Goal: Task Accomplishment & Management: Use online tool/utility

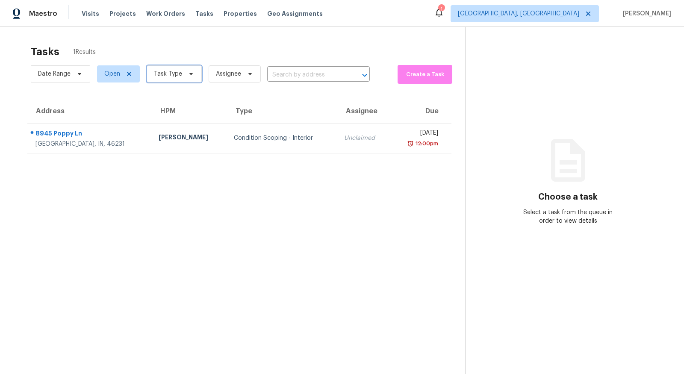
click at [166, 66] on span "Task Type" at bounding box center [174, 73] width 55 height 17
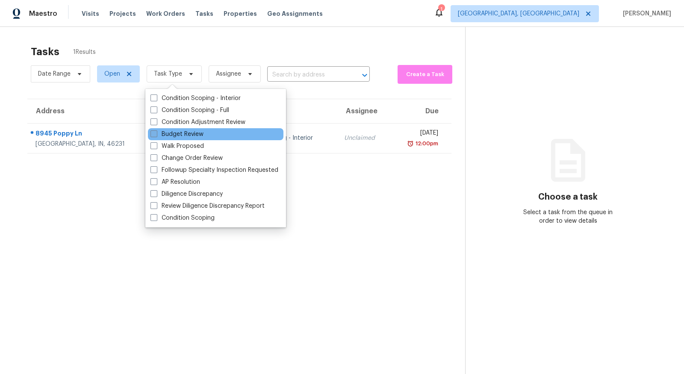
click at [198, 135] on label "Budget Review" at bounding box center [176, 134] width 53 height 9
click at [156, 135] on input "Budget Review" at bounding box center [153, 133] width 6 height 6
checkbox input "true"
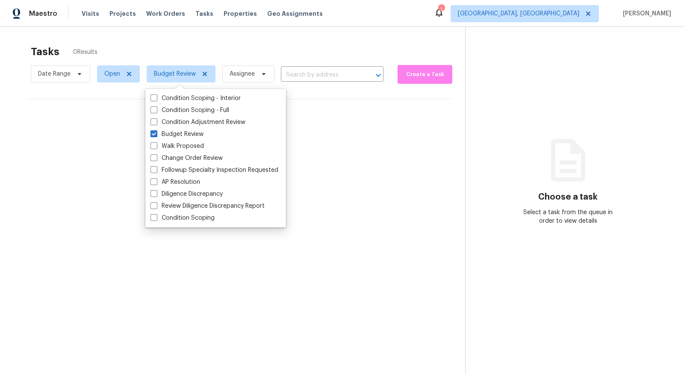
click at [430, 164] on section "Tasks 0 Results Date Range Open Budget Review Assignee ​ Create a Task No tasks…" at bounding box center [239, 221] width 451 height 360
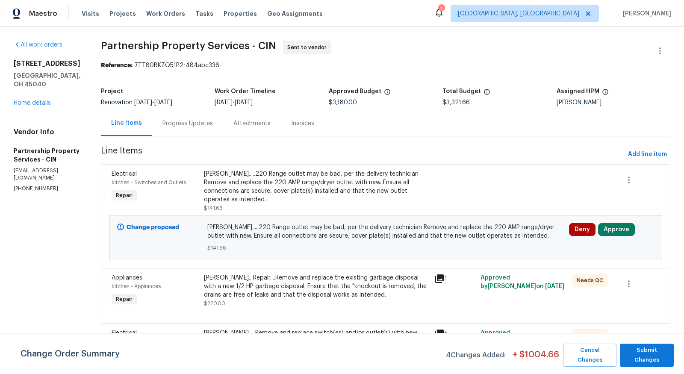
scroll to position [479, 0]
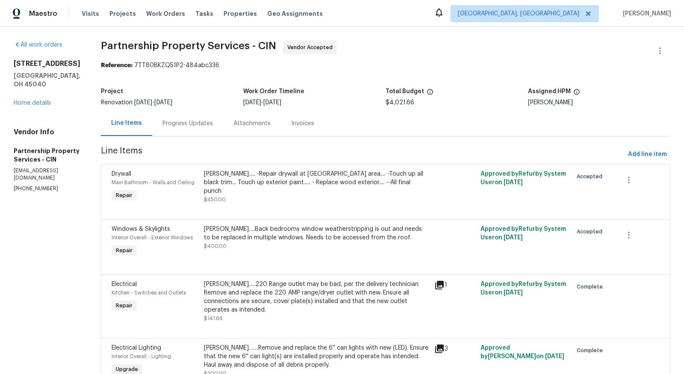
click at [218, 131] on div "Progress Updates" at bounding box center [187, 123] width 71 height 25
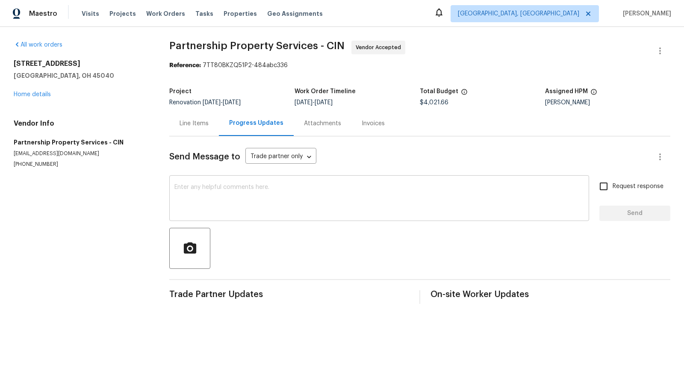
click at [254, 204] on textarea at bounding box center [379, 199] width 410 height 30
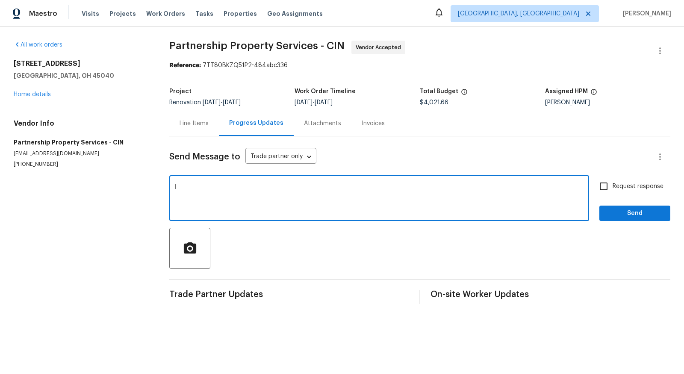
type textarea "I"
type textarea "A"
click at [39, 94] on link "Home details" at bounding box center [32, 94] width 37 height 6
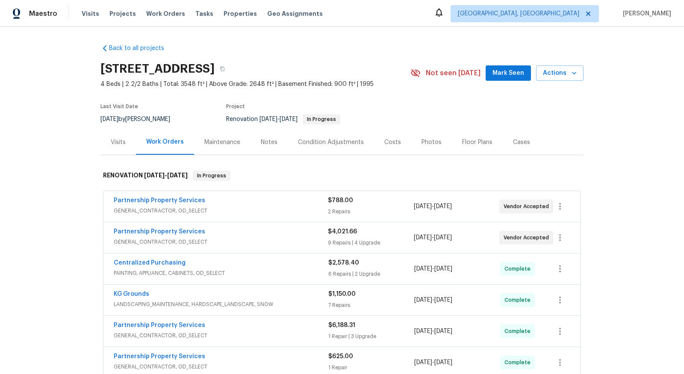
click at [266, 139] on div "Notes" at bounding box center [269, 142] width 17 height 9
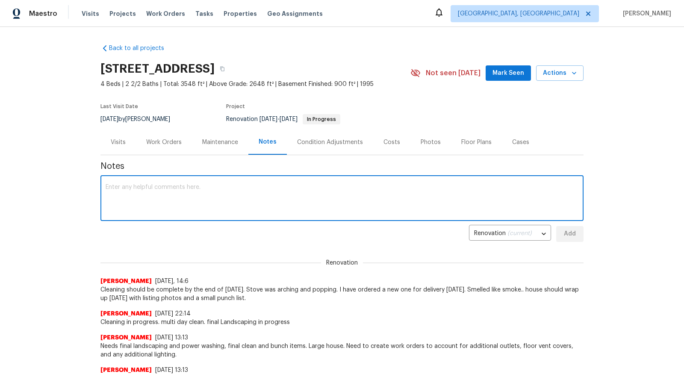
click at [244, 193] on textarea at bounding box center [342, 199] width 473 height 30
type textarea "a"
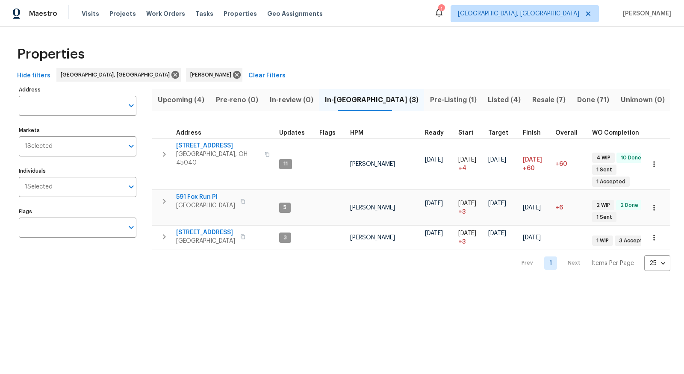
click at [180, 103] on span "Upcoming (4)" at bounding box center [181, 100] width 48 height 12
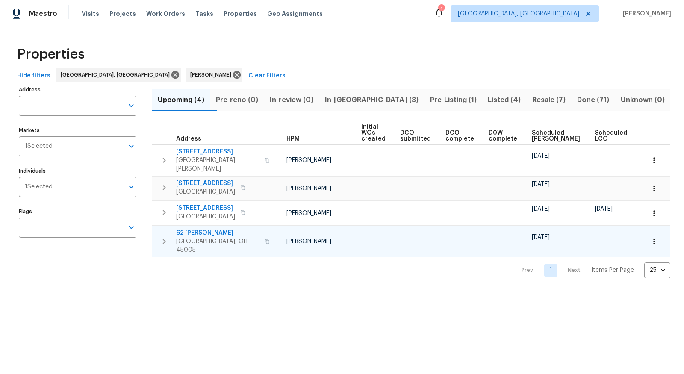
scroll to position [0, 26]
click at [366, 98] on span "In-reno (3)" at bounding box center [371, 100] width 95 height 12
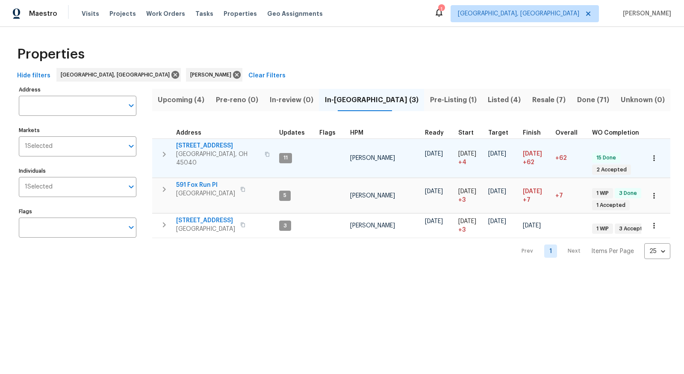
click at [226, 150] on span "Mason, OH 45040" at bounding box center [217, 158] width 83 height 17
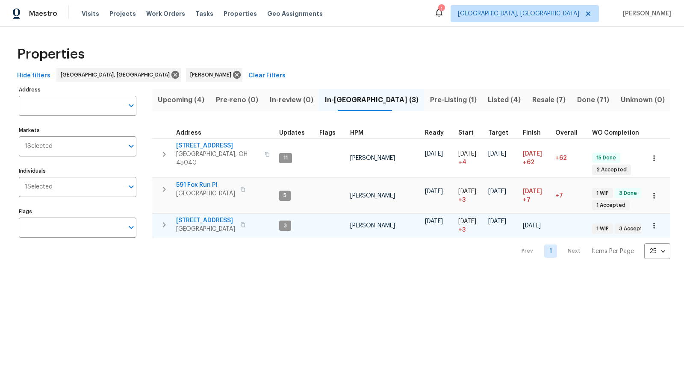
click at [204, 216] on span "8980 Palomar Rd" at bounding box center [205, 220] width 59 height 9
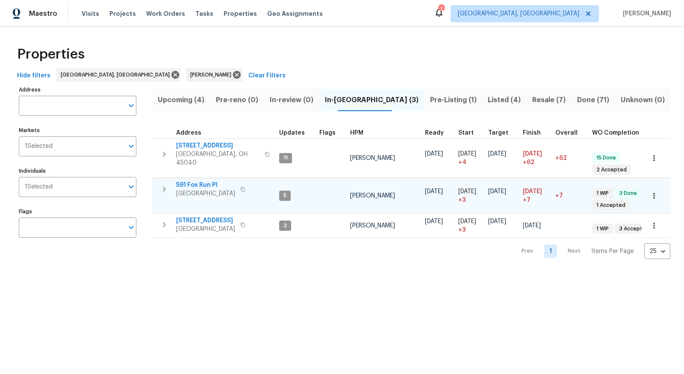
click at [240, 187] on icon "button" at bounding box center [242, 189] width 5 height 5
click at [169, 186] on button "button" at bounding box center [164, 189] width 17 height 17
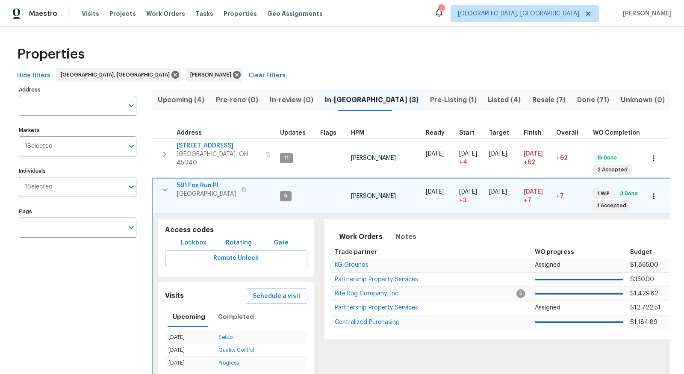
click at [192, 240] on span "Lockbox" at bounding box center [194, 243] width 26 height 11
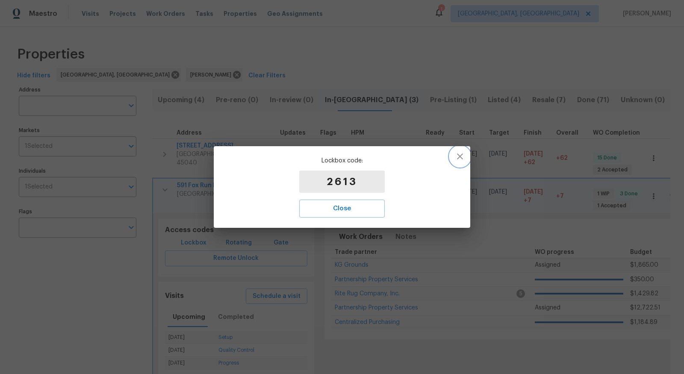
click at [455, 159] on icon "button" at bounding box center [460, 156] width 10 height 10
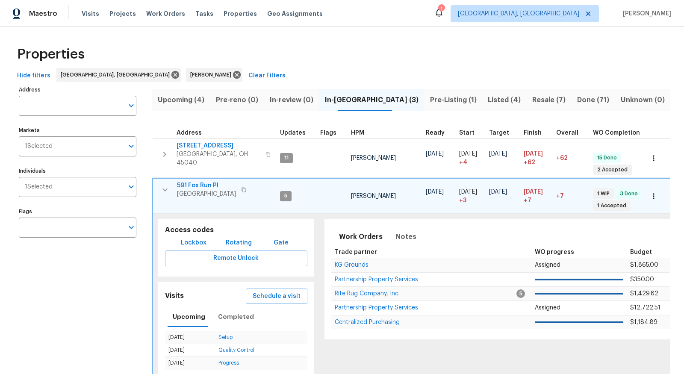
click at [235, 56] on div "Properties" at bounding box center [342, 54] width 657 height 27
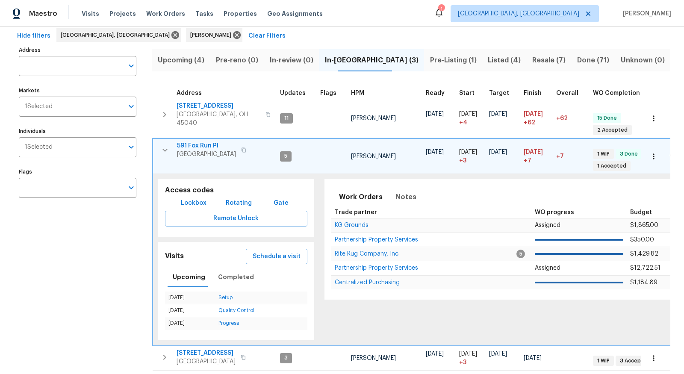
scroll to position [64, 0]
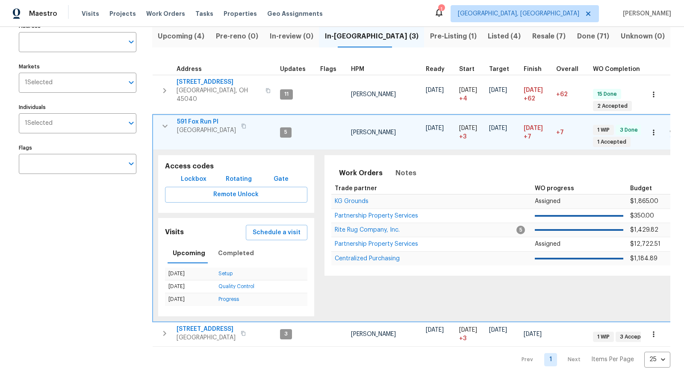
click at [106, 307] on div "Address Address Markets 1 Selected Markets Individuals 1 Selected Individuals F…" at bounding box center [83, 194] width 128 height 348
click at [487, 35] on span "Listed (4)" at bounding box center [504, 36] width 34 height 12
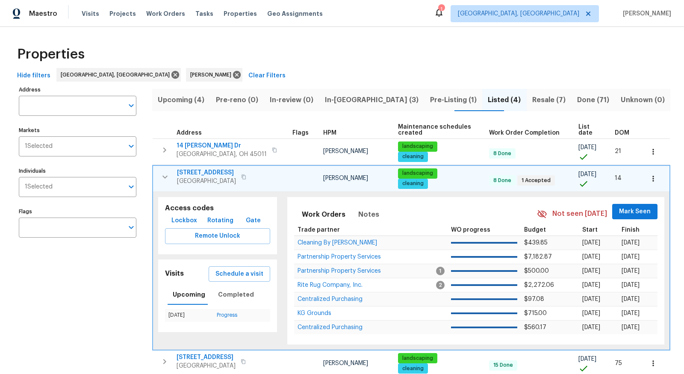
click at [65, 309] on div "Address Address Markets 1 Selected Markets Individuals 1 Selected Individuals F…" at bounding box center [83, 261] width 128 height 354
click at [655, 170] on button "button" at bounding box center [653, 178] width 19 height 19
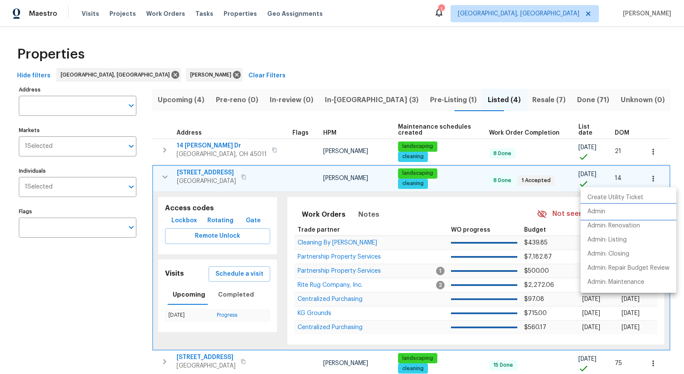
click at [626, 217] on li "Admin" at bounding box center [629, 212] width 96 height 14
click at [295, 64] on div at bounding box center [342, 187] width 684 height 374
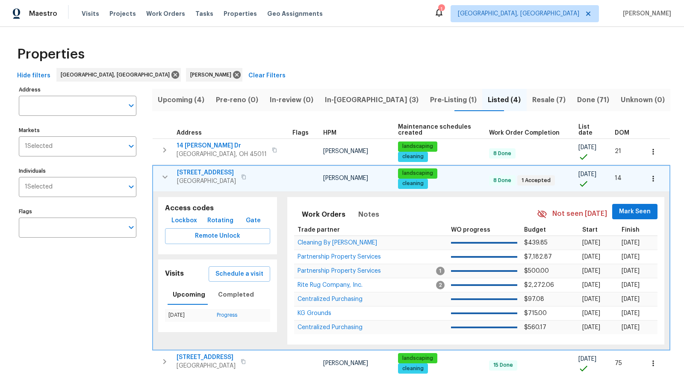
click at [204, 173] on span "8339 Maineville Rd" at bounding box center [206, 172] width 59 height 9
click at [351, 95] on span "In-reno (3)" at bounding box center [371, 100] width 95 height 12
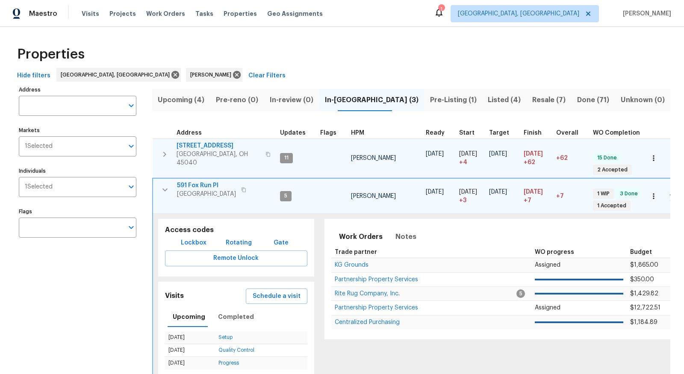
click at [228, 150] on span "Mason, OH 45040" at bounding box center [219, 158] width 84 height 17
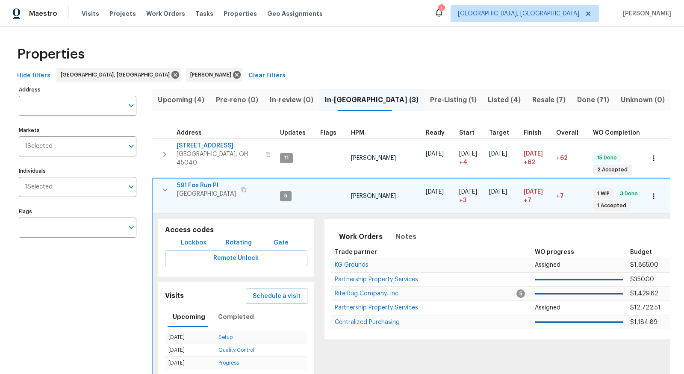
click at [489, 99] on span "Listed (4)" at bounding box center [504, 100] width 34 height 12
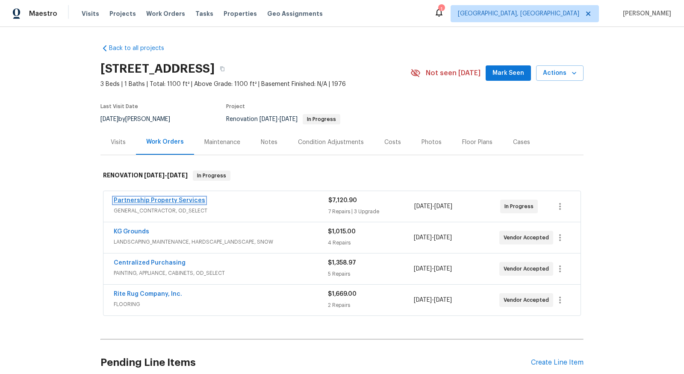
click at [181, 201] on link "Partnership Property Services" at bounding box center [159, 201] width 91 height 6
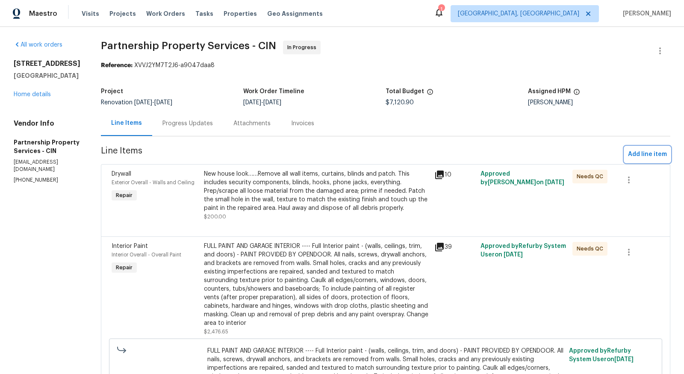
click at [645, 154] on span "Add line item" at bounding box center [647, 154] width 39 height 11
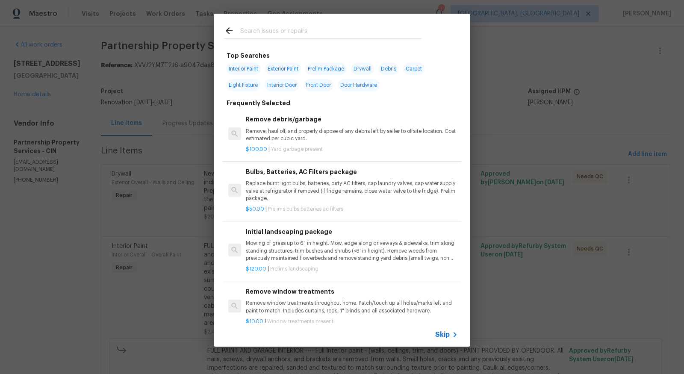
click at [330, 27] on input "text" at bounding box center [330, 32] width 181 height 13
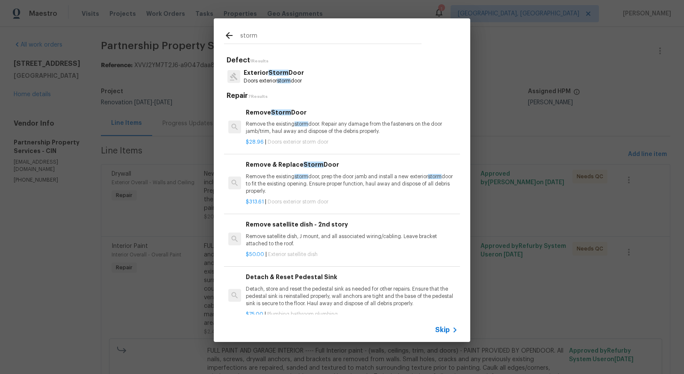
type input "storm"
click at [310, 70] on div "Exterior Storm Door Doors exterior storm door" at bounding box center [342, 76] width 236 height 23
click at [292, 127] on p "Remove the existing storm door. Repair any damage from the fasteners on the doo…" at bounding box center [352, 128] width 212 height 15
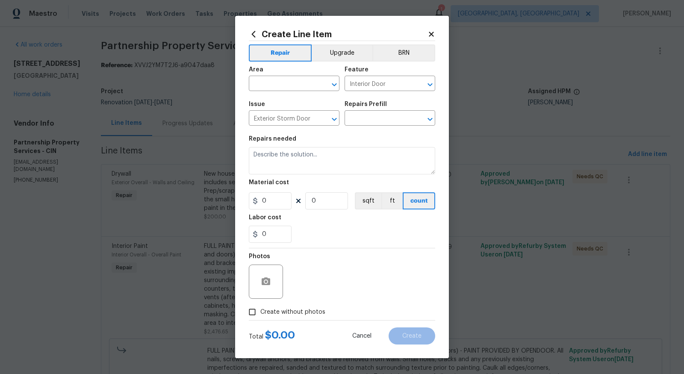
type input "Remove Storm Door $28.96"
type textarea "Remove the existing storm door. Repair any damage from the fasteners on the doo…"
type input "28.96"
type input "1"
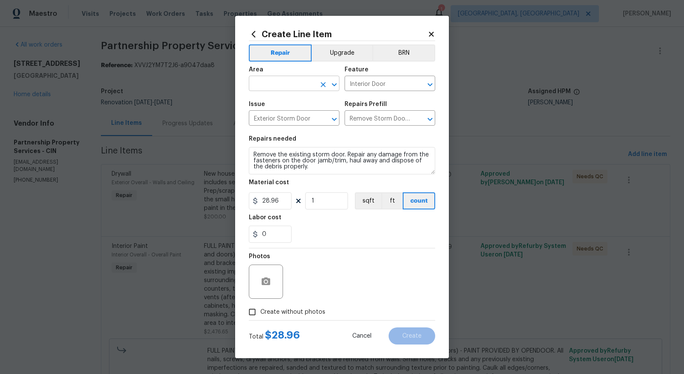
click at [280, 86] on input "text" at bounding box center [282, 84] width 67 height 13
type input "f"
click at [270, 111] on ul "Patio" at bounding box center [294, 103] width 91 height 21
click at [277, 99] on li "Patio" at bounding box center [294, 104] width 91 height 14
type input "Patio"
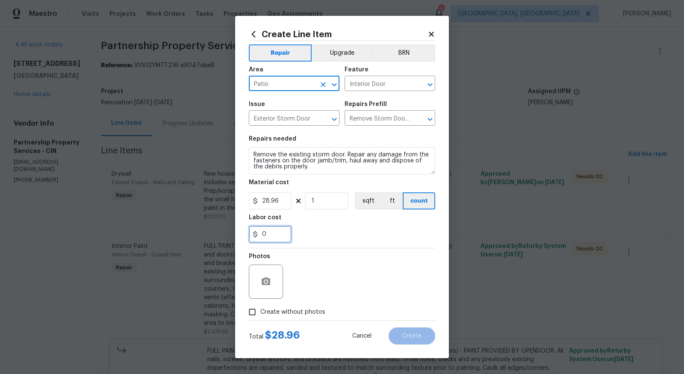
click at [288, 231] on input "0" at bounding box center [270, 234] width 43 height 17
type input "20"
click at [255, 303] on div "Photos" at bounding box center [267, 276] width 36 height 56
click at [266, 310] on span "Create without photos" at bounding box center [292, 312] width 65 height 9
click at [260, 310] on input "Create without photos" at bounding box center [252, 312] width 16 height 16
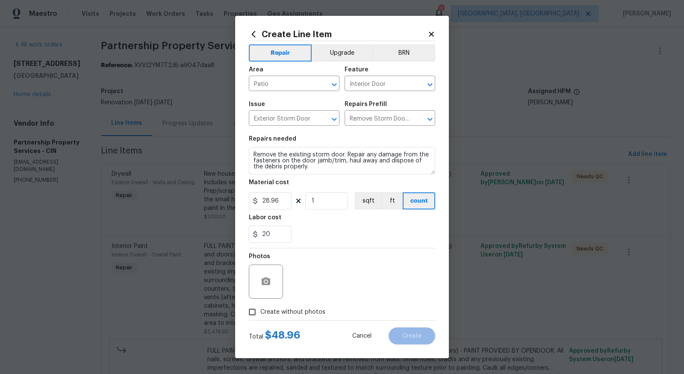
checkbox input "true"
click at [336, 285] on textarea at bounding box center [362, 282] width 145 height 34
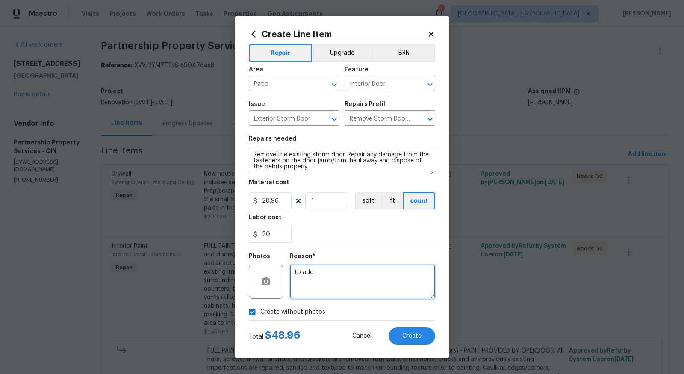
type textarea "to add"
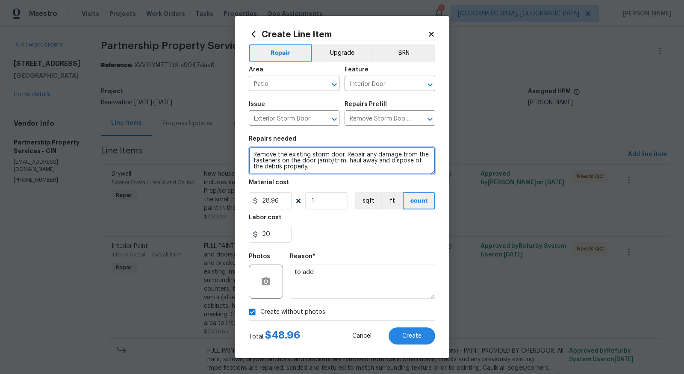
click at [254, 154] on textarea "Remove the existing storm door. Repair any damage from the fasteners on the doo…" at bounding box center [342, 160] width 186 height 27
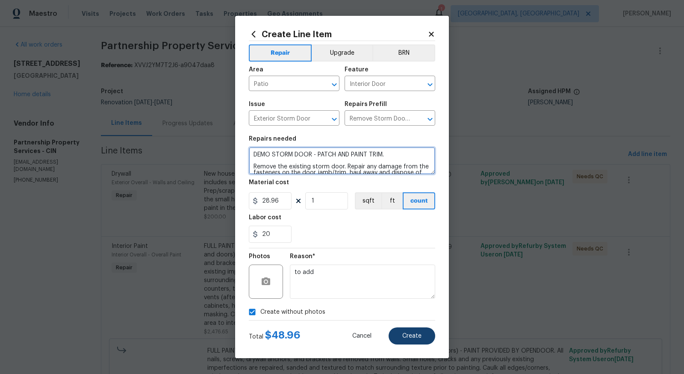
type textarea "DEMO STORM DOOR - PATCH AND PAINT TRIM. Remove the existing storm door. Repair …"
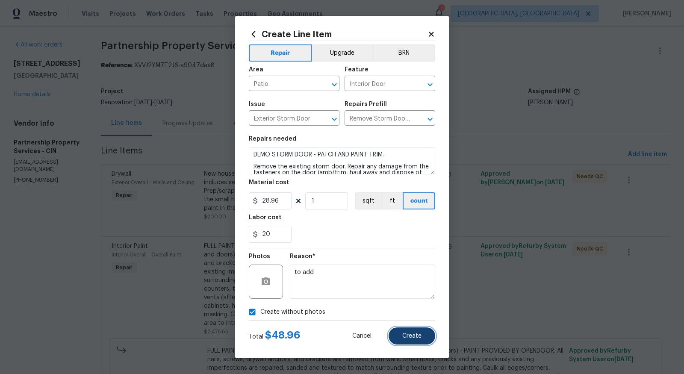
click at [405, 340] on button "Create" at bounding box center [412, 335] width 47 height 17
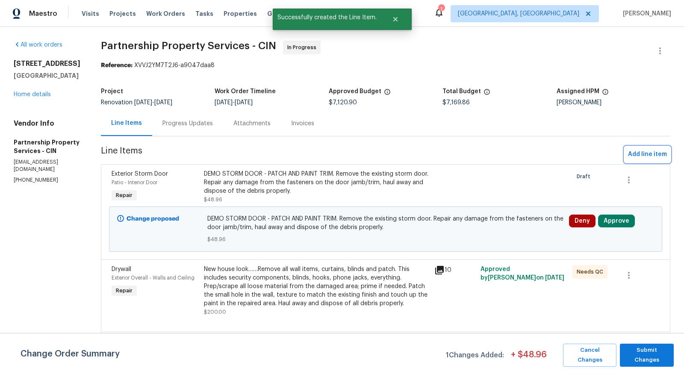
click at [644, 156] on span "Add line item" at bounding box center [647, 154] width 39 height 11
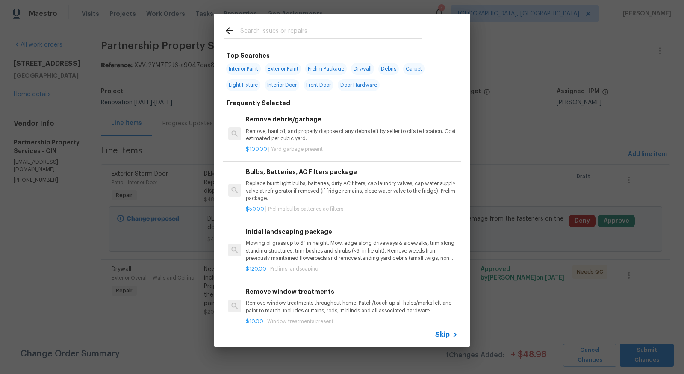
click at [250, 34] on input "text" at bounding box center [330, 32] width 181 height 13
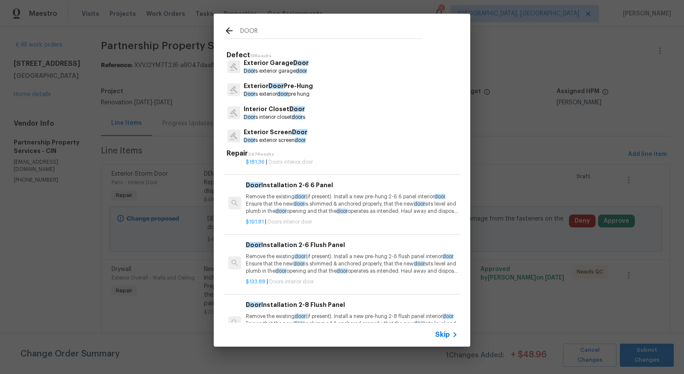
scroll to position [144, 0]
type input "DOOR"
click at [294, 99] on div "Exterior Door Pre-Hung Door s exterior door pre hung" at bounding box center [342, 90] width 236 height 23
click at [295, 93] on p "Door s exterior door pre hung" at bounding box center [278, 94] width 69 height 7
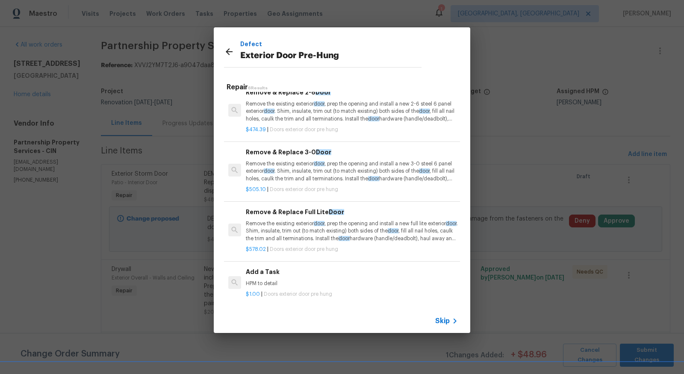
click at [265, 277] on div "Add a Task HPM to detail" at bounding box center [352, 277] width 212 height 21
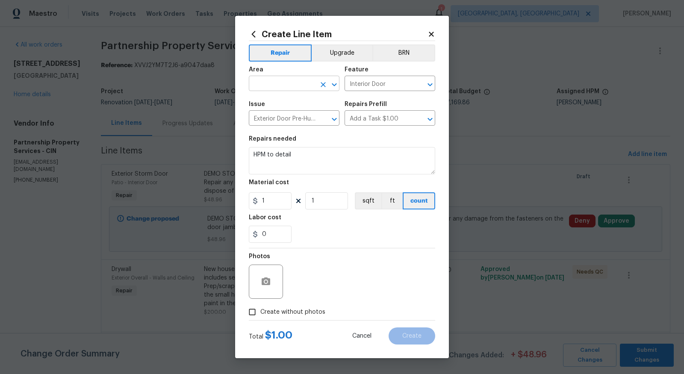
click at [274, 85] on input "text" at bounding box center [282, 84] width 67 height 13
click at [273, 101] on li "Kitchen" at bounding box center [294, 104] width 91 height 14
type input "Kitchen"
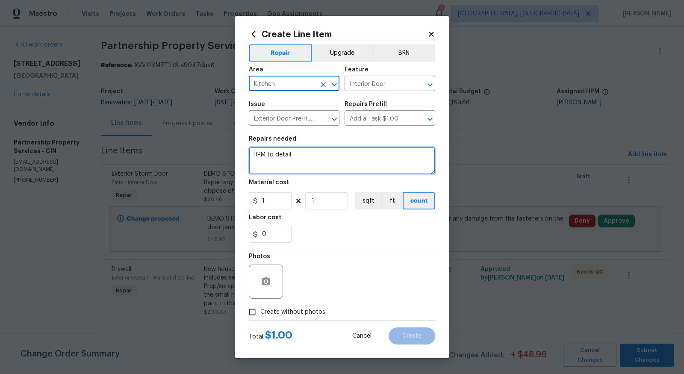
click at [347, 156] on textarea "HPM to detail" at bounding box center [342, 160] width 186 height 27
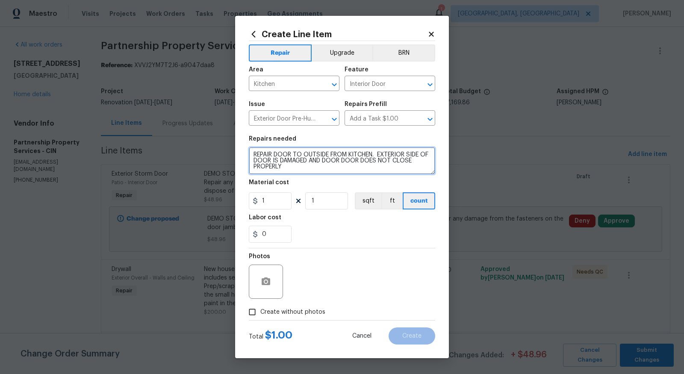
click at [256, 154] on textarea "REPAIR DOOR TO OUTSIDE FROM KITCHEN. EXTERIOR SIDE OF DOOR IS DAMAGED AND DOOR …" at bounding box center [342, 160] width 186 height 27
click at [254, 154] on textarea "REPAIR DOOR TO OUTSIDE FROM KITCHEN. EXTERIOR SIDE OF DOOR IS DAMAGED AND DOOR …" at bounding box center [342, 160] width 186 height 27
click at [255, 155] on textarea "REPAIR DOOR TO OUTSIDE FROM KITCHEN. EXTERIOR SIDE OF DOOR IS DAMAGED AND DOOR …" at bounding box center [342, 160] width 186 height 27
click at [254, 162] on textarea "****REPLACE HINGES FIX EXTERIOR REPAIR DOOR TO OUTSIDE FROM KITCHEN. EXTERIOR S…" at bounding box center [342, 160] width 186 height 27
click at [323, 165] on textarea "****REPLACE HINGES * FIX EXTERIOR REPAIR DOOR TO OUTSIDE FROM KITCHEN. EXTERIOR…" at bounding box center [342, 160] width 186 height 27
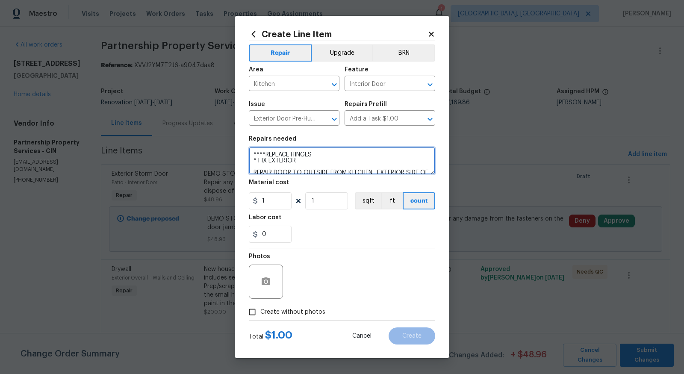
click at [317, 161] on textarea "****REPLACE HINGES * FIX EXTERIOR REPAIR DOOR TO OUTSIDE FROM KITCHEN. EXTERIOR…" at bounding box center [342, 160] width 186 height 27
click at [257, 159] on textarea "****REPLACE HINGES * FIX EXTERIOR CASING/TRIM/BRICKMOLD,ETC **** REPAIR DOOR TO…" at bounding box center [342, 160] width 186 height 27
click at [274, 167] on textarea "****REPLACE HINGES ****FIX EXTERIOR CASING/TRIM/BRICKMOLD,ETC **** REPAIR DOOR …" at bounding box center [342, 160] width 186 height 27
type textarea "****REPLACE HINGES ****FIX EXTERIOR CASING/TRIM/BRICKMOLD,ETC **** ADD WEATHERS…"
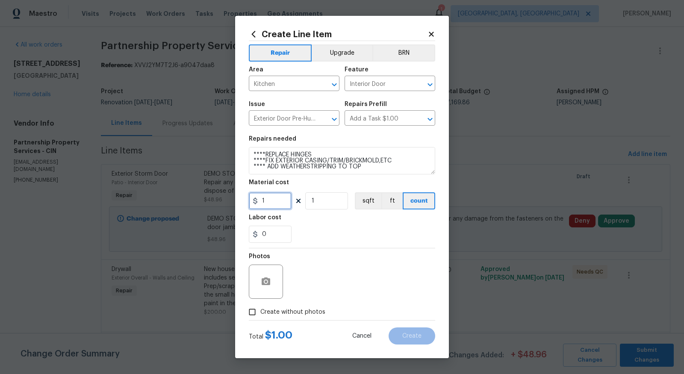
click at [269, 206] on input "1" at bounding box center [270, 200] width 43 height 17
type input "100"
click at [306, 313] on span "Create without photos" at bounding box center [292, 312] width 65 height 9
click at [260, 313] on input "Create without photos" at bounding box center [252, 312] width 16 height 16
checkbox input "true"
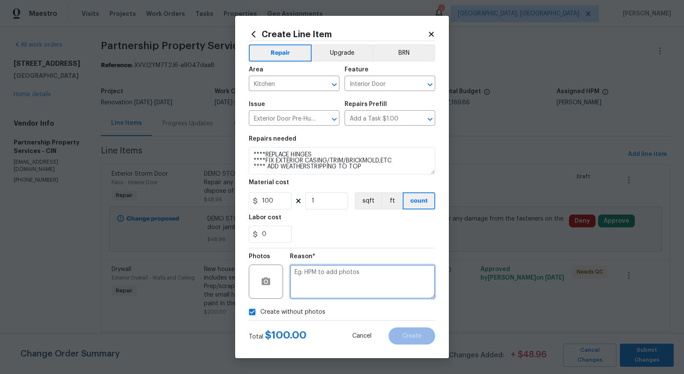
click at [383, 276] on textarea at bounding box center [362, 282] width 145 height 34
type textarea "TO ADD"
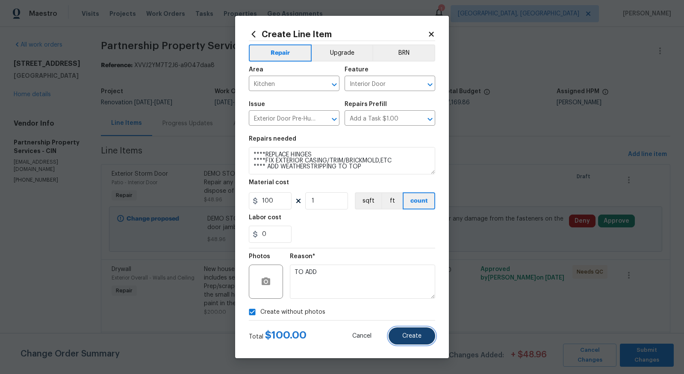
click at [423, 342] on button "Create" at bounding box center [412, 335] width 47 height 17
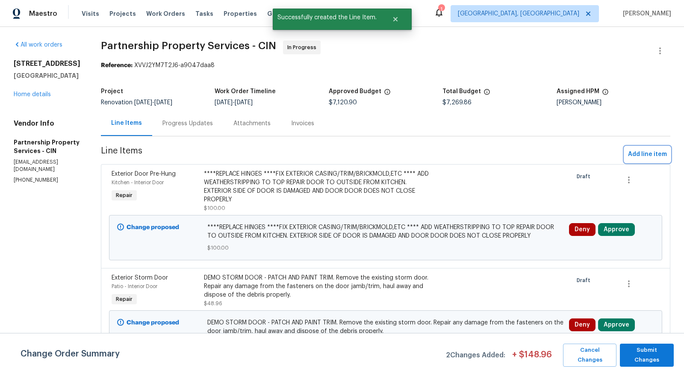
click at [664, 153] on span "Add line item" at bounding box center [647, 154] width 39 height 11
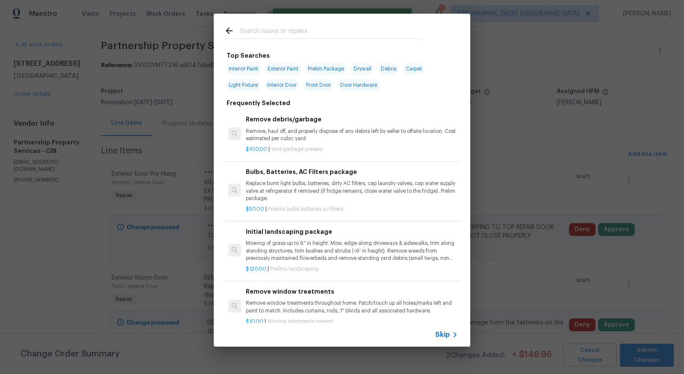
click at [407, 35] on input "text" at bounding box center [330, 32] width 181 height 13
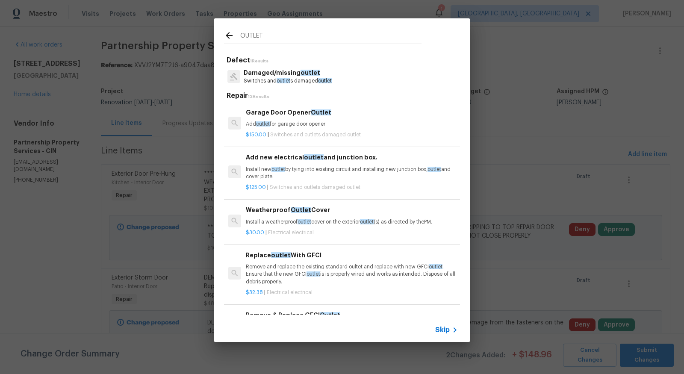
type input "OUTLET"
click at [314, 80] on p "Switches and outlet s damaged outlet" at bounding box center [288, 80] width 88 height 7
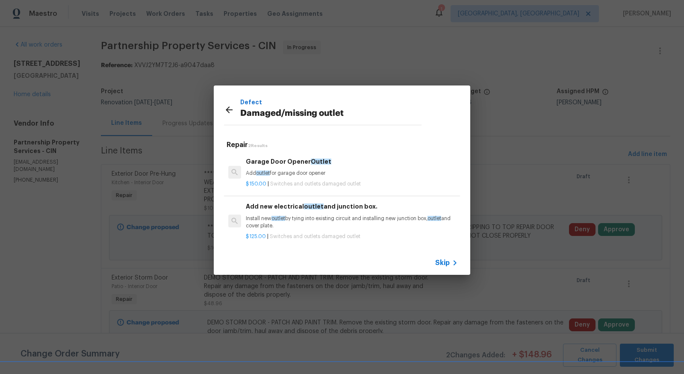
click at [229, 112] on icon at bounding box center [229, 110] width 10 height 10
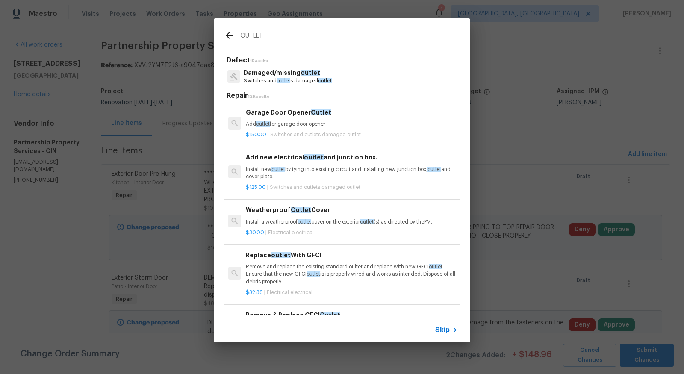
click at [281, 37] on input "OUTLET" at bounding box center [330, 37] width 181 height 13
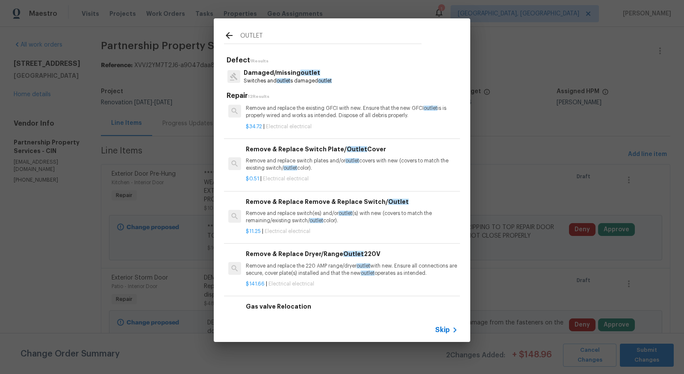
scroll to position [220, 0]
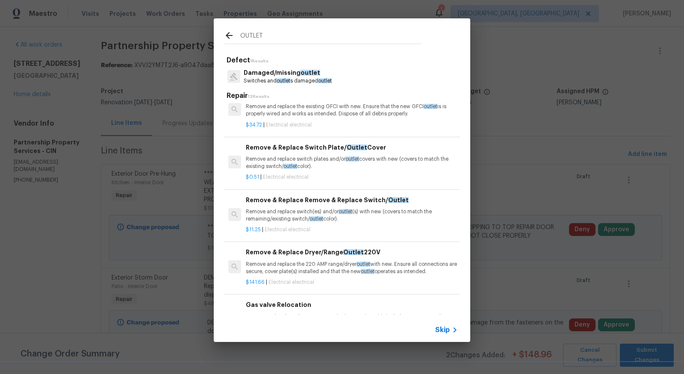
click at [317, 205] on div "Remove & Replace Remove & Replace Switch/ Outlet Remove and replace switch(es) …" at bounding box center [352, 209] width 212 height 28
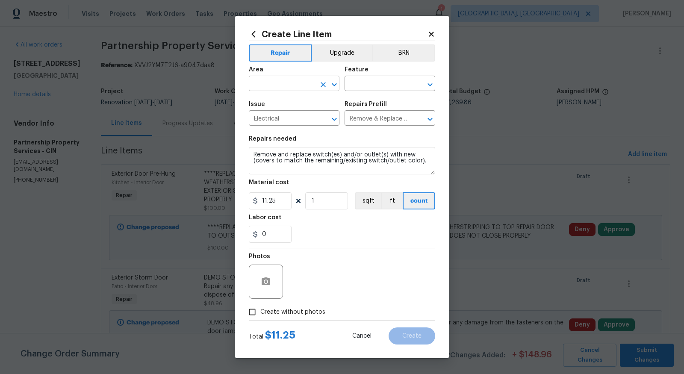
click at [303, 86] on input "text" at bounding box center [282, 84] width 67 height 13
click at [288, 118] on li "Interior Overall" at bounding box center [294, 118] width 91 height 14
type input "Interior Overall"
click at [350, 82] on input "text" at bounding box center [378, 84] width 67 height 13
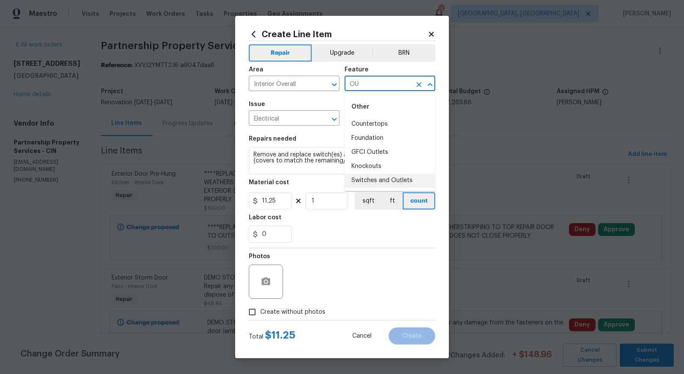
click at [381, 180] on li "Switches and Outlets" at bounding box center [390, 181] width 91 height 14
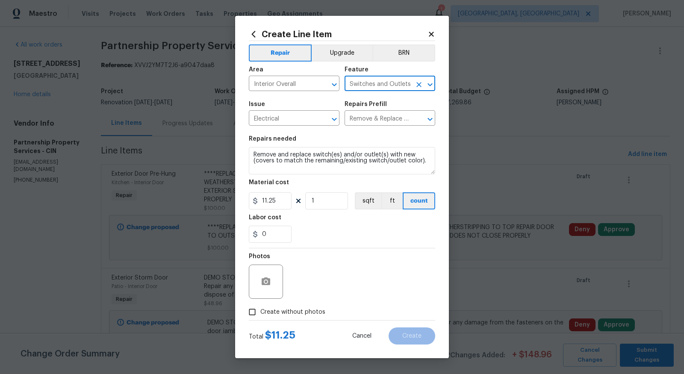
type input "Switches and Outlets"
click at [318, 202] on input "1" at bounding box center [326, 200] width 43 height 17
type input "5"
click at [251, 314] on input "Create without photos" at bounding box center [252, 312] width 16 height 16
checkbox input "true"
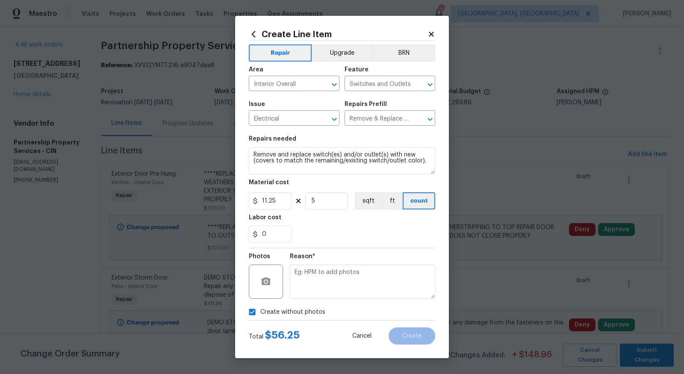
click at [285, 288] on div "Photos Reason*" at bounding box center [342, 276] width 186 height 56
click at [309, 277] on textarea at bounding box center [362, 282] width 145 height 34
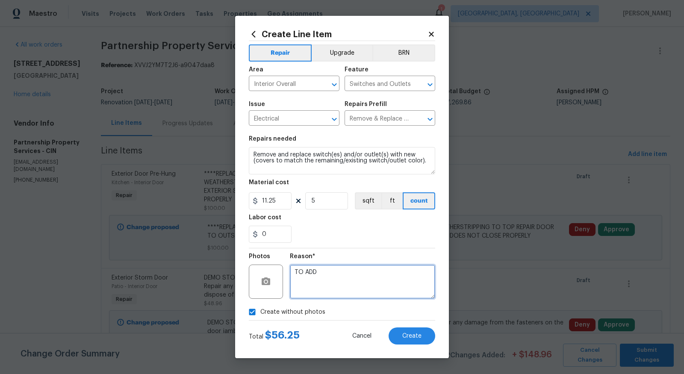
type textarea "TO ADD"
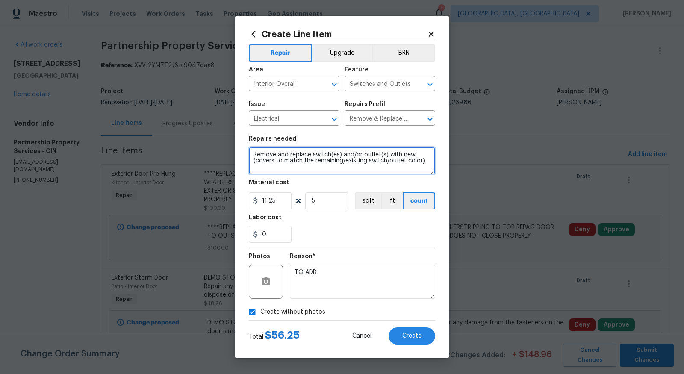
click at [254, 156] on textarea "Remove and replace switch(es) and/or outlet(s) with new (covers to match the re…" at bounding box center [342, 160] width 186 height 27
type textarea "REPLACE ALL DAMAGE OUTLETS THAT ARE BURNED ON OUTSIDE. PLEASE TEST ALL WORK ...…"
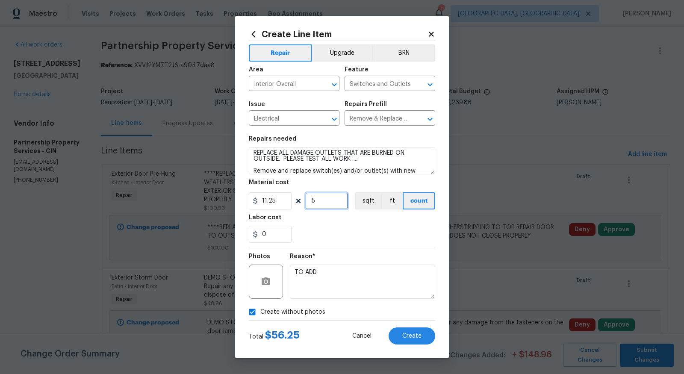
click at [327, 200] on input "5" at bounding box center [326, 200] width 43 height 17
type input "7"
click at [409, 333] on span "Create" at bounding box center [411, 336] width 19 height 6
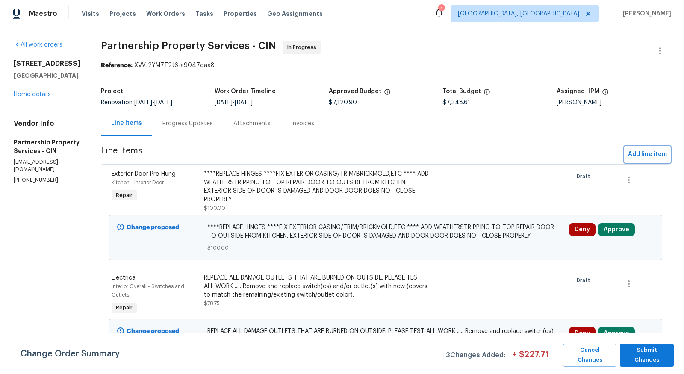
click at [651, 156] on span "Add line item" at bounding box center [647, 154] width 39 height 11
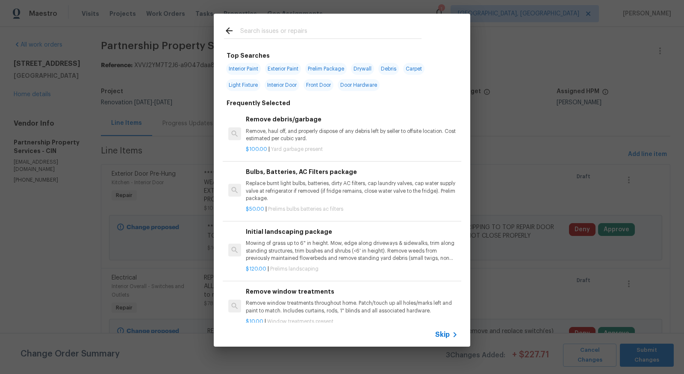
click at [281, 33] on input "text" at bounding box center [330, 32] width 181 height 13
type input "SILL"
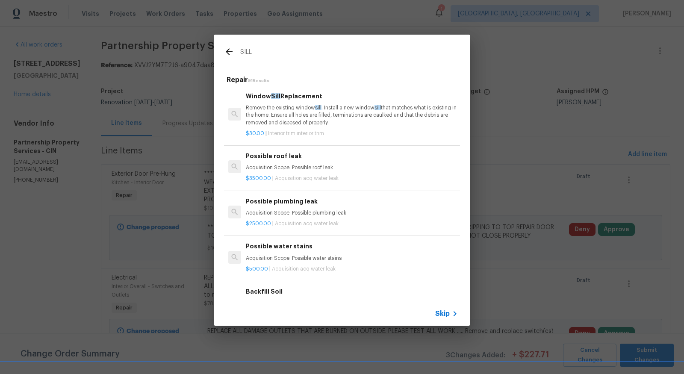
click at [299, 112] on p "Remove the existing window sill . Install a new window sill that matches what i…" at bounding box center [352, 115] width 212 height 22
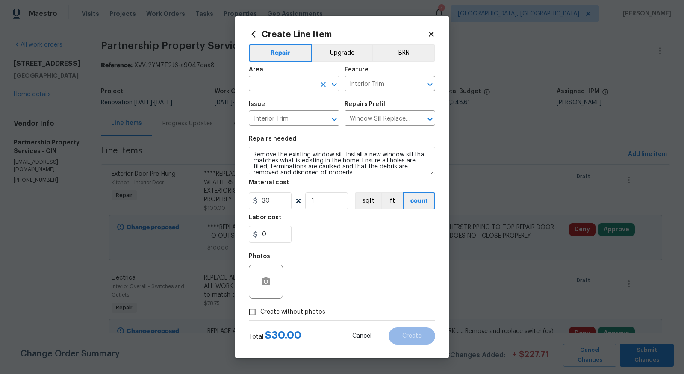
click at [291, 86] on input "text" at bounding box center [282, 84] width 67 height 13
click at [292, 102] on li "Kitchen" at bounding box center [294, 104] width 91 height 14
type input "Kitchen"
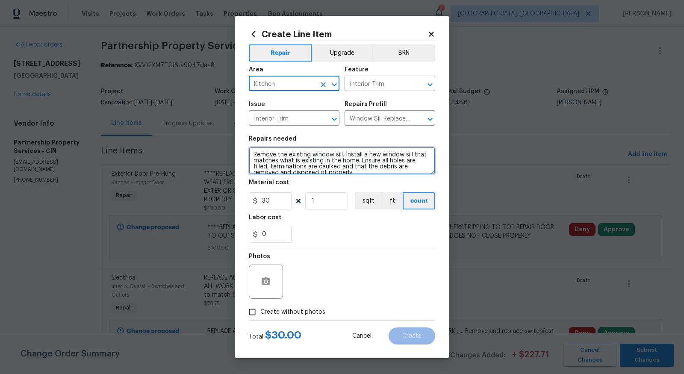
click at [252, 154] on textarea "Remove the existing window sill. Install a new window sill that matches what is…" at bounding box center [342, 160] width 186 height 27
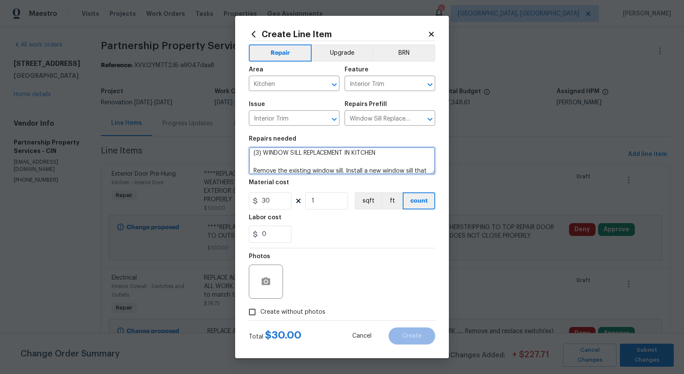
type textarea "(3) WINDOW SILL REPLACEMENT IN KITCHEN Remove the existing window sill. Install…"
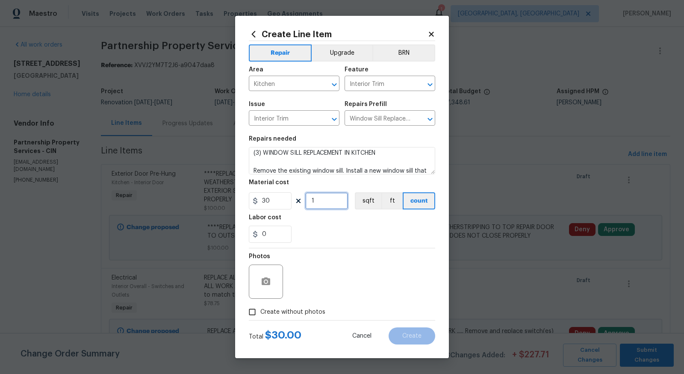
click at [329, 203] on input "1" at bounding box center [326, 200] width 43 height 17
type input "3"
click at [268, 230] on input "0" at bounding box center [270, 234] width 43 height 17
type input "90"
click at [340, 229] on div "90" at bounding box center [342, 234] width 186 height 17
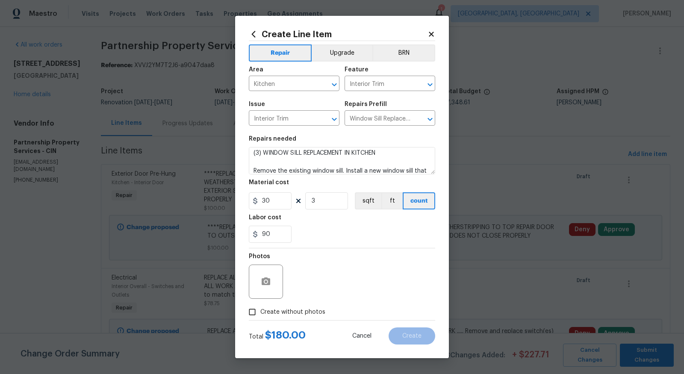
click at [257, 315] on input "Create without photos" at bounding box center [252, 312] width 16 height 16
checkbox input "true"
click at [324, 287] on textarea at bounding box center [362, 282] width 145 height 34
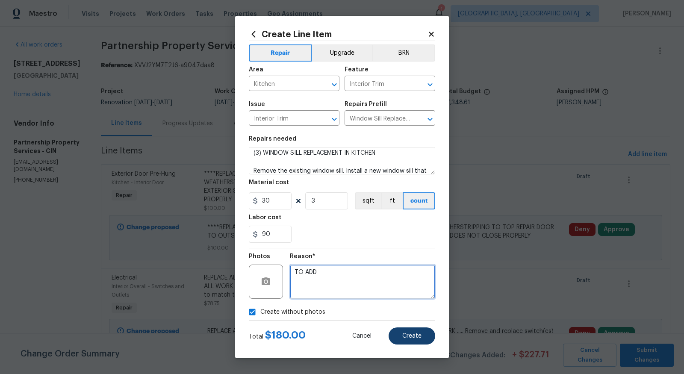
type textarea "TO ADD"
click at [423, 331] on button "Create" at bounding box center [412, 335] width 47 height 17
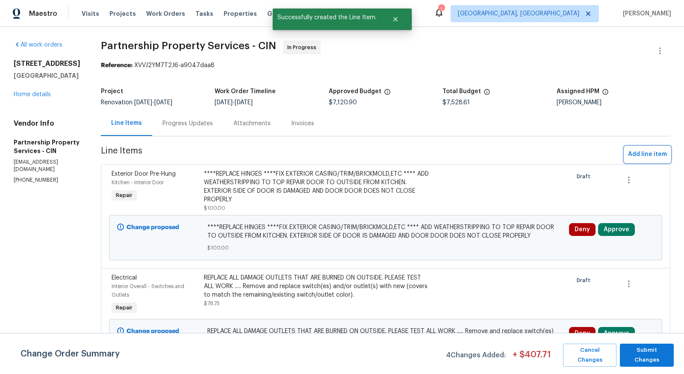
click at [637, 149] on span "Add line item" at bounding box center [647, 154] width 39 height 11
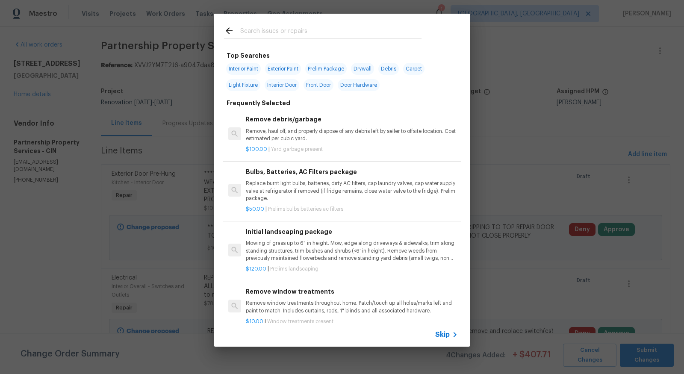
click at [380, 33] on input "text" at bounding box center [330, 32] width 181 height 13
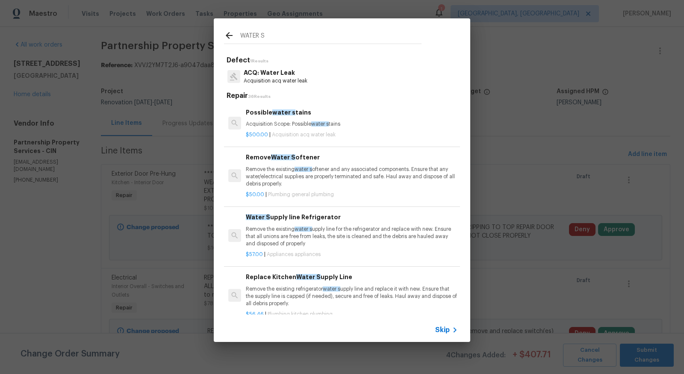
type input "WATER SO"
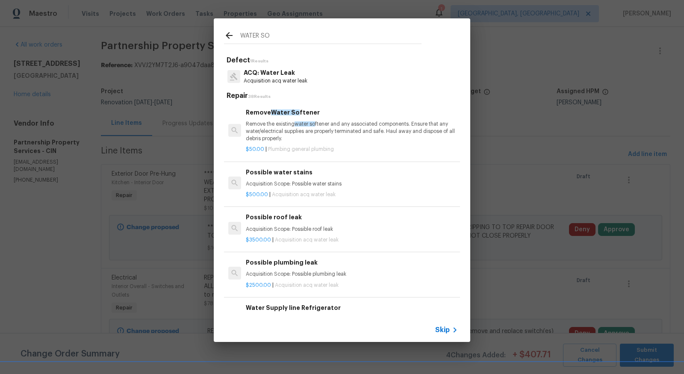
click at [304, 111] on h6 "Remove Water So ftener" at bounding box center [352, 112] width 212 height 9
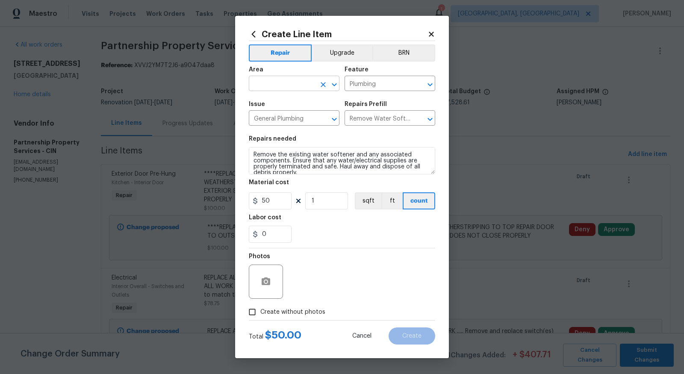
click at [291, 87] on input "text" at bounding box center [282, 84] width 67 height 13
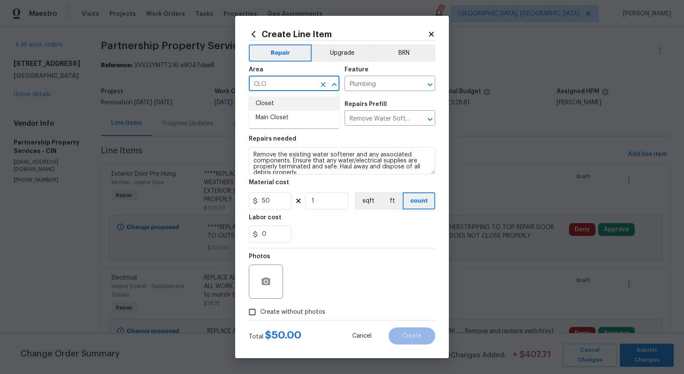
click at [278, 102] on li "Closet" at bounding box center [294, 104] width 91 height 14
type input "Closet"
click at [321, 200] on input "1" at bounding box center [326, 200] width 43 height 17
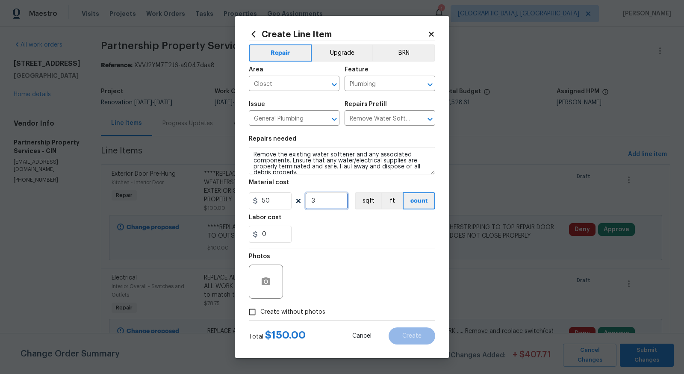
type input "3"
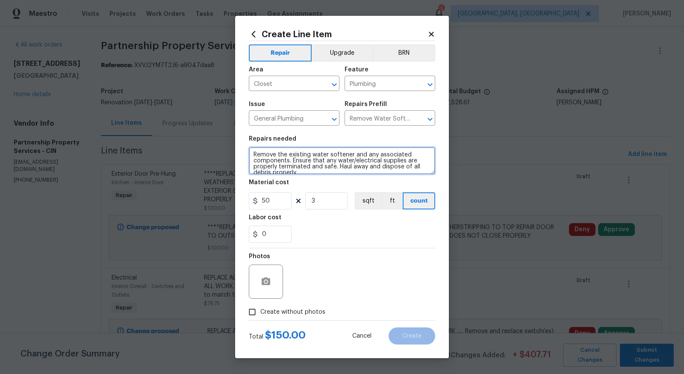
click at [255, 153] on textarea "Remove the existing water softener and any associated components. Ensure that a…" at bounding box center [342, 160] width 186 height 27
click at [255, 155] on textarea "Remove the existing water softener and any associated components. Ensure that a…" at bounding box center [342, 160] width 186 height 27
type textarea "DEMO AND CAP OFF SOFTENER EQUIPMENT IN HALL CLOSET. Remove the existing water s…"
click at [256, 312] on input "Create without photos" at bounding box center [252, 312] width 16 height 16
checkbox input "true"
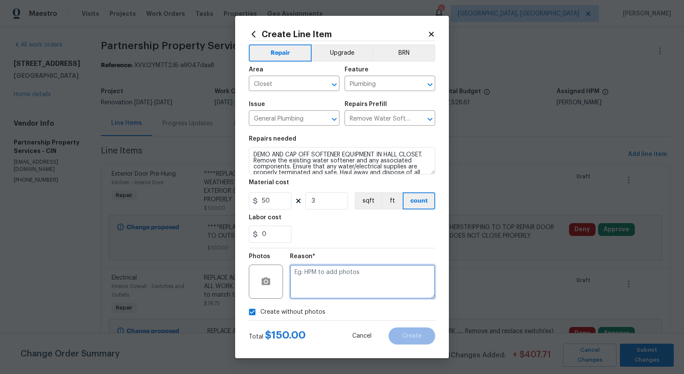
click at [327, 274] on textarea at bounding box center [362, 282] width 145 height 34
type textarea "TO ADD"
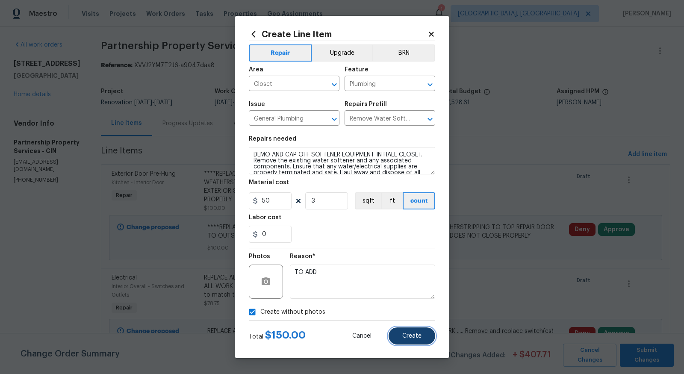
click at [417, 331] on button "Create" at bounding box center [412, 335] width 47 height 17
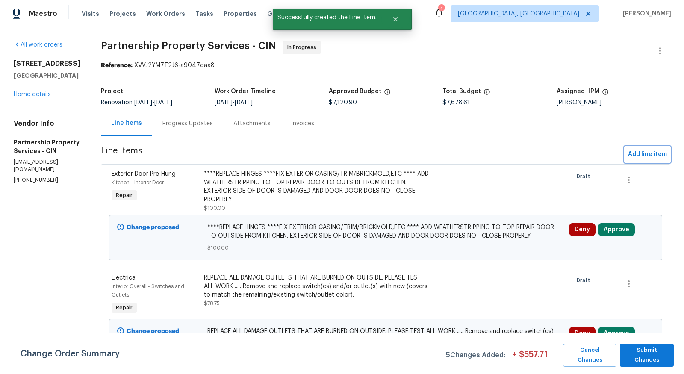
click at [638, 150] on span "Add line item" at bounding box center [647, 154] width 39 height 11
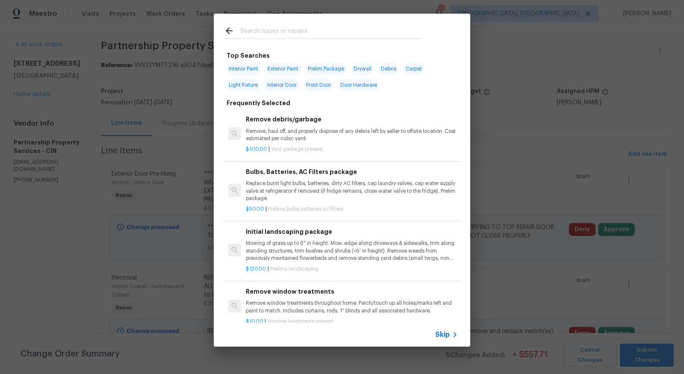
click at [368, 28] on input "text" at bounding box center [330, 32] width 181 height 13
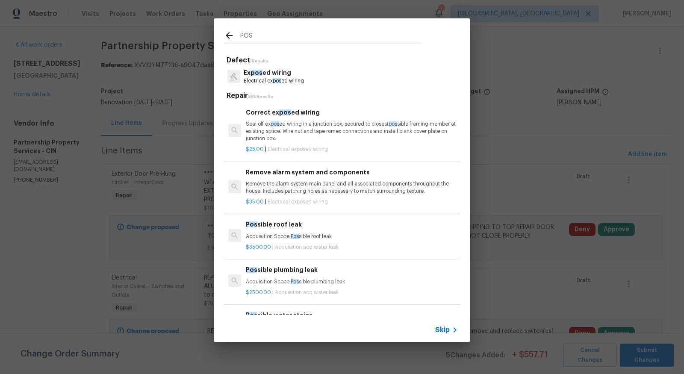
type input "POST"
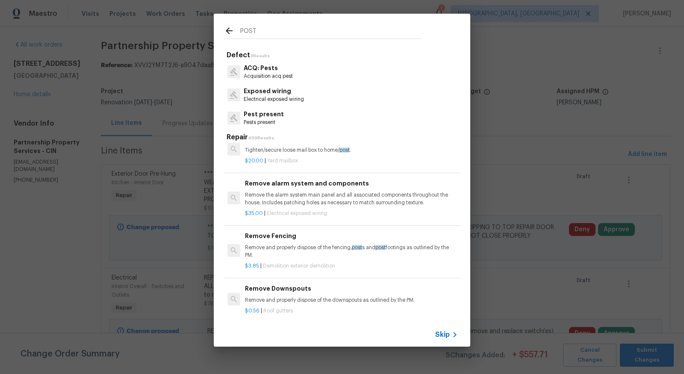
scroll to position [1206, 1]
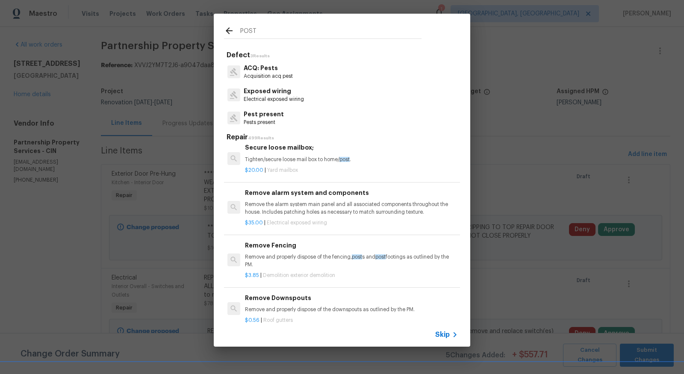
click at [301, 203] on p "Remove the alarm system main panel and all associated components throughout the…" at bounding box center [351, 208] width 212 height 15
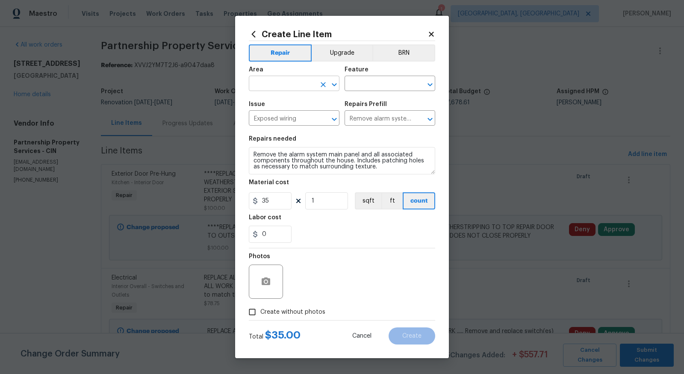
click at [288, 85] on input "text" at bounding box center [282, 84] width 67 height 13
click at [286, 117] on li "Interior Overall" at bounding box center [294, 118] width 91 height 14
type input "Interior Overall"
click at [390, 81] on input "text" at bounding box center [378, 84] width 67 height 13
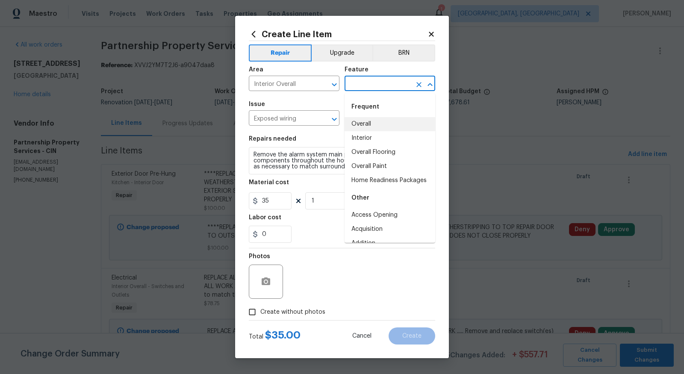
click at [377, 121] on li "Overall" at bounding box center [390, 124] width 91 height 14
type input "Overall"
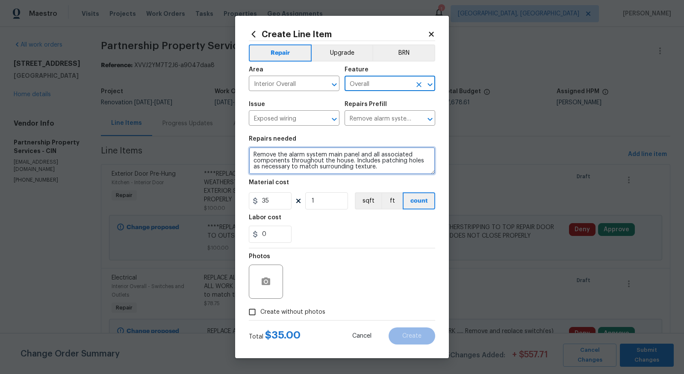
click at [252, 150] on textarea "Remove the alarm system main panel and all associated components throughout the…" at bounding box center [342, 160] width 186 height 27
type textarea "DEMO ALL ALARM COMPONENTS.....Remove the alarm system main panel and all associ…"
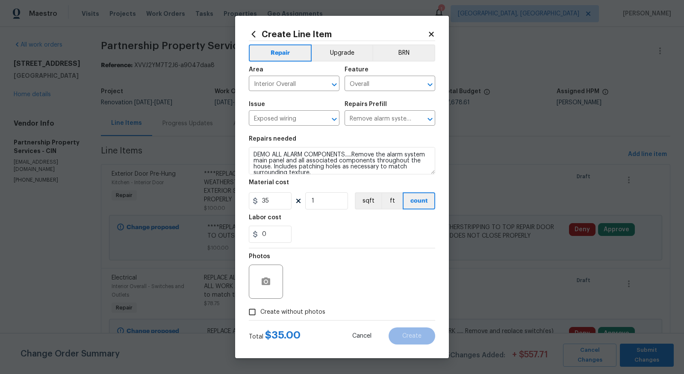
click at [245, 308] on input "Create without photos" at bounding box center [252, 312] width 16 height 16
checkbox input "true"
click at [289, 240] on input "0" at bounding box center [270, 234] width 43 height 17
type input "20"
click at [392, 310] on div "Create without photos" at bounding box center [342, 312] width 186 height 16
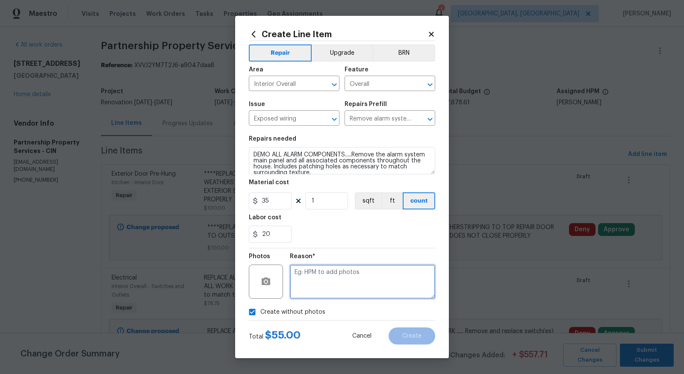
click at [385, 280] on textarea at bounding box center [362, 282] width 145 height 34
type textarea "TO ADD"
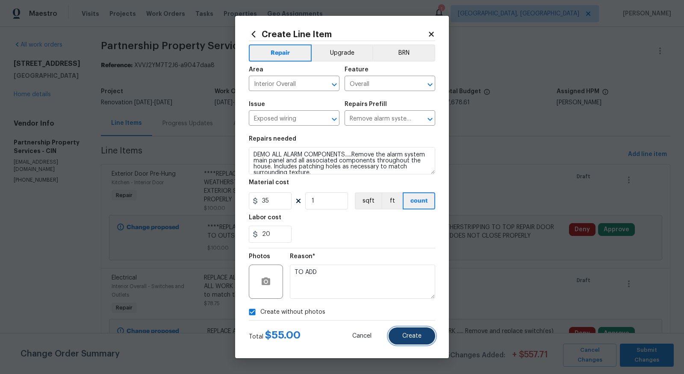
click at [425, 339] on button "Create" at bounding box center [412, 335] width 47 height 17
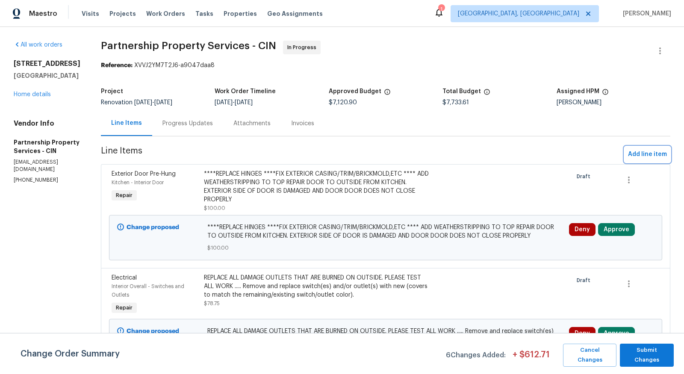
click at [631, 156] on span "Add line item" at bounding box center [647, 154] width 39 height 11
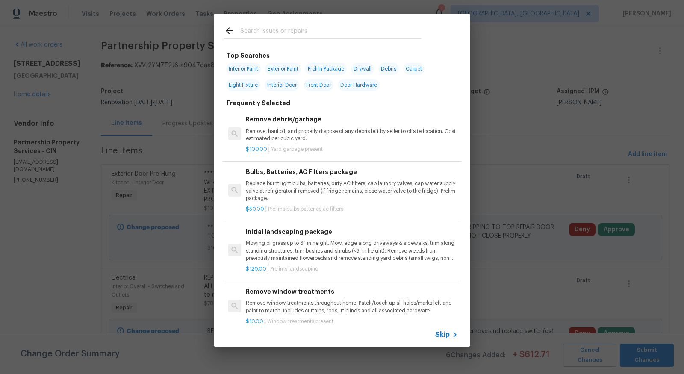
click at [413, 31] on input "text" at bounding box center [330, 32] width 181 height 13
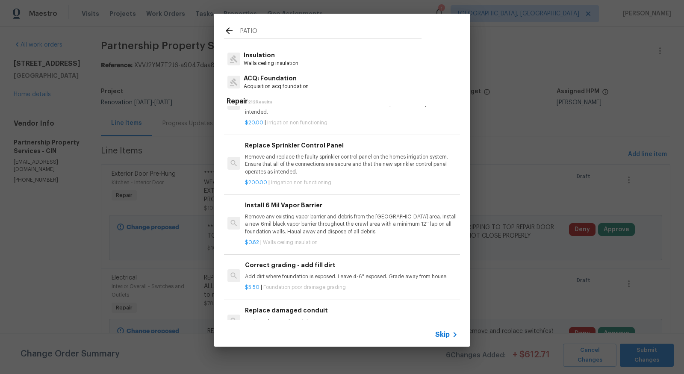
scroll to position [1729, 1]
type input "P"
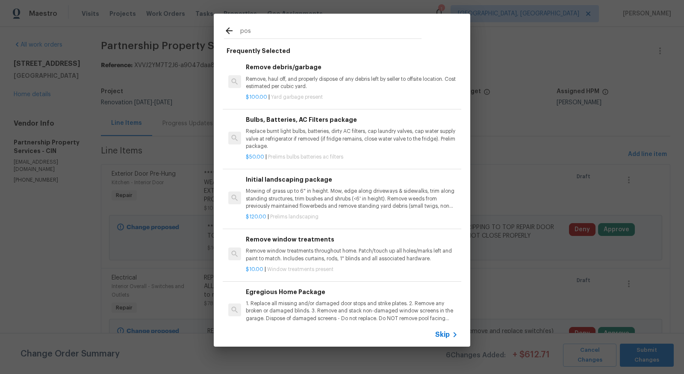
type input "post"
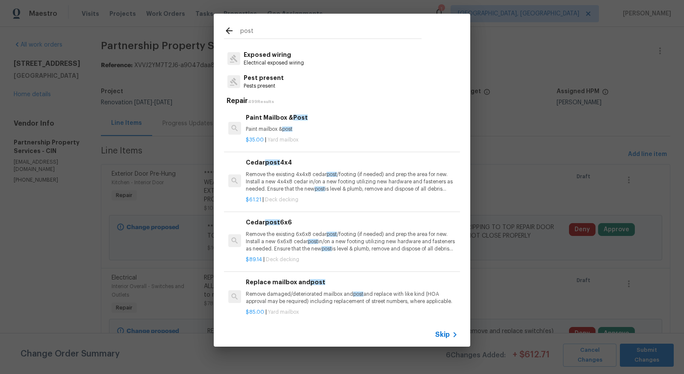
scroll to position [36, 0]
click at [303, 175] on p "Remove the existing 4x4x8 cedar post /footing (if needed) and prep the area for…" at bounding box center [352, 182] width 212 height 22
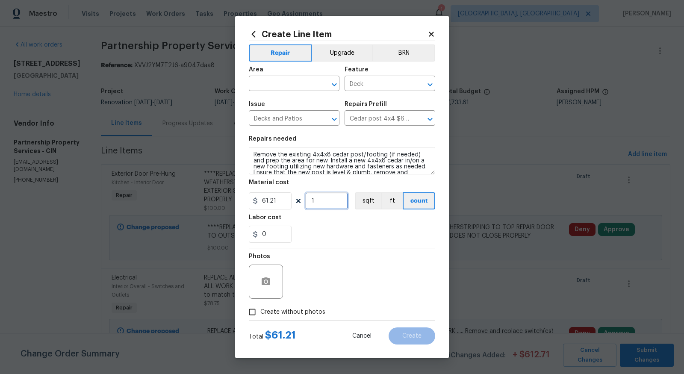
click at [324, 197] on input "1" at bounding box center [326, 200] width 43 height 17
type input "3"
click at [251, 311] on input "Create without photos" at bounding box center [252, 312] width 16 height 16
checkbox input "true"
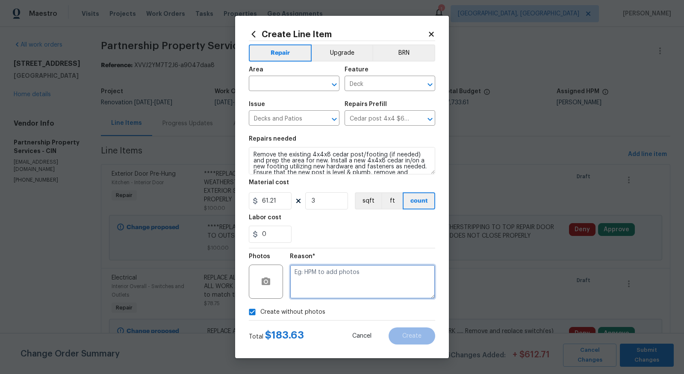
click at [342, 269] on textarea at bounding box center [362, 282] width 145 height 34
type textarea "to add"
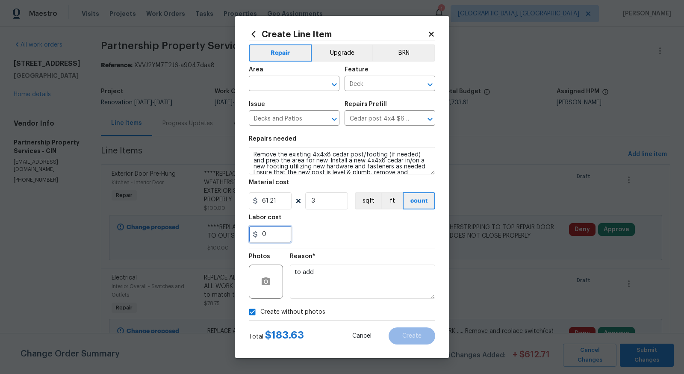
click at [283, 234] on input "0" at bounding box center [270, 234] width 43 height 17
type input "200"
click at [327, 271] on textarea "to add" at bounding box center [362, 282] width 145 height 34
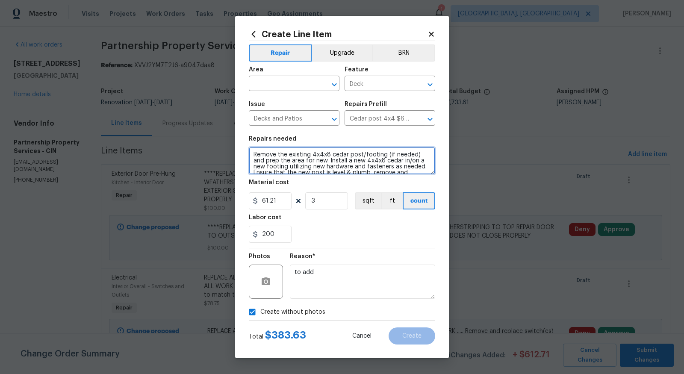
click at [256, 155] on textarea "Remove the existing 4x4x8 cedar post/footing (if needed) and prep the area for …" at bounding box center [342, 160] width 186 height 27
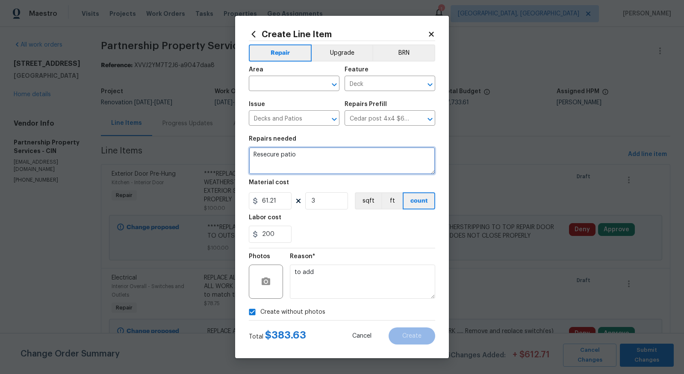
click at [272, 156] on textarea "Resecure patio" at bounding box center [342, 160] width 186 height 27
click at [259, 156] on textarea "Resecure patio" at bounding box center [342, 160] width 186 height 27
click at [299, 159] on textarea "Re secure patio" at bounding box center [342, 160] width 186 height 27
type textarea "Re secure patio with new posts and footers if needed and reinstall brick patio …"
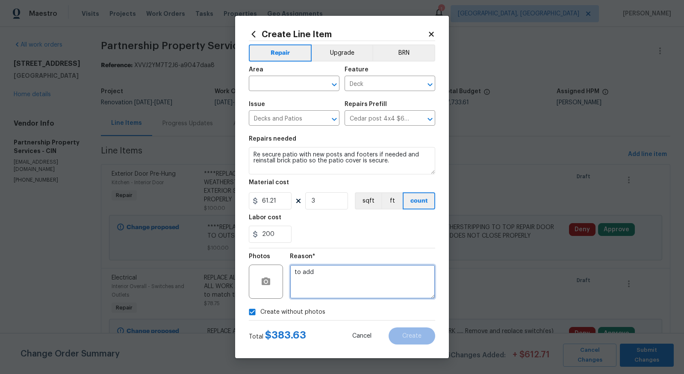
click at [324, 270] on textarea "to add" at bounding box center [362, 282] width 145 height 34
click at [330, 201] on input "3" at bounding box center [326, 200] width 43 height 17
type input "3"
click at [355, 295] on textarea "to add" at bounding box center [362, 282] width 145 height 34
click at [290, 85] on input "text" at bounding box center [282, 84] width 67 height 13
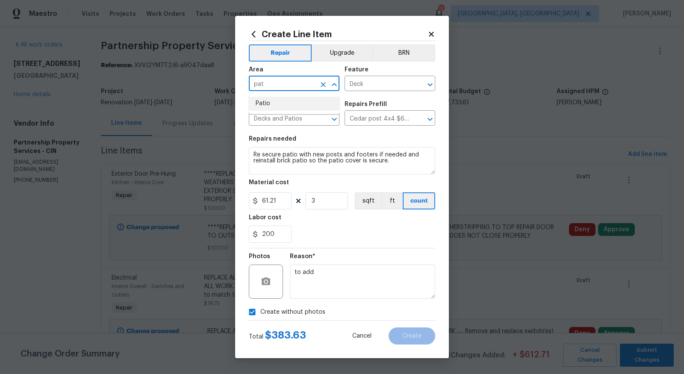
click at [289, 103] on li "Patio" at bounding box center [294, 104] width 91 height 14
type input "Patio"
click at [413, 324] on div "Total $ 383.63 Cancel Create" at bounding box center [342, 333] width 186 height 24
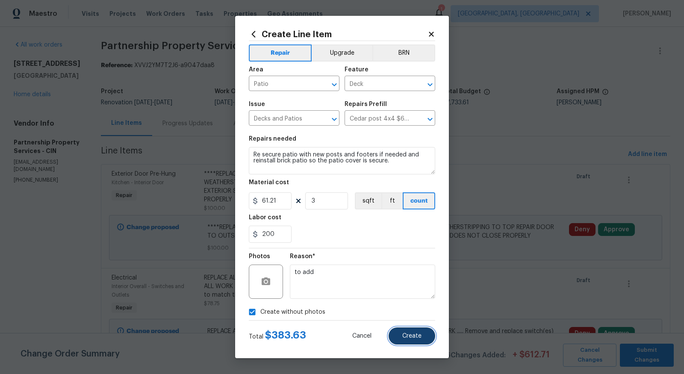
click at [412, 329] on button "Create" at bounding box center [412, 335] width 47 height 17
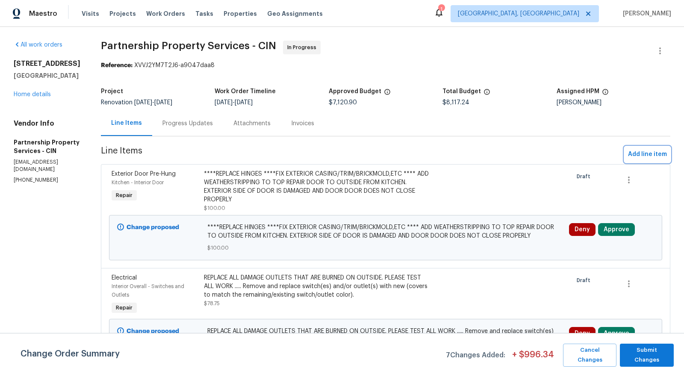
click at [653, 153] on span "Add line item" at bounding box center [647, 154] width 39 height 11
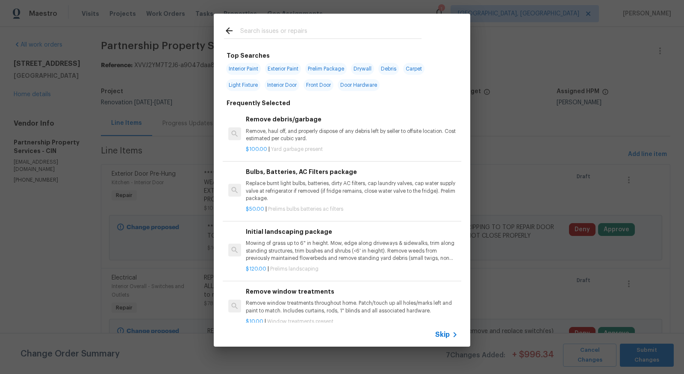
click at [308, 34] on input "text" at bounding box center [330, 32] width 181 height 13
click at [296, 66] on span "Exterior Paint" at bounding box center [283, 69] width 36 height 12
type input "Exterior Paint"
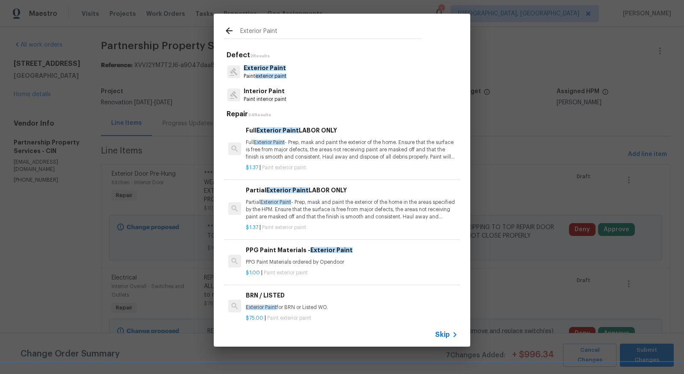
click at [289, 151] on p "Full Exterior Paint - Prep, mask and paint the exterior of the home. Ensure tha…" at bounding box center [352, 150] width 212 height 22
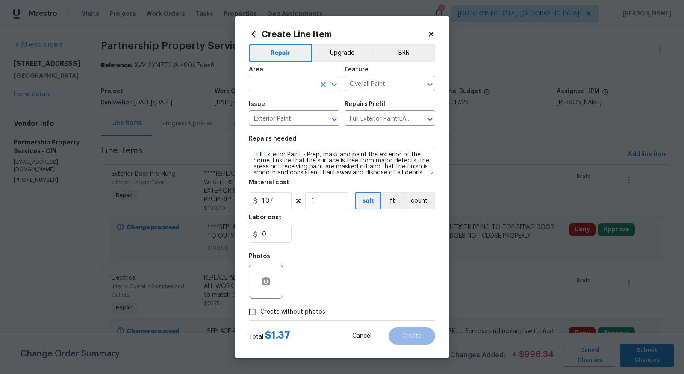
click at [275, 83] on input "text" at bounding box center [282, 84] width 67 height 13
type input "s"
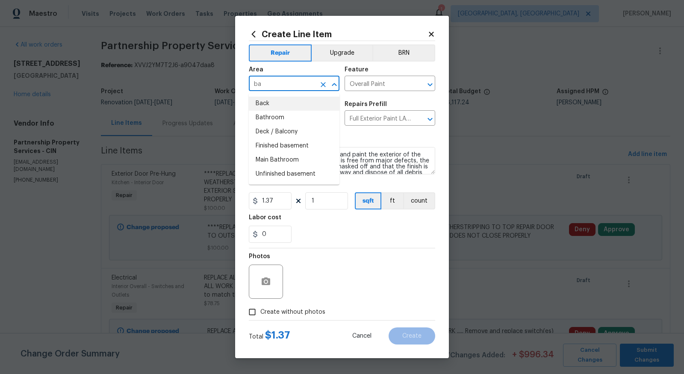
click at [267, 105] on li "Back" at bounding box center [294, 104] width 91 height 14
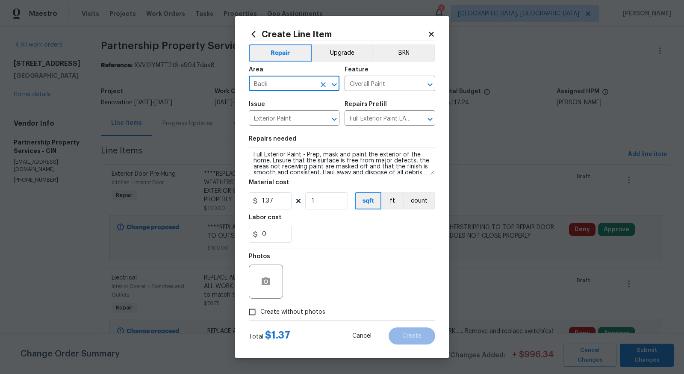
type input "Back"
click at [255, 154] on textarea "Full Exterior Paint - Prep, mask and paint the exterior of the home. Ensure tha…" at bounding box center [342, 160] width 186 height 27
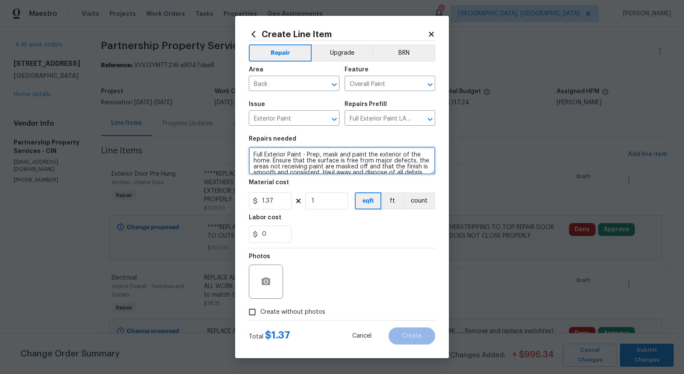
click at [255, 154] on textarea "Full Exterior Paint - Prep, mask and paint the exterior of the home. Ensure tha…" at bounding box center [342, 160] width 186 height 27
click at [251, 155] on textarea "Full Exterior Paint - Prep, mask and paint the exterior of the home. Ensure tha…" at bounding box center [342, 160] width 186 height 27
click at [254, 154] on textarea "SHED****Full Exterior Paint - Prep, mask and paint the exterior of the home. En…" at bounding box center [342, 160] width 186 height 27
type textarea "****SHED****Full Exterior Paint - Prep, mask and paint the exterior of the home…"
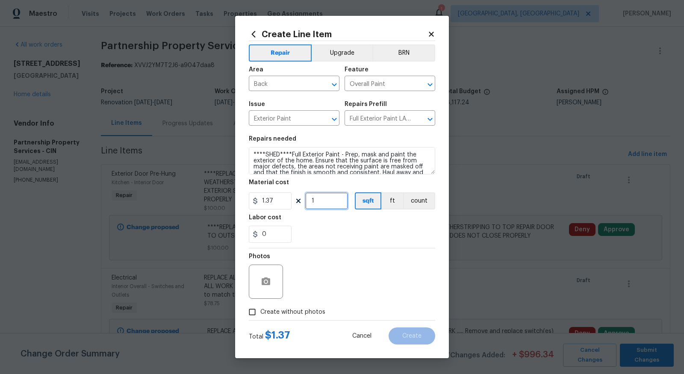
click at [335, 203] on input "1" at bounding box center [326, 200] width 43 height 17
type input "150"
click at [252, 309] on input "Create without photos" at bounding box center [252, 312] width 16 height 16
checkbox input "true"
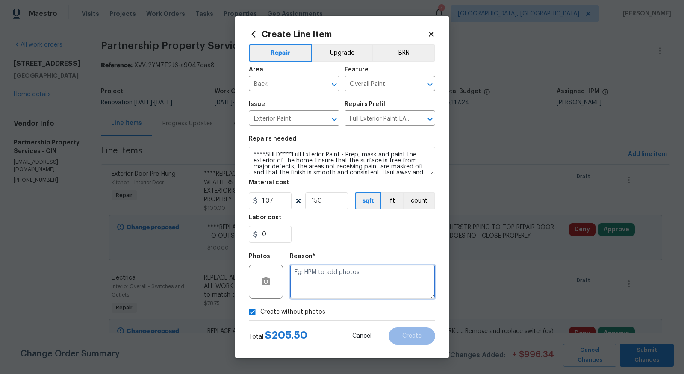
click at [314, 269] on textarea at bounding box center [362, 282] width 145 height 34
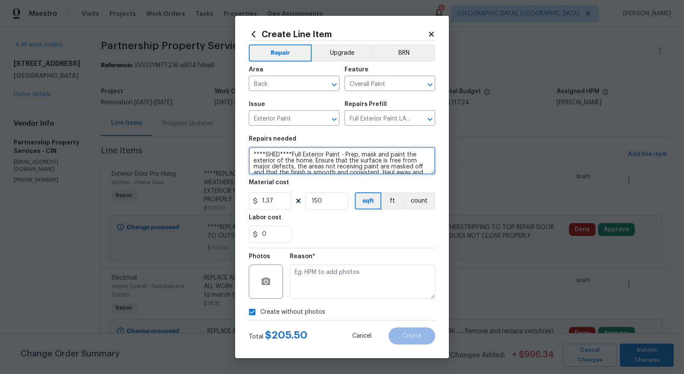
click at [290, 156] on textarea "****SHED****Full Exterior Paint - Prep, mask and paint the exterior of the home…" at bounding box center [342, 160] width 186 height 27
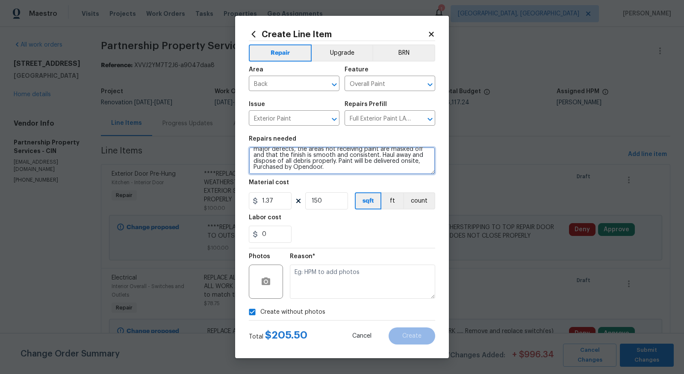
drag, startPoint x: 290, startPoint y: 156, endPoint x: 354, endPoint y: 192, distance: 73.5
click at [354, 192] on section "Repairs needed ****SHED****Full Exterior Paint - Prep, mask and paint the exter…" at bounding box center [342, 189] width 186 height 117
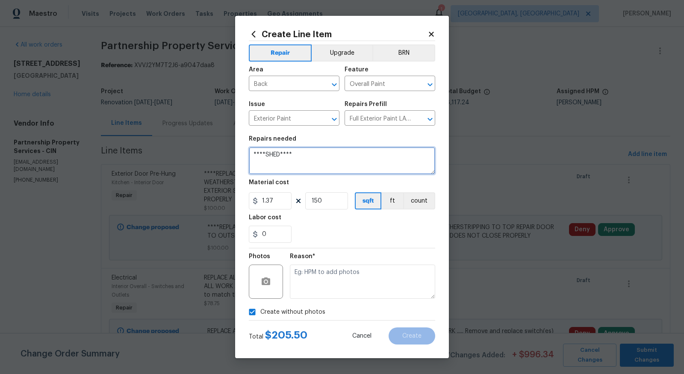
scroll to position [0, 0]
type textarea "****SHED****Paint shed to match house."
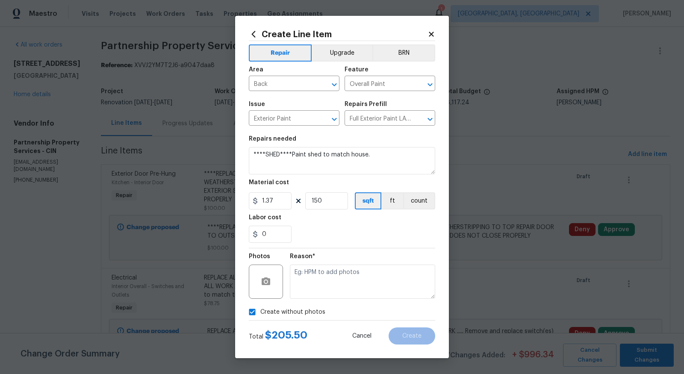
click at [422, 257] on div "Reason*" at bounding box center [362, 259] width 145 height 11
click at [320, 300] on div "Reason*" at bounding box center [362, 276] width 145 height 56
click at [333, 285] on textarea at bounding box center [362, 282] width 145 height 34
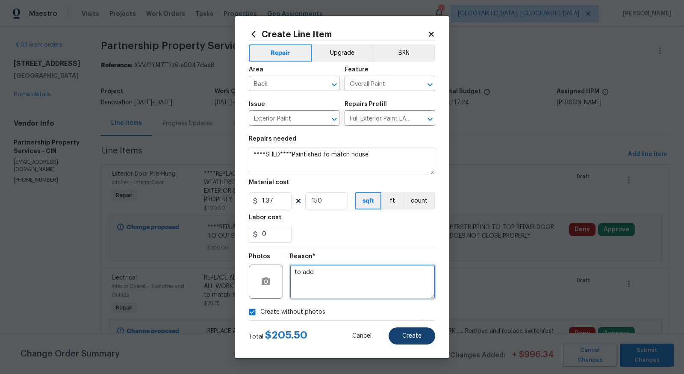
type textarea "to add"
click at [406, 337] on span "Create" at bounding box center [411, 336] width 19 height 6
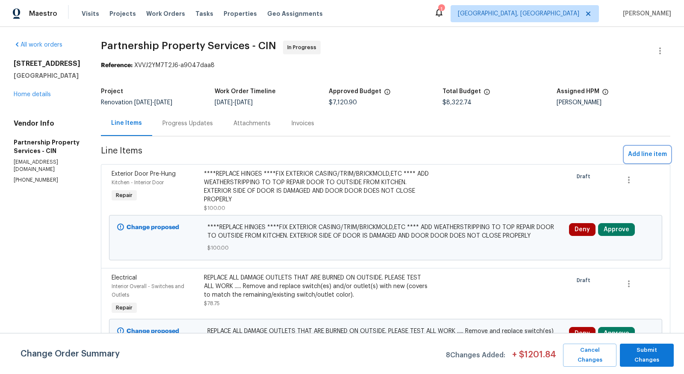
click at [638, 154] on span "Add line item" at bounding box center [647, 154] width 39 height 11
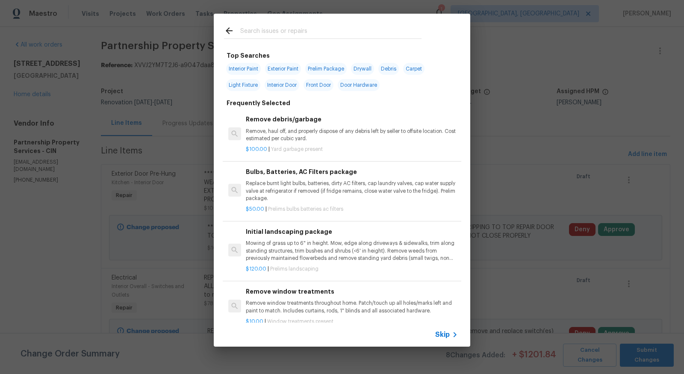
click at [319, 31] on input "text" at bounding box center [330, 32] width 181 height 13
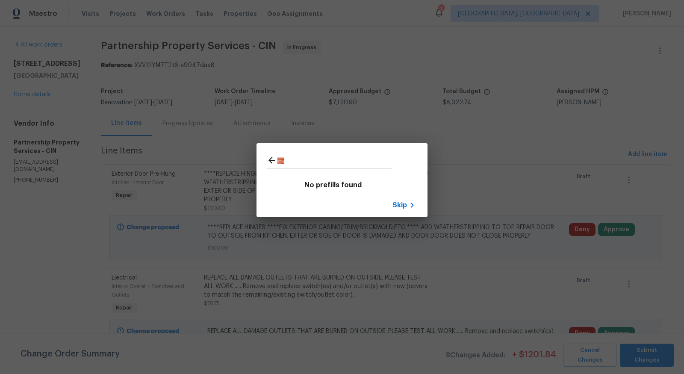
type input "🧱"
click at [269, 157] on icon at bounding box center [272, 160] width 10 height 10
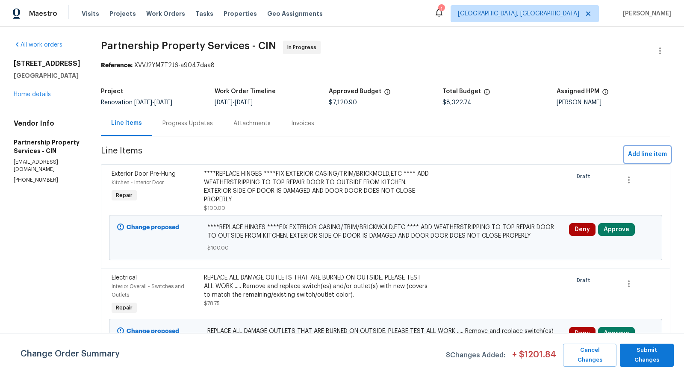
click at [626, 153] on button "Add line item" at bounding box center [648, 155] width 46 height 16
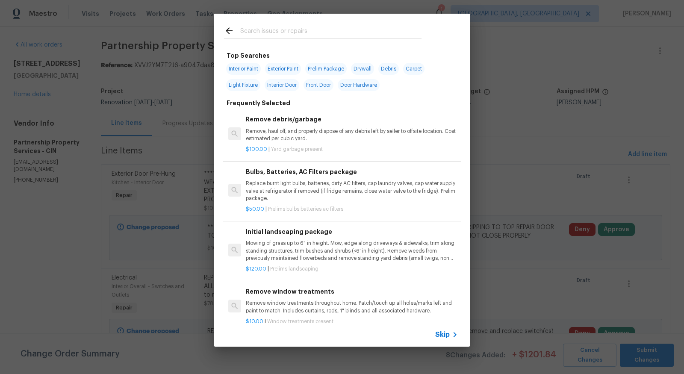
click at [368, 27] on input "text" at bounding box center [330, 32] width 181 height 13
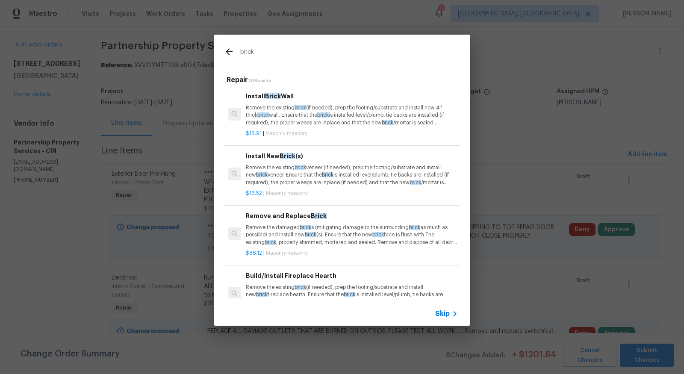
type input "brick"
click at [285, 167] on p "Remove the existing brick veneer (if needed), prep the footing/substrate and in…" at bounding box center [352, 175] width 212 height 22
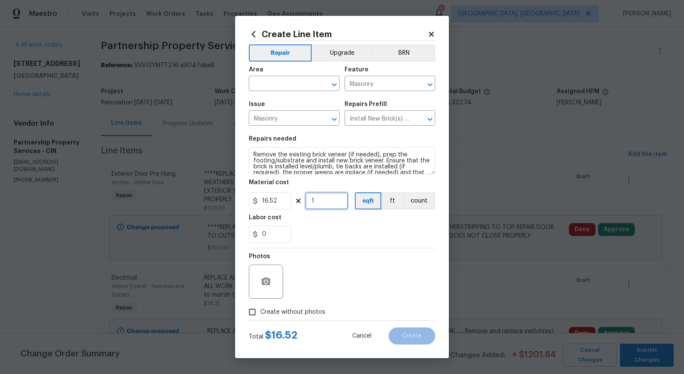
click at [324, 202] on input "1" at bounding box center [326, 200] width 43 height 17
type input "5"
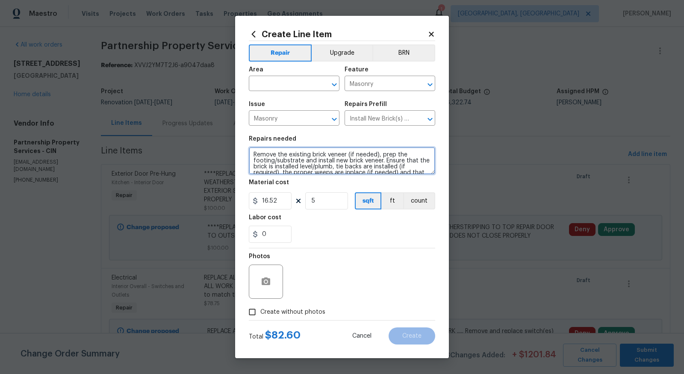
click at [252, 156] on textarea "Remove the existing brick veneer (if needed), prep the footing/substrate and in…" at bounding box center [342, 160] width 186 height 27
type textarea "Cut and replace missing bricks****** Remove the existing brick veneer (if neede…"
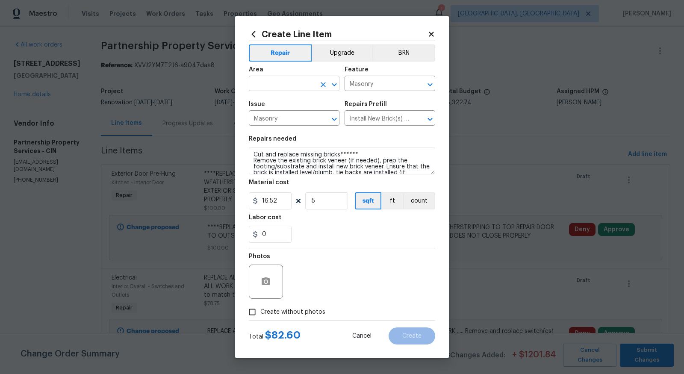
click at [304, 80] on input "text" at bounding box center [282, 84] width 67 height 13
click at [301, 115] on li "Exterior Overall" at bounding box center [294, 118] width 91 height 14
type input "Exterior Overall"
click at [372, 289] on div "Photos" at bounding box center [342, 276] width 186 height 56
click at [256, 313] on input "Create without photos" at bounding box center [252, 312] width 16 height 16
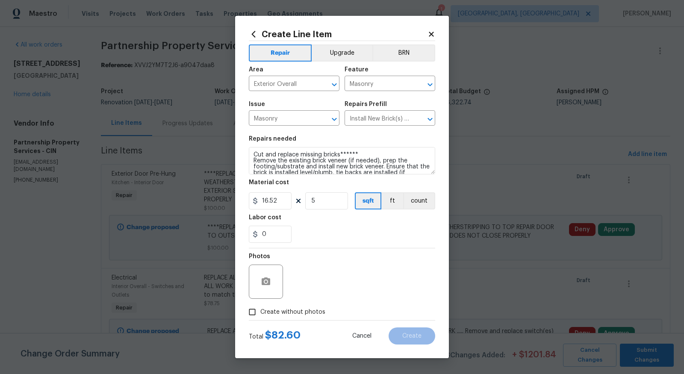
checkbox input "true"
click at [311, 282] on textarea at bounding box center [362, 282] width 145 height 34
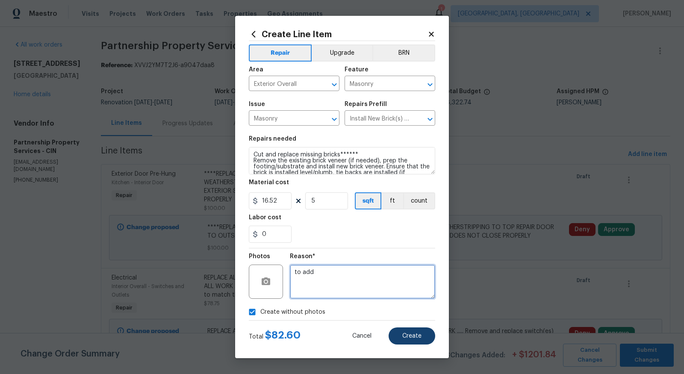
type textarea "to add"
click at [414, 333] on span "Create" at bounding box center [411, 336] width 19 height 6
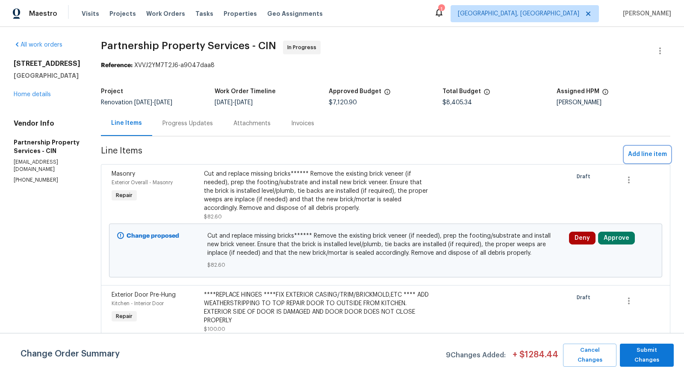
click at [647, 149] on span "Add line item" at bounding box center [647, 154] width 39 height 11
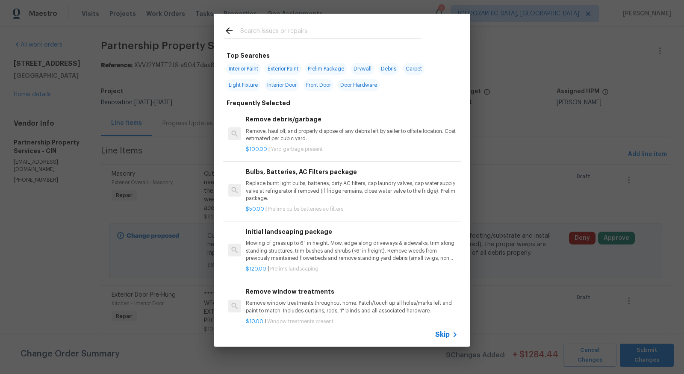
click at [309, 31] on input "text" at bounding box center [330, 32] width 181 height 13
type input "led"
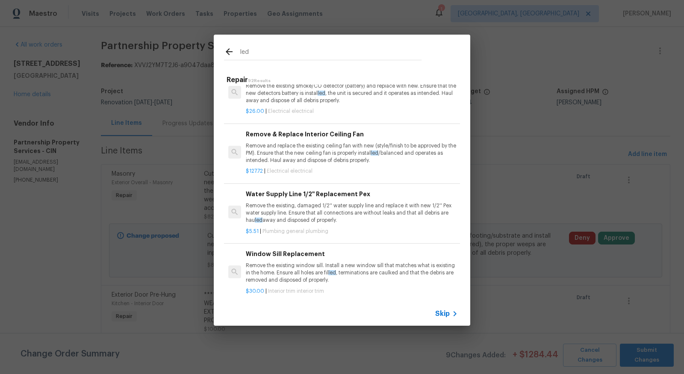
scroll to position [807, 0]
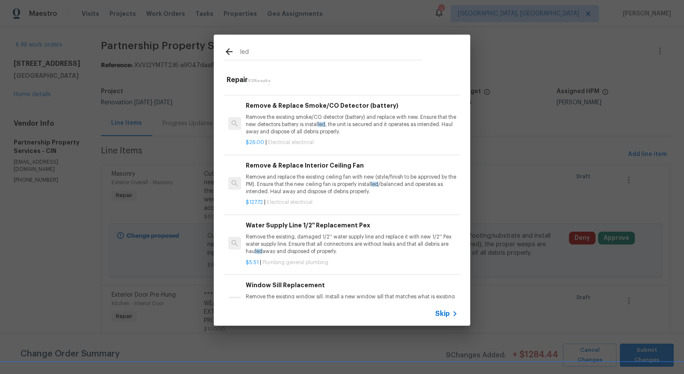
click at [301, 93] on div "Remove & Replace Smoke/CO Detector (battery) Remove the existing smoke/CO detec…" at bounding box center [342, 124] width 239 height 62
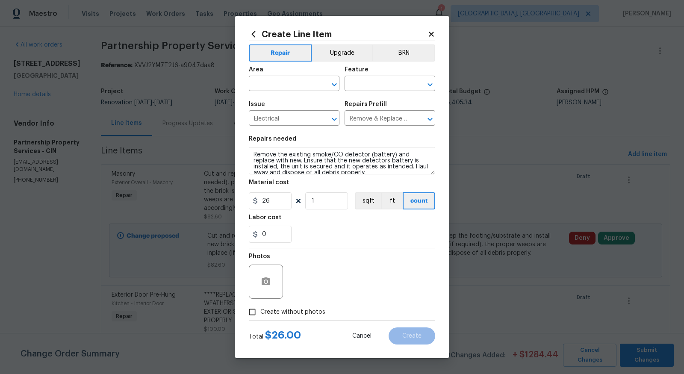
click at [429, 41] on div "Repair Upgrade BRN Area ​ Feature ​ Issue Electrical ​ Repairs Prefill Remove &…" at bounding box center [342, 180] width 186 height 279
click at [432, 34] on icon at bounding box center [431, 34] width 5 height 5
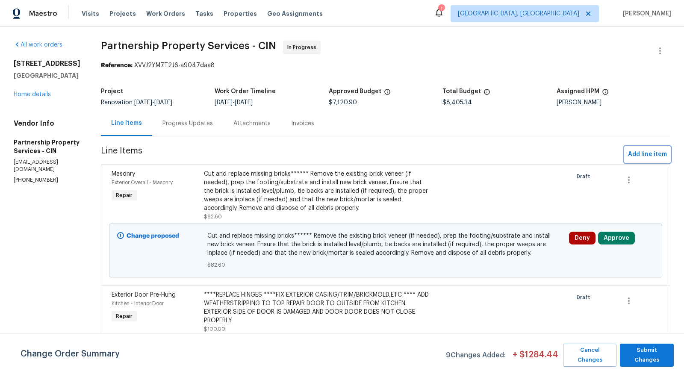
click at [645, 156] on span "Add line item" at bounding box center [647, 154] width 39 height 11
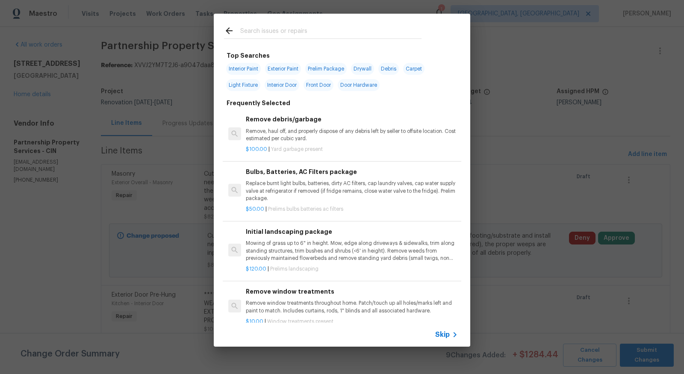
click at [333, 30] on input "text" at bounding box center [330, 32] width 181 height 13
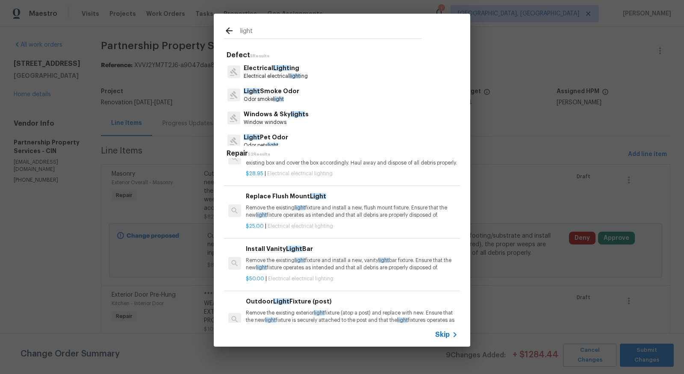
scroll to position [27, 0]
type input "light"
click at [295, 200] on h6 "Replace Flush Mount Light" at bounding box center [352, 194] width 212 height 9
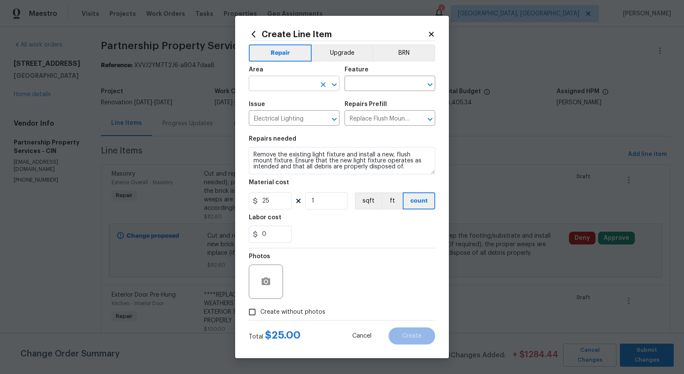
click at [284, 88] on input "text" at bounding box center [282, 84] width 67 height 13
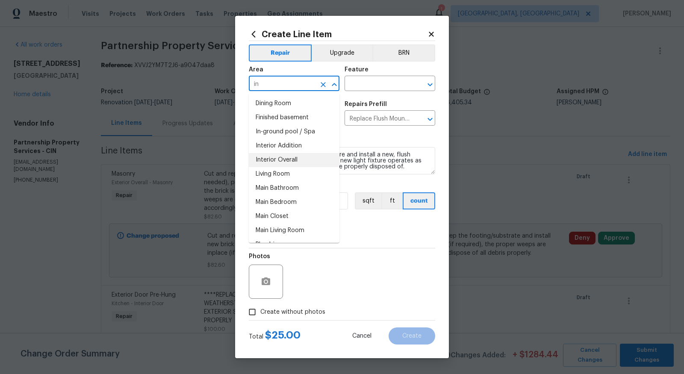
click at [292, 157] on li "Interior Overall" at bounding box center [294, 160] width 91 height 14
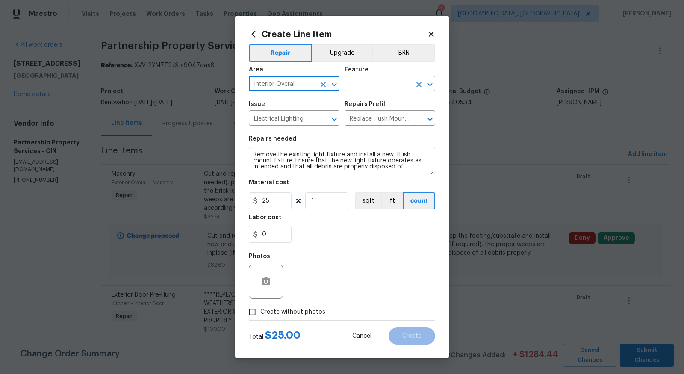
type input "Interior Overall"
click at [376, 81] on input "text" at bounding box center [378, 84] width 67 height 13
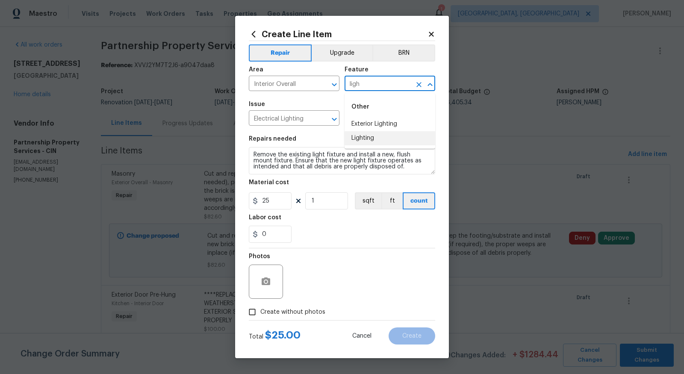
click at [358, 139] on li "Lighting" at bounding box center [390, 138] width 91 height 14
type input "Lighting"
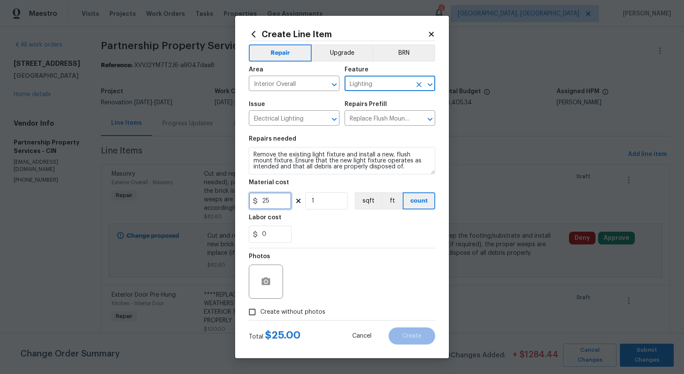
click at [276, 201] on input "25" at bounding box center [270, 200] width 43 height 17
type input "50"
click at [323, 207] on input "1" at bounding box center [326, 200] width 43 height 17
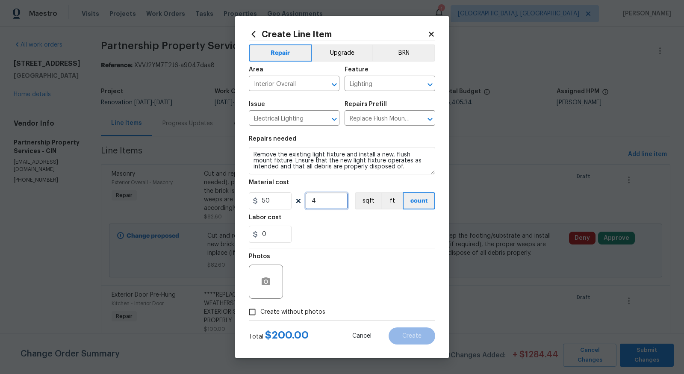
type input "4"
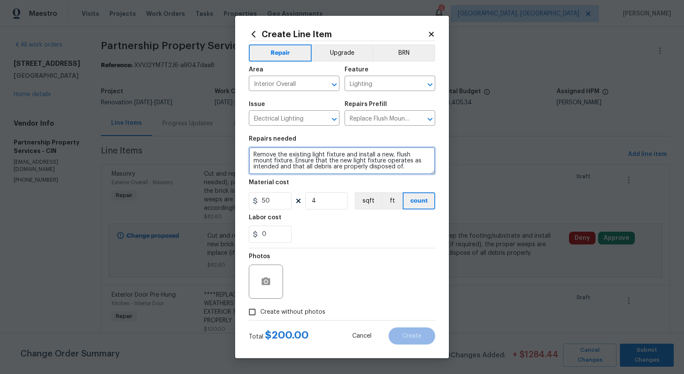
click at [249, 152] on textarea "Remove the existing light fixture and install a new, flush mount fixture. Ensur…" at bounding box center [342, 160] width 186 height 27
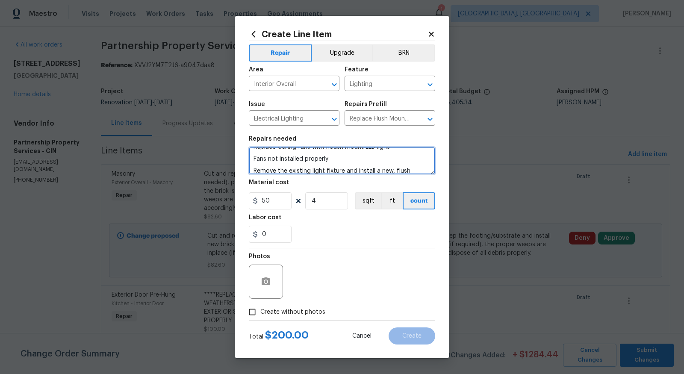
type textarea "Replace Ceiling fans with floush mount LED lighs Fans not installed properly Re…"
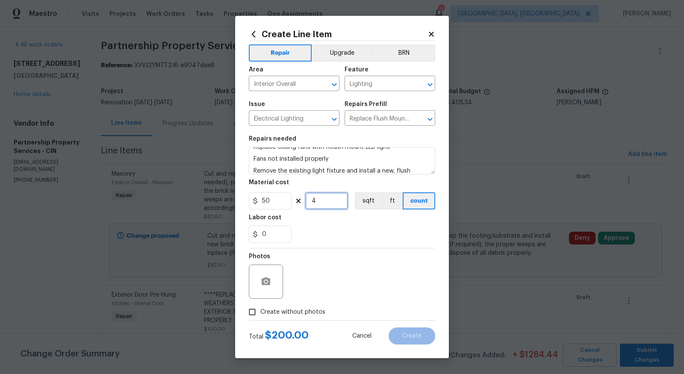
click at [317, 198] on input "4" at bounding box center [326, 200] width 43 height 17
type input "5"
click at [257, 318] on input "Create without photos" at bounding box center [252, 312] width 16 height 16
checkbox input "true"
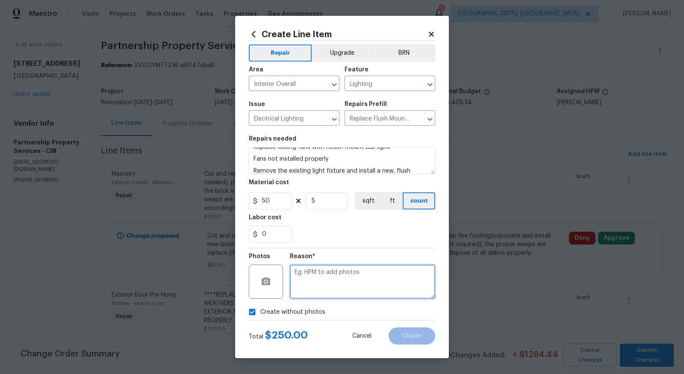
click at [312, 294] on textarea at bounding box center [362, 282] width 145 height 34
type textarea "to add"
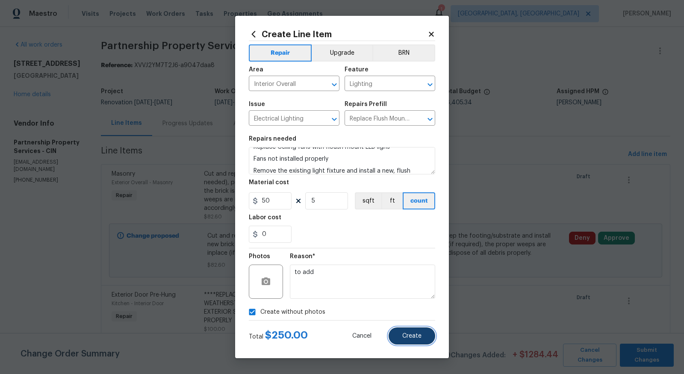
click at [422, 340] on button "Create" at bounding box center [412, 335] width 47 height 17
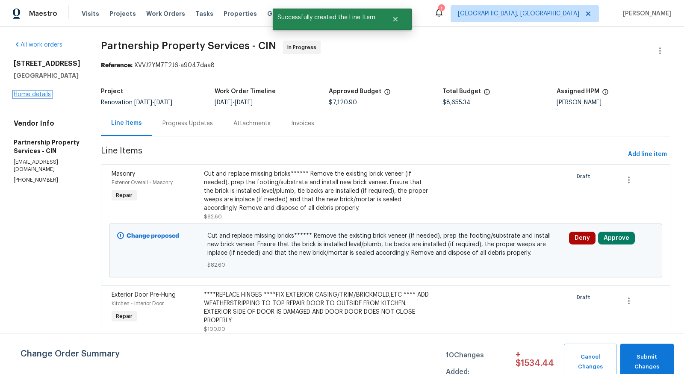
click at [34, 95] on link "Home details" at bounding box center [32, 94] width 37 height 6
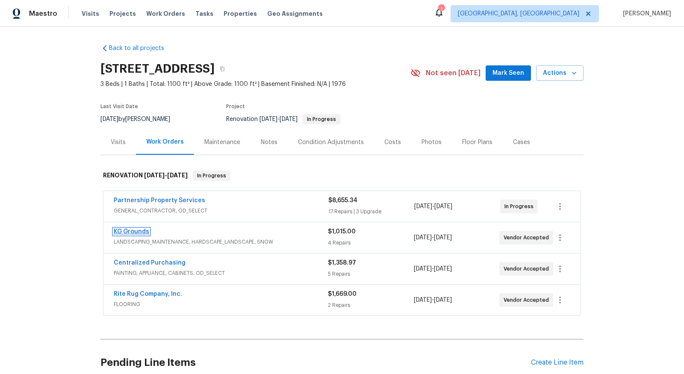
click at [128, 233] on link "KG Grounds" at bounding box center [131, 232] width 35 height 6
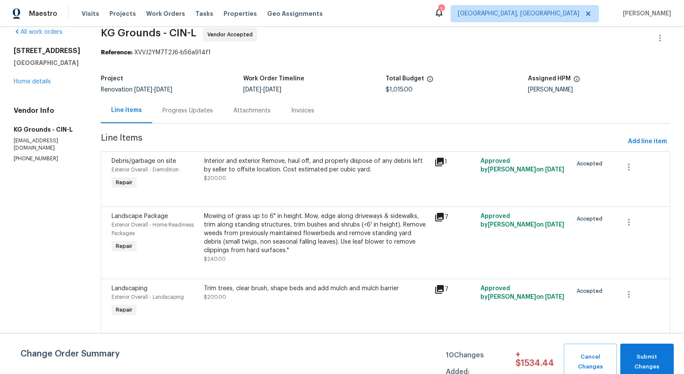
scroll to position [15, 0]
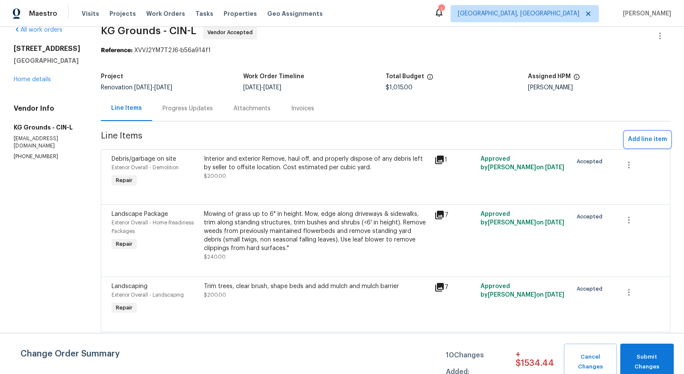
click at [640, 138] on span "Add line item" at bounding box center [647, 139] width 39 height 11
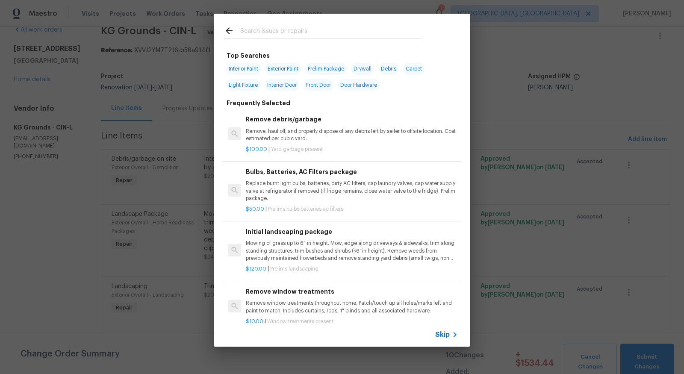
click at [366, 25] on div at bounding box center [323, 31] width 218 height 34
click at [366, 32] on input "text" at bounding box center [330, 32] width 181 height 13
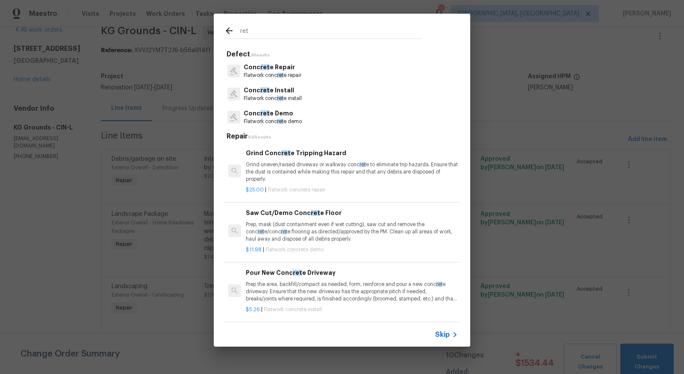
scroll to position [0, 0]
type input "retain"
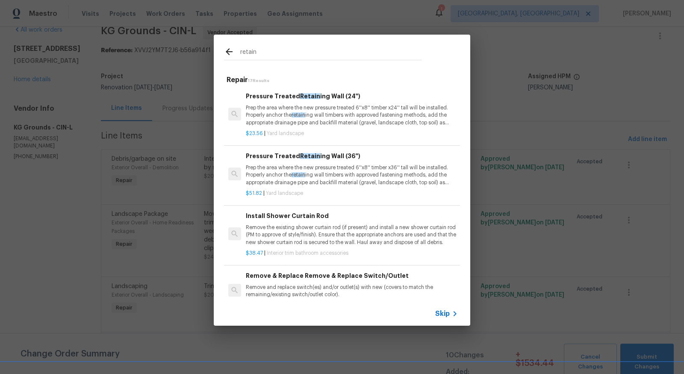
click at [359, 117] on p "Prep the area where the new pressure treated 6''x8'' timber x24'' tall will be …" at bounding box center [352, 115] width 212 height 22
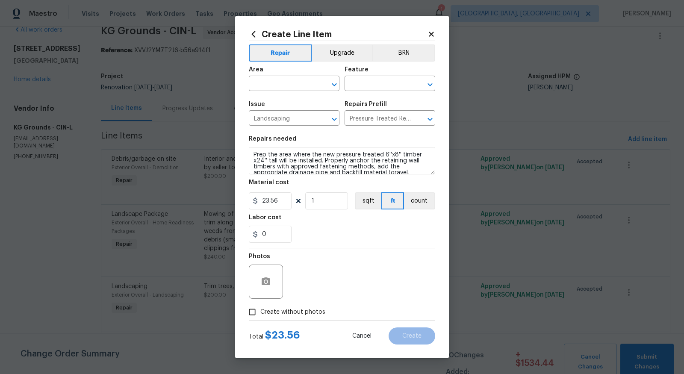
click at [432, 34] on icon at bounding box center [431, 34] width 5 height 5
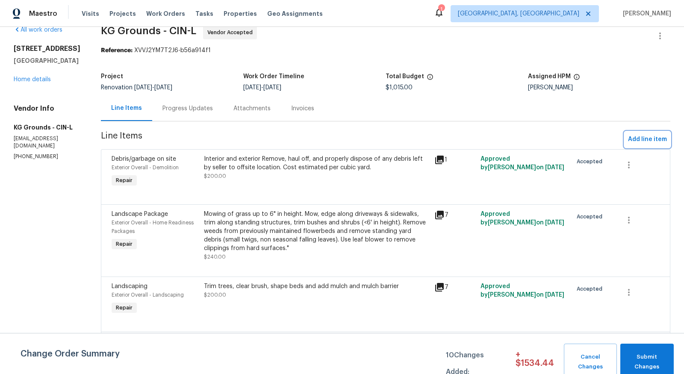
click at [635, 134] on span "Add line item" at bounding box center [647, 139] width 39 height 11
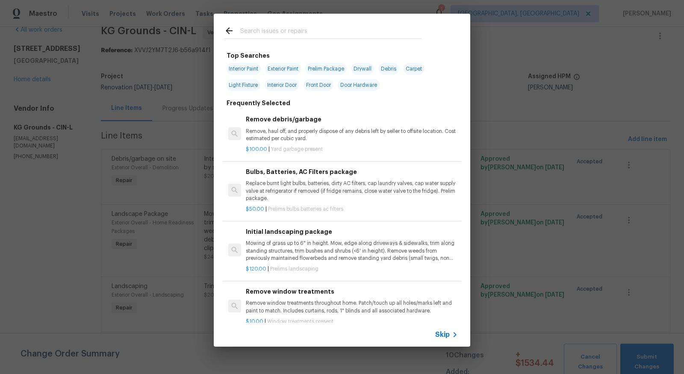
click at [348, 27] on input "text" at bounding box center [330, 32] width 181 height 13
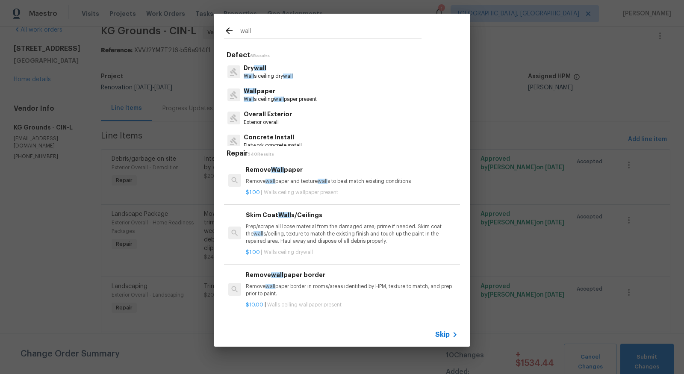
type input "wall"
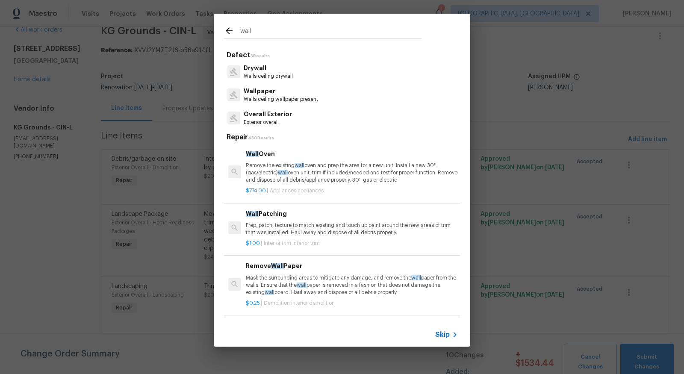
scroll to position [36, 0]
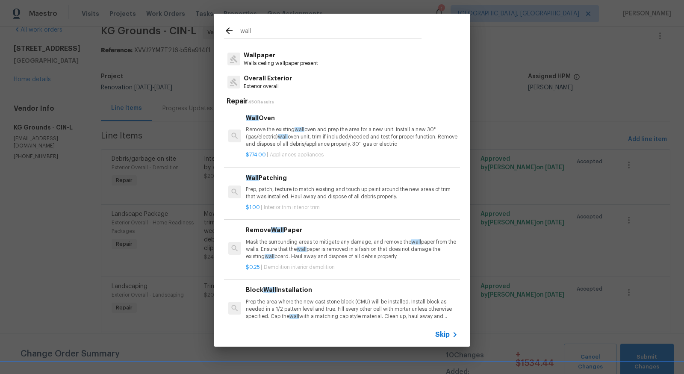
click at [321, 306] on p "Prep the area where the new cast stone block (CMU) will be installed. Install b…" at bounding box center [352, 309] width 212 height 22
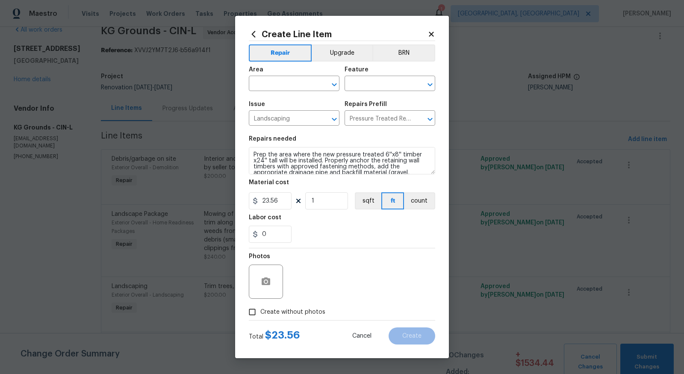
type input "Block Wall Installation $20.40"
type textarea "Prep the area where the new cast stone block (CMU) will be installed. Install b…"
type input "20.4"
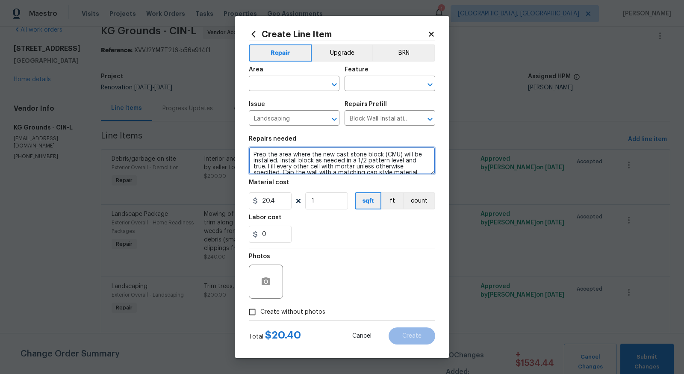
click at [314, 158] on textarea "Prep the area where the new cast stone block (CMU) will be installed. Install b…" at bounding box center [342, 160] width 186 height 27
click at [253, 150] on textarea "Repair Patio seating wall by digging back and removing excess dirt and relocati…" at bounding box center [342, 160] width 186 height 27
click at [389, 164] on textarea "*****Repair Patio seating wall by digging back and removing excess dirt and rel…" at bounding box center [342, 160] width 186 height 27
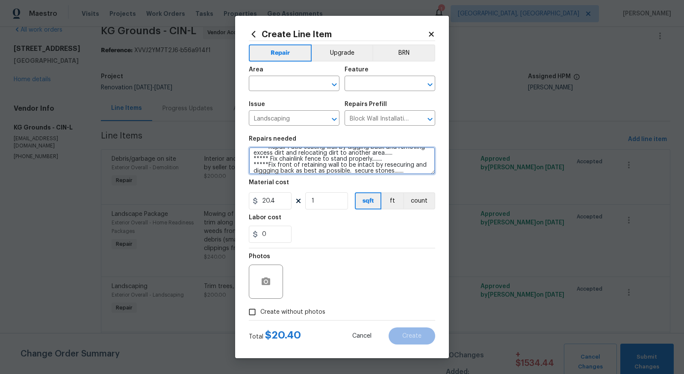
scroll to position [14, 0]
click at [266, 169] on textarea "*****Repair Patio seating wall by digging back and removing excess dirt and rel…" at bounding box center [342, 160] width 186 height 27
click at [420, 173] on textarea "*****Repair Patio seating wall by digging back and removing excess dirt and rel…" at bounding box center [342, 160] width 186 height 27
type textarea "*****Repair Patio seating wall by digging back and removing excess dirt and rel…"
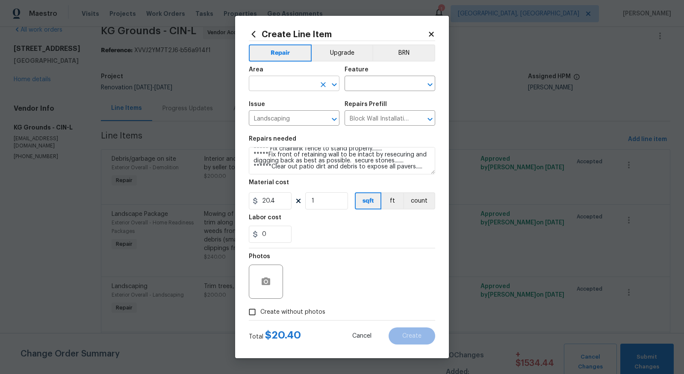
click at [302, 82] on input "text" at bounding box center [282, 84] width 67 height 13
click at [280, 112] on li "Exterior Overall" at bounding box center [294, 118] width 91 height 14
type input "Exterior Overall"
click at [379, 82] on input "text" at bounding box center [378, 84] width 67 height 13
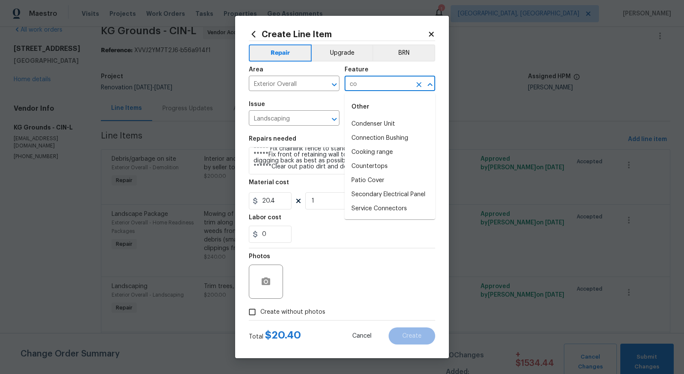
type input "c"
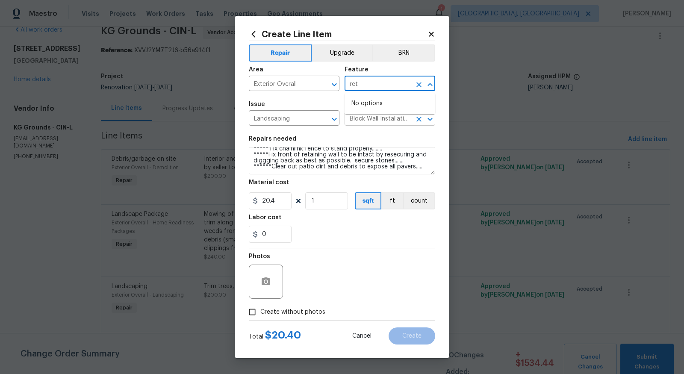
type input "ret"
click at [408, 116] on input "Block Wall Installation $20.40" at bounding box center [378, 118] width 67 height 13
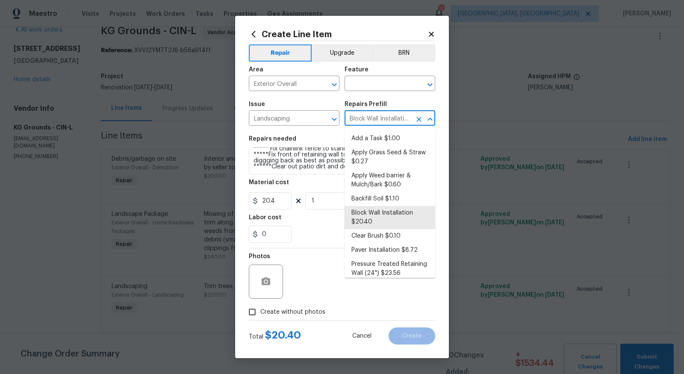
click at [387, 116] on input "Block Wall Installation $20.40" at bounding box center [378, 118] width 67 height 13
click at [398, 136] on li "Add a Task $1.00" at bounding box center [390, 139] width 91 height 14
type input "Add a Task $1.00"
type textarea "HPM to detail"
type input "1"
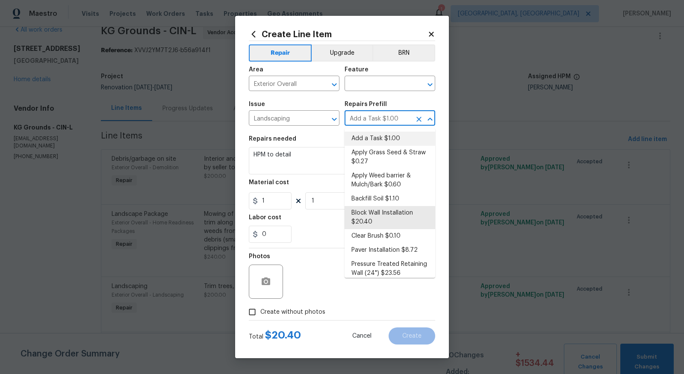
scroll to position [0, 0]
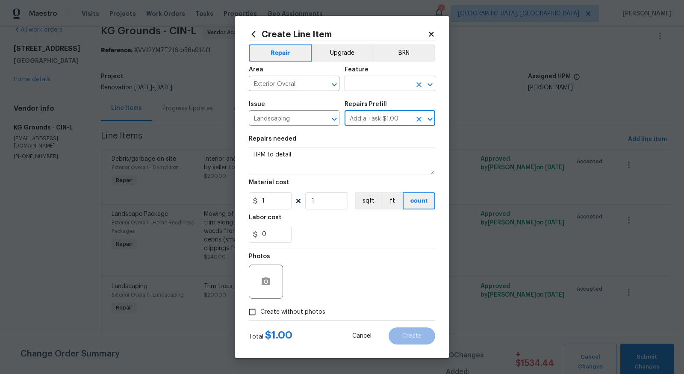
click at [408, 81] on input "text" at bounding box center [378, 84] width 67 height 13
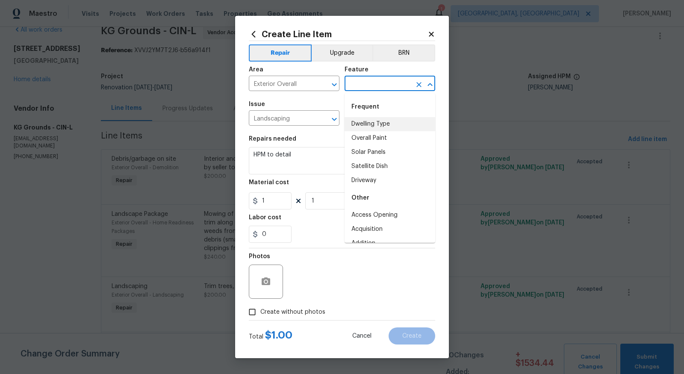
click at [406, 68] on div "Feature" at bounding box center [390, 72] width 91 height 11
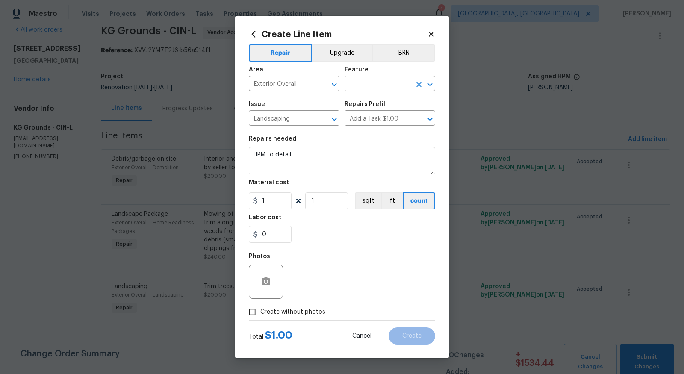
click at [398, 85] on input "text" at bounding box center [378, 84] width 67 height 13
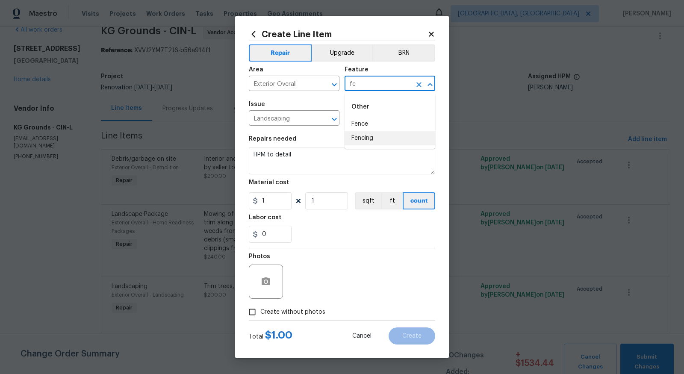
click at [388, 136] on li "Fencing" at bounding box center [390, 138] width 91 height 14
type input "Fencing"
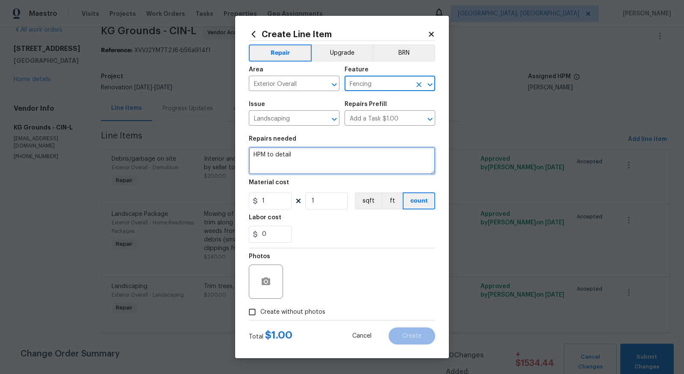
click at [352, 156] on textarea "HPM to detail" at bounding box center [342, 160] width 186 height 27
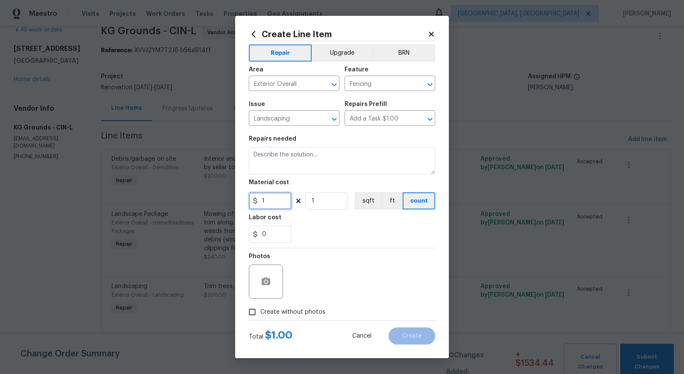
click at [275, 202] on input "1" at bounding box center [270, 200] width 43 height 17
type input "1000"
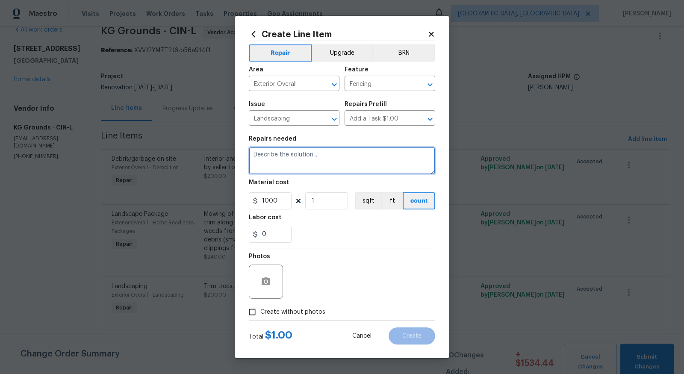
click at [284, 162] on textarea at bounding box center [342, 160] width 186 height 27
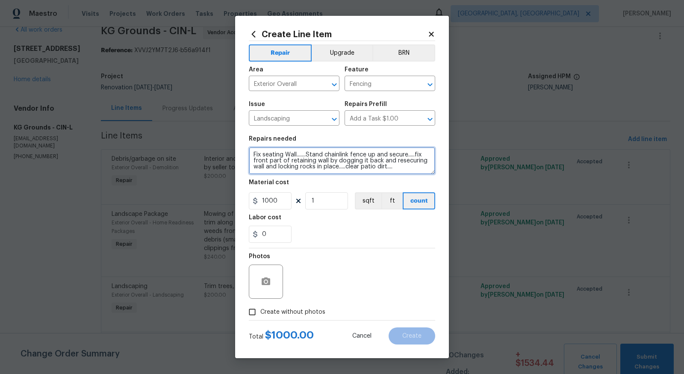
click at [296, 155] on textarea "Fix seating Wall.......Stand chainlink fence up and secure.....fix front part o…" at bounding box center [342, 160] width 186 height 27
type textarea "Fix seating Wall .......Stand chainlink fence up and secure.....fix front part …"
click at [256, 307] on input "Create without photos" at bounding box center [252, 312] width 16 height 16
checkbox input "true"
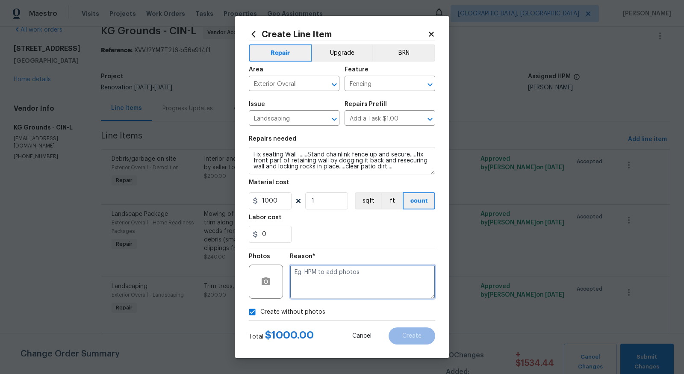
click at [333, 269] on textarea at bounding box center [362, 282] width 145 height 34
type textarea "to add"
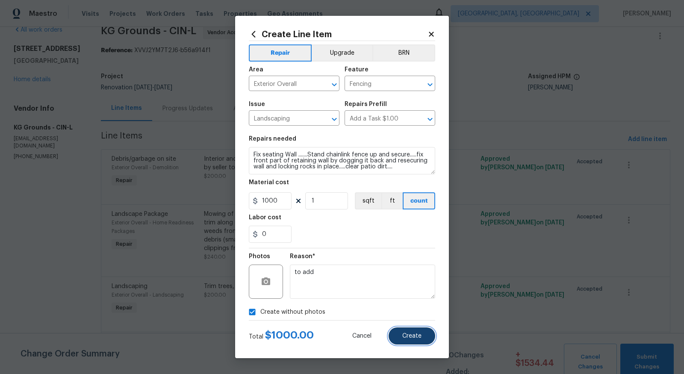
click at [410, 331] on button "Create" at bounding box center [412, 335] width 47 height 17
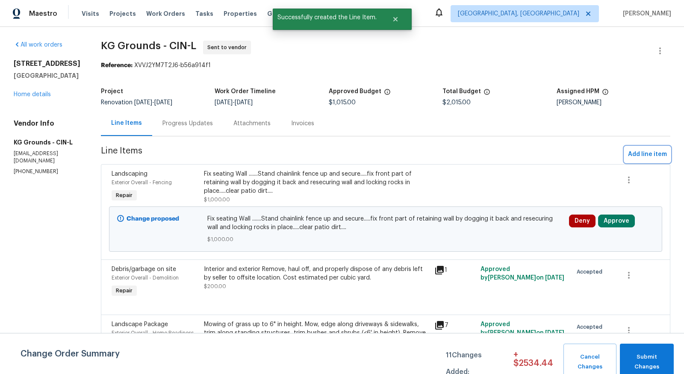
click at [644, 152] on span "Add line item" at bounding box center [647, 154] width 39 height 11
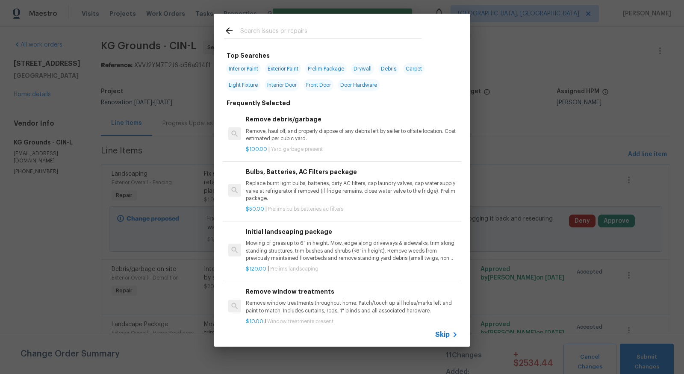
click at [401, 45] on div at bounding box center [323, 31] width 218 height 34
click at [386, 22] on div at bounding box center [323, 31] width 218 height 34
click at [384, 27] on input "text" at bounding box center [330, 32] width 181 height 13
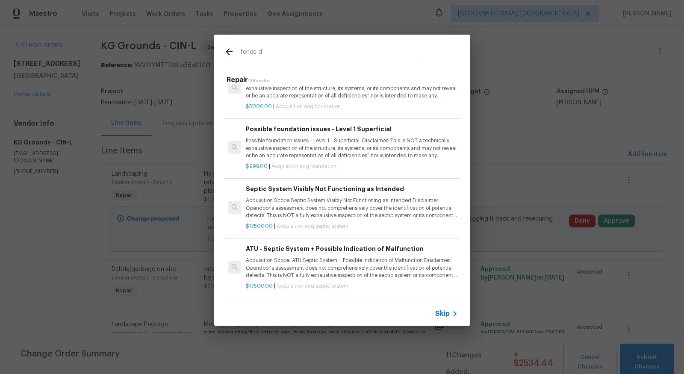
scroll to position [563, 0]
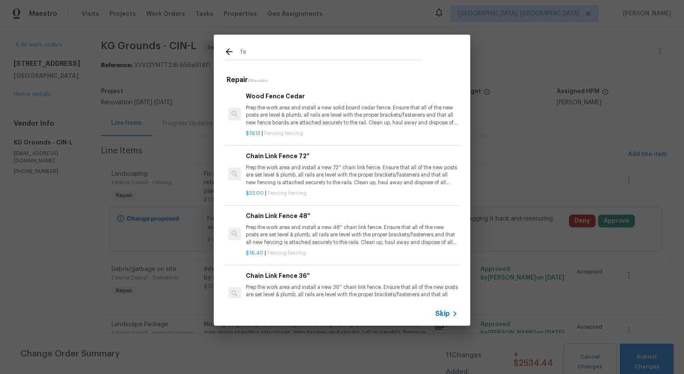
type input "f"
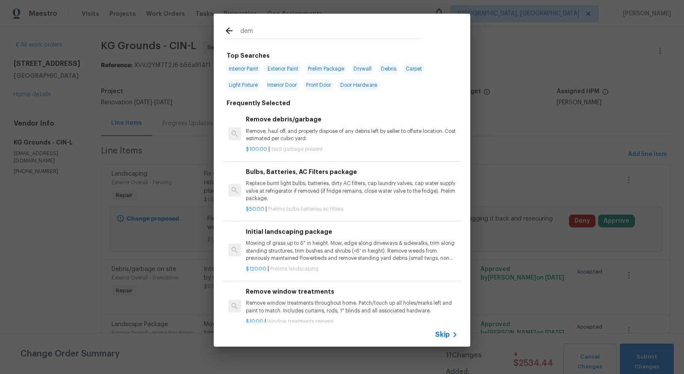
type input "demo"
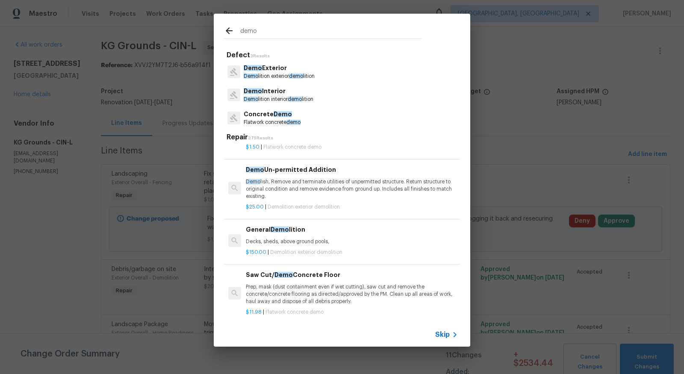
scroll to position [50, 0]
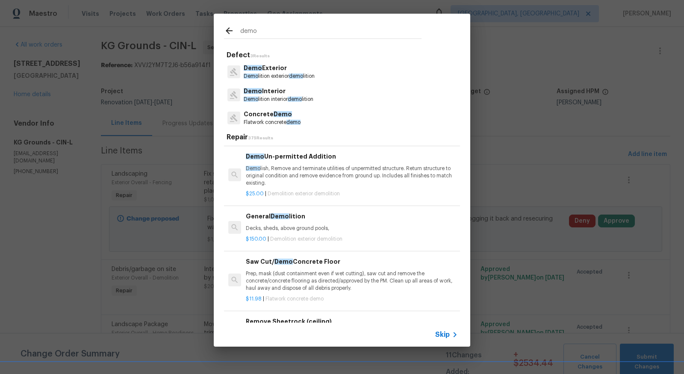
click at [291, 229] on p "Decks, sheds, above ground pools," at bounding box center [352, 228] width 212 height 7
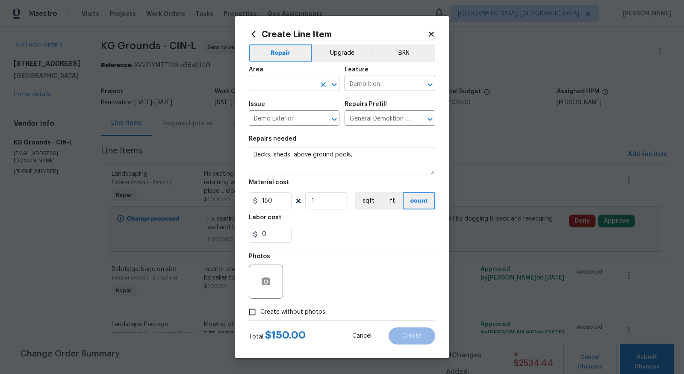
click at [298, 81] on input "text" at bounding box center [282, 84] width 67 height 13
type input "f"
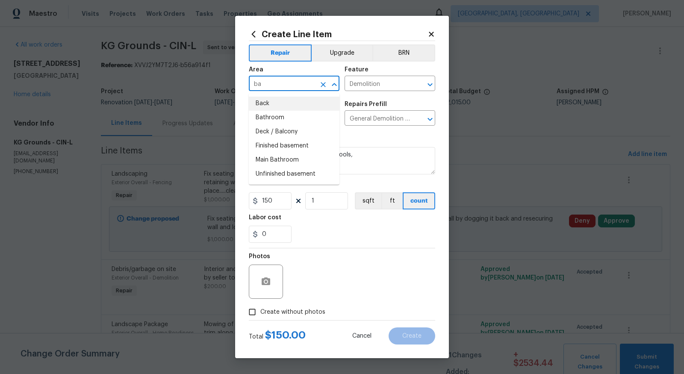
click at [280, 102] on li "Back" at bounding box center [294, 104] width 91 height 14
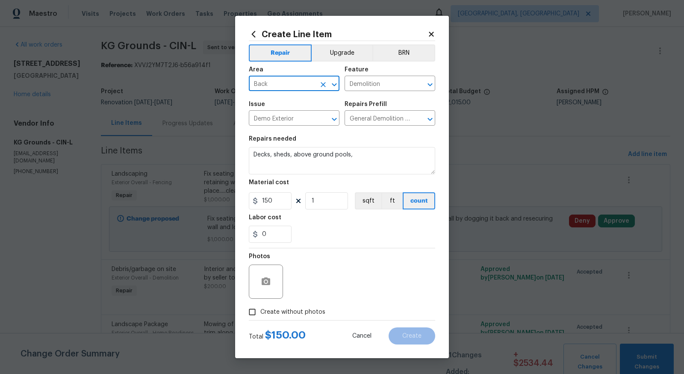
type input "Back"
click at [386, 152] on textarea "Decks, sheds, above ground pools," at bounding box center [342, 160] width 186 height 27
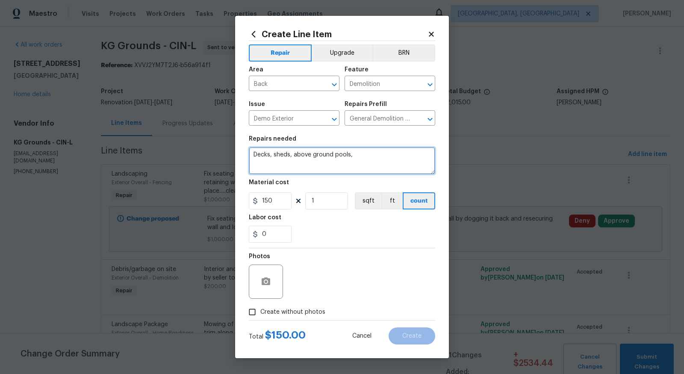
click at [386, 152] on textarea "Decks, sheds, above ground pools," at bounding box center [342, 160] width 186 height 27
click at [274, 155] on textarea "demo fence if neighbor is agreeable to it. If not, stand it back up and secure." at bounding box center [342, 160] width 186 height 27
click at [272, 155] on textarea "demo fence if neighbor is agreeable to it. If not, stand it back up and secure." at bounding box center [342, 160] width 186 height 27
type textarea "demo privacy fence if neighbor is agreeable to it. If not, stand it back up and…"
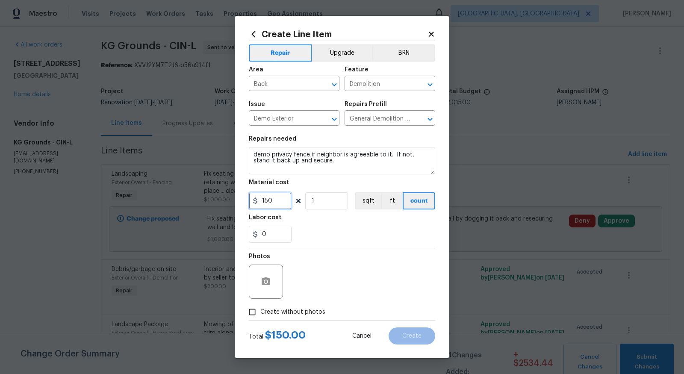
click at [271, 206] on input "150" at bounding box center [270, 200] width 43 height 17
type input "200"
click at [255, 310] on input "Create without photos" at bounding box center [252, 312] width 16 height 16
checkbox input "true"
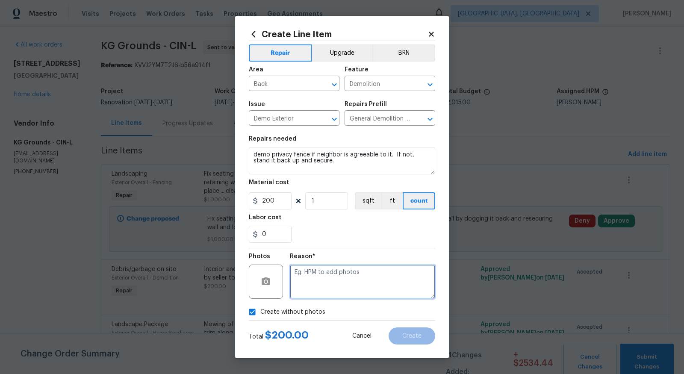
click at [330, 287] on textarea at bounding box center [362, 282] width 145 height 34
type textarea "to add"
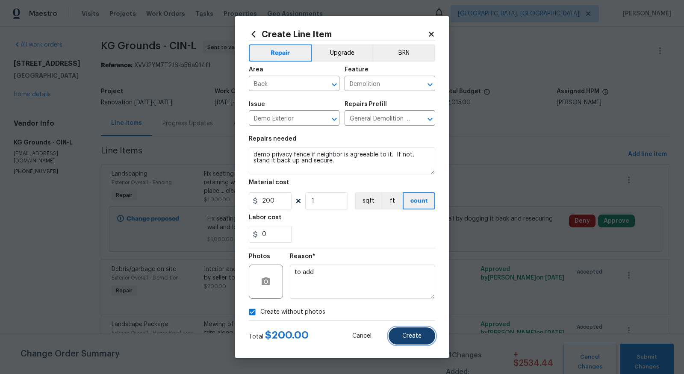
click at [420, 339] on button "Create" at bounding box center [412, 335] width 47 height 17
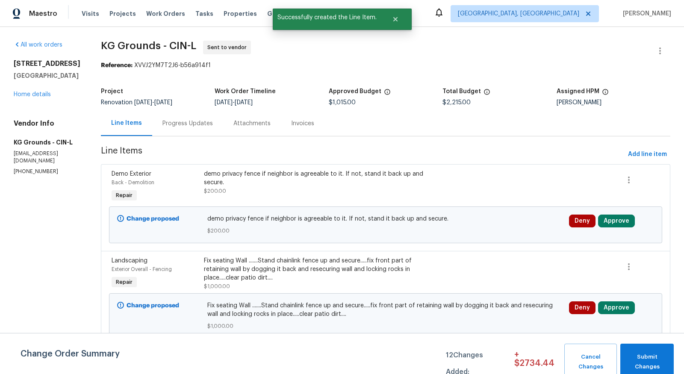
click at [32, 101] on div "All work orders 8980 Palomar Rd Cincinnati, OH 45251 Home details Vendor Info K…" at bounding box center [47, 108] width 67 height 135
click at [34, 94] on link "Home details" at bounding box center [32, 94] width 37 height 6
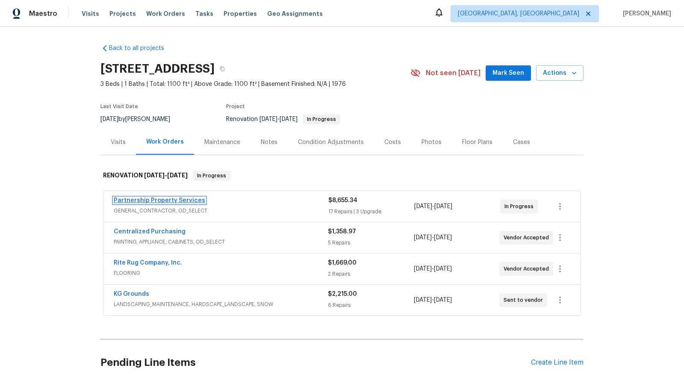
click at [173, 199] on link "Partnership Property Services" at bounding box center [159, 201] width 91 height 6
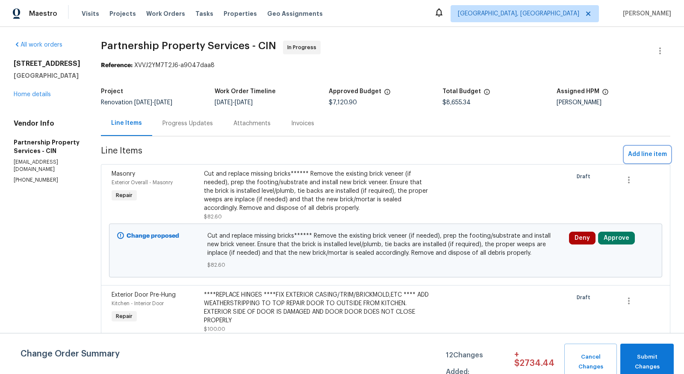
click at [651, 152] on span "Add line item" at bounding box center [647, 154] width 39 height 11
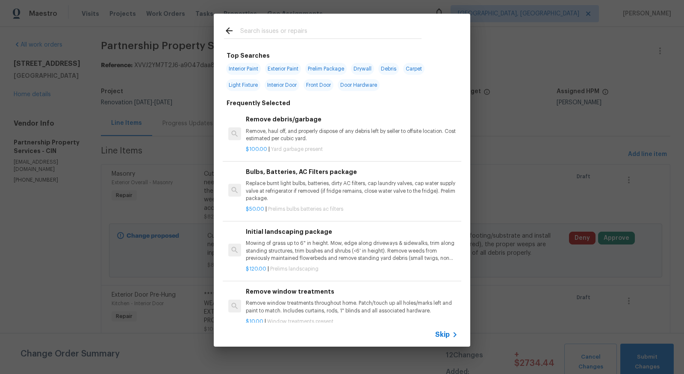
click at [397, 32] on input "text" at bounding box center [330, 32] width 181 height 13
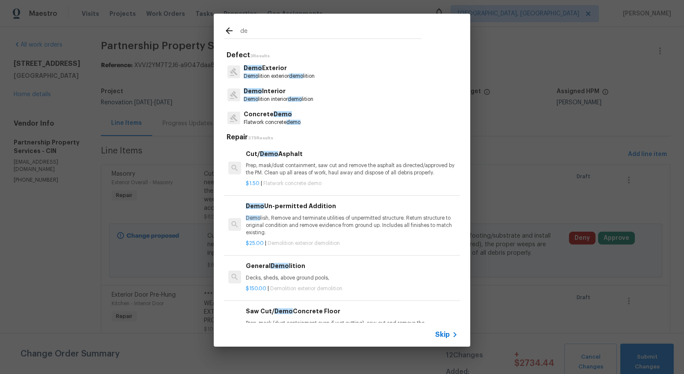
type input "d"
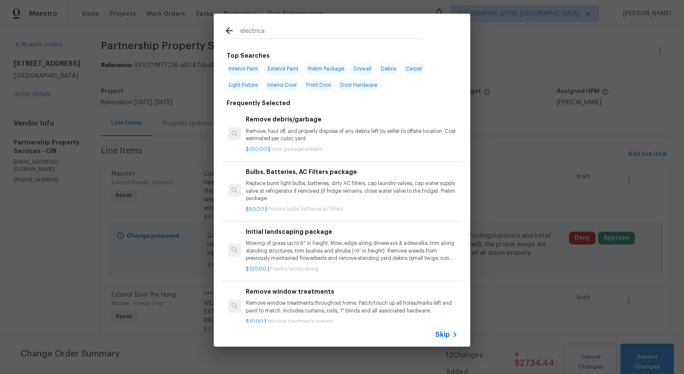
type input "electrical"
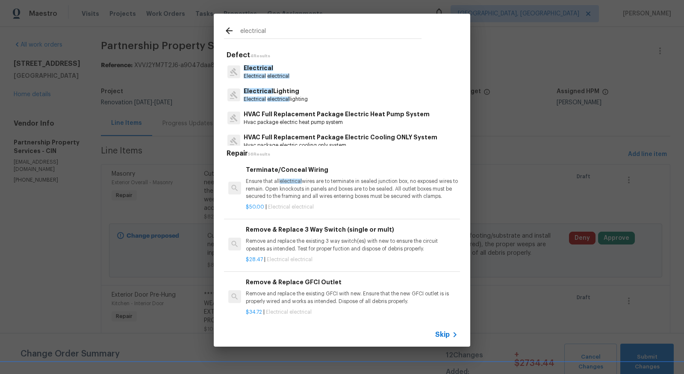
click at [299, 182] on span "electrical" at bounding box center [291, 181] width 22 height 5
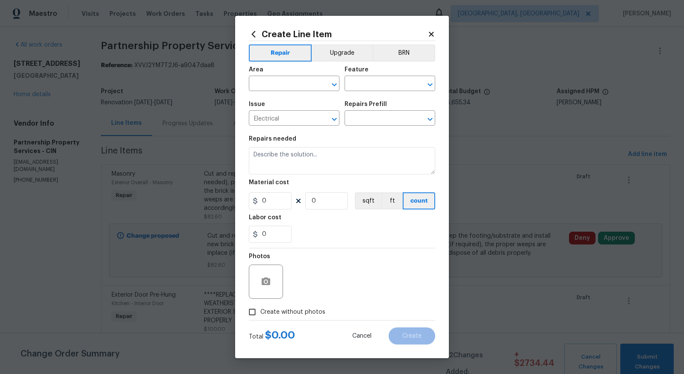
type input "Terminate/Conceal Wiring $50.00"
type textarea "Ensure that all electrical wires are to terminate in sealed junction box, no ex…"
type input "50"
type input "1"
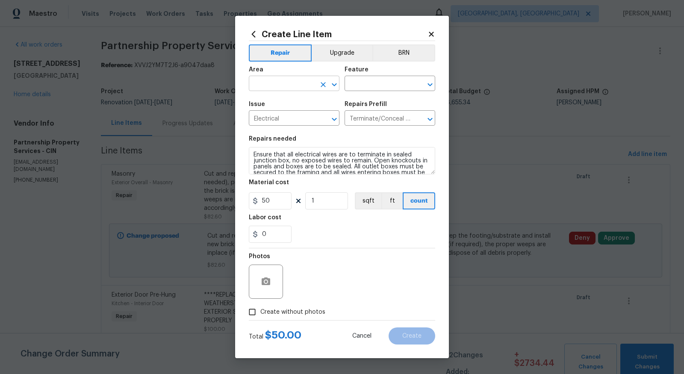
click at [316, 85] on div "​" at bounding box center [294, 84] width 91 height 13
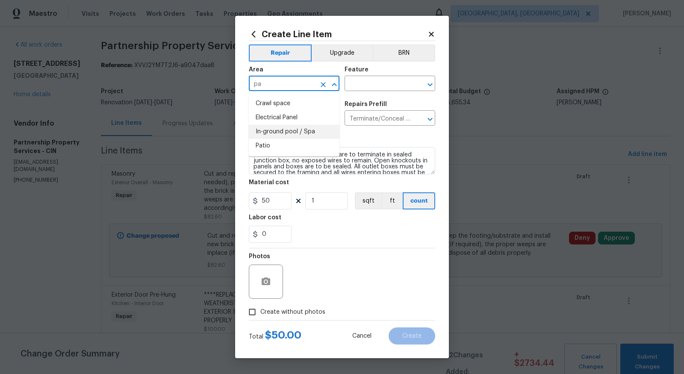
click at [286, 130] on li "In-ground pool / Spa" at bounding box center [294, 132] width 91 height 14
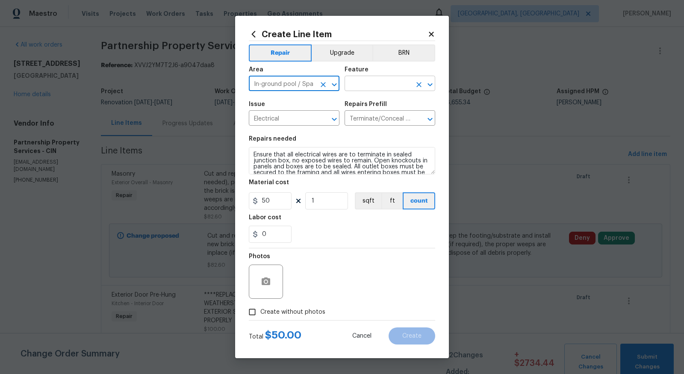
type input "In-ground pool / Spa"
click at [362, 85] on input "text" at bounding box center [378, 84] width 67 height 13
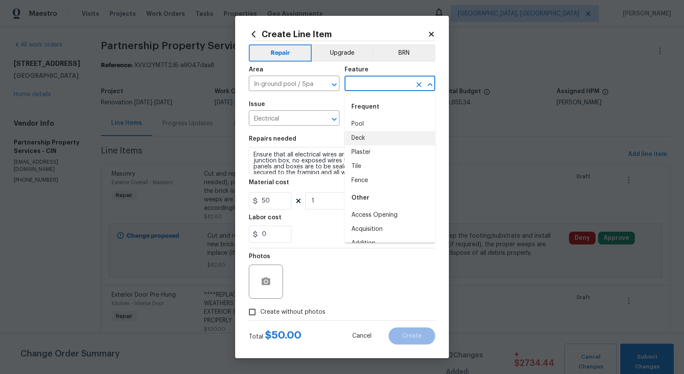
click at [369, 131] on li "Deck" at bounding box center [390, 138] width 91 height 14
type input "Deck"
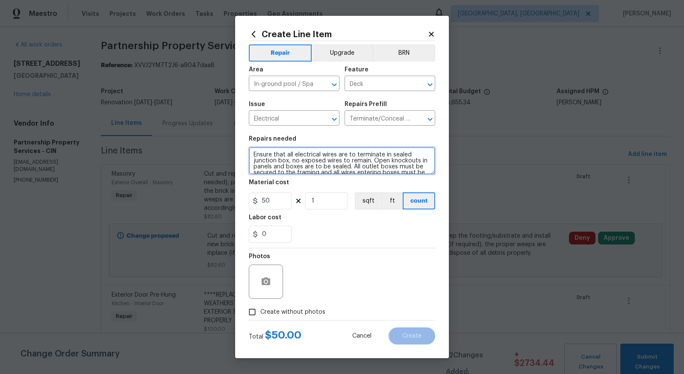
click at [253, 153] on textarea "Ensure that all electrical wires are to terminate in sealed junction box, no ex…" at bounding box center [342, 160] width 186 height 27
type textarea "Demo patio electrical and safe off. Ensure that all electrical wires are to ter…"
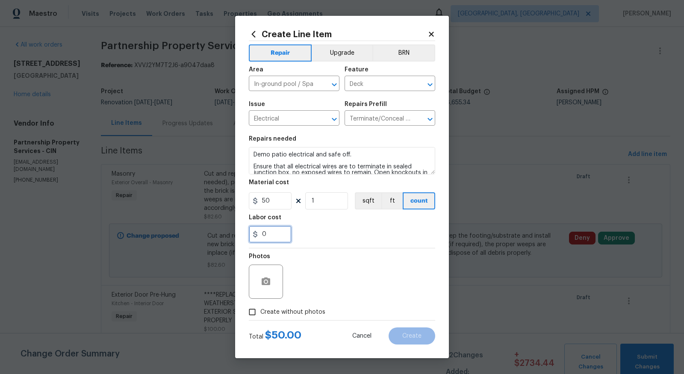
click at [277, 238] on input "0" at bounding box center [270, 234] width 43 height 17
type input "25"
click at [354, 254] on div "Photos" at bounding box center [342, 276] width 186 height 56
click at [258, 316] on input "Create without photos" at bounding box center [252, 312] width 16 height 16
checkbox input "true"
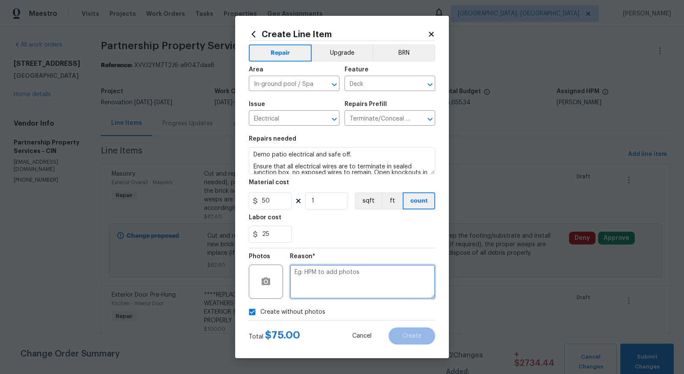
click at [338, 286] on textarea at bounding box center [362, 282] width 145 height 34
type textarea "to add"
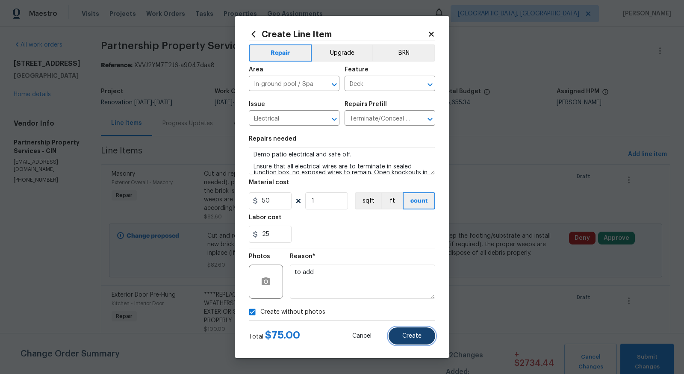
click at [413, 335] on span "Create" at bounding box center [411, 336] width 19 height 6
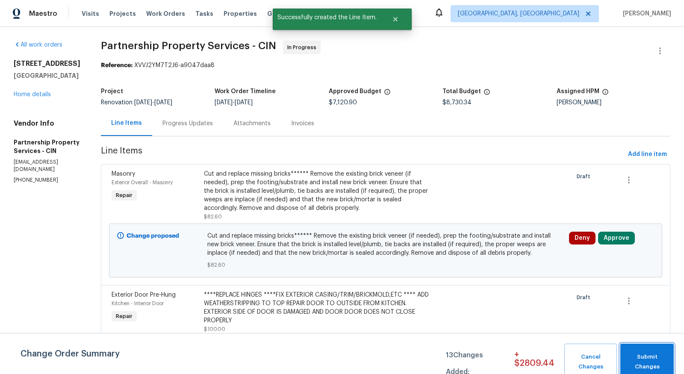
click at [646, 345] on button "Submit Changes" at bounding box center [646, 362] width 53 height 37
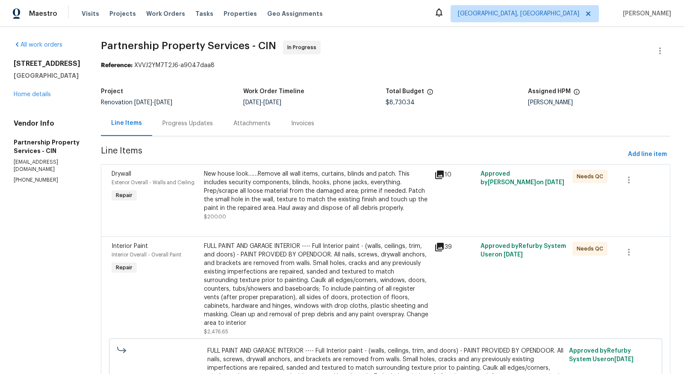
click at [26, 90] on div "8980 Palomar Rd Cincinnati, OH 45251 Home details" at bounding box center [47, 78] width 67 height 39
click at [34, 97] on div "8980 Palomar Rd Cincinnati, OH 45251 Home details" at bounding box center [47, 78] width 67 height 39
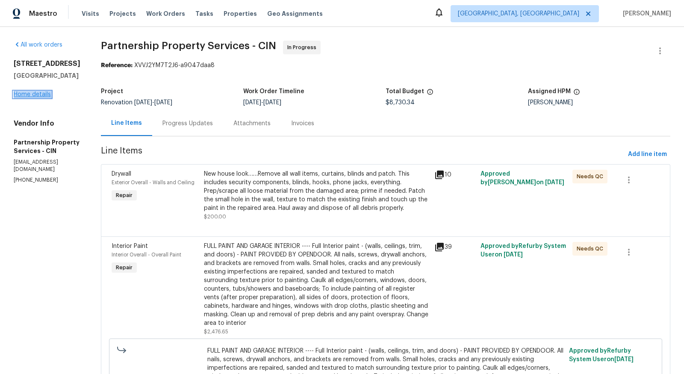
click at [20, 94] on link "Home details" at bounding box center [32, 94] width 37 height 6
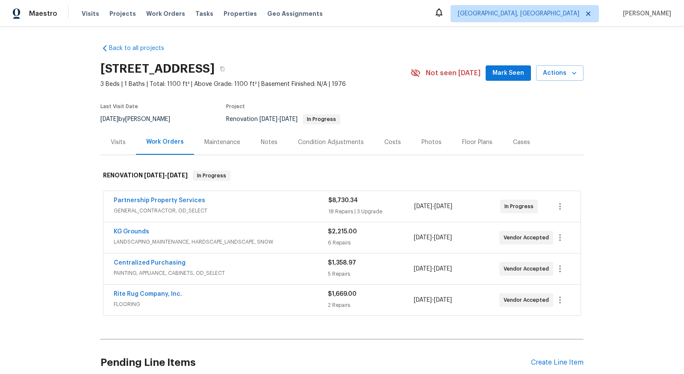
click at [322, 140] on div "Condition Adjustments" at bounding box center [331, 142] width 66 height 9
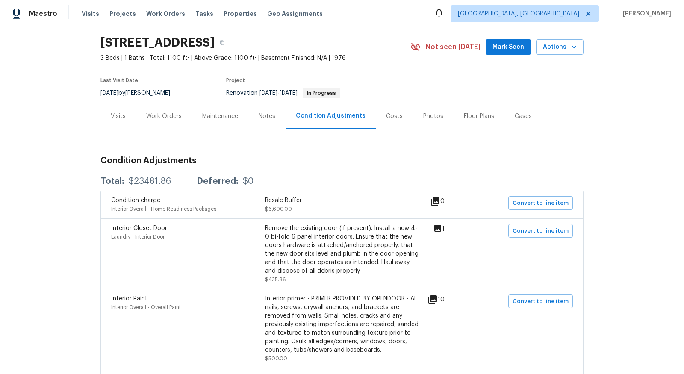
scroll to position [11, 0]
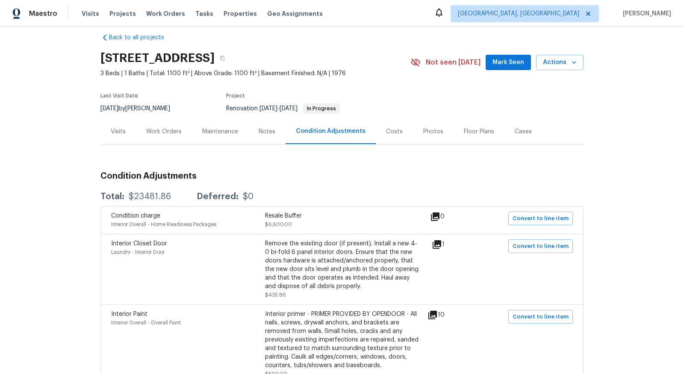
click at [177, 127] on div "Work Orders" at bounding box center [163, 131] width 35 height 9
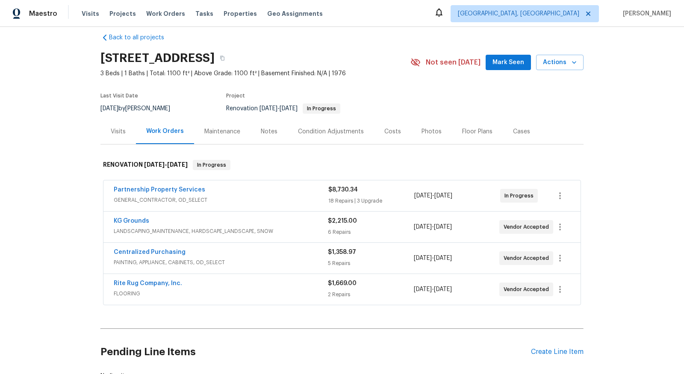
click at [199, 221] on div "KG Grounds" at bounding box center [221, 222] width 214 height 10
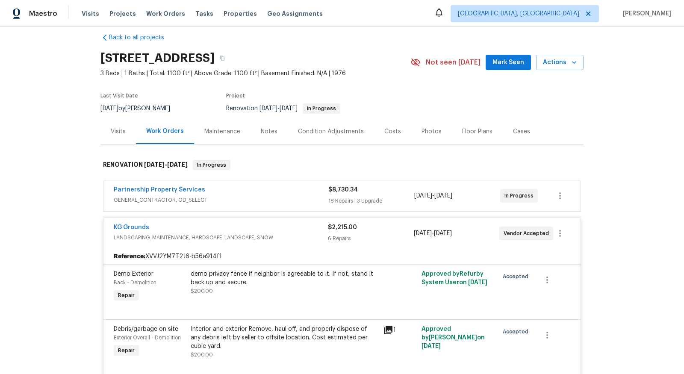
click at [224, 236] on span "LANDSCAPING_MAINTENANCE, HARDSCAPE_LANDSCAPE, SNOW" at bounding box center [221, 237] width 214 height 9
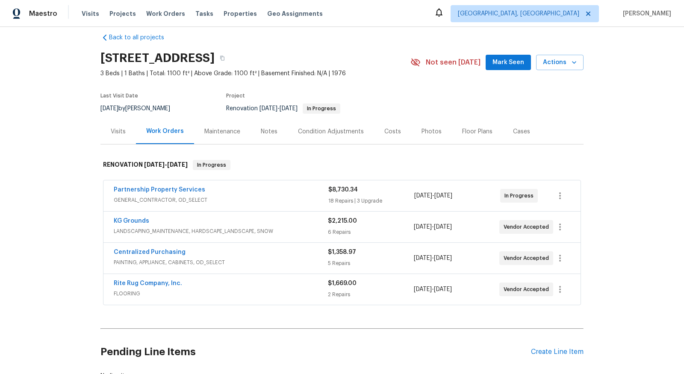
click at [125, 227] on span "LANDSCAPING_MAINTENANCE, HARDSCAPE_LANDSCAPE, SNOW" at bounding box center [221, 231] width 214 height 9
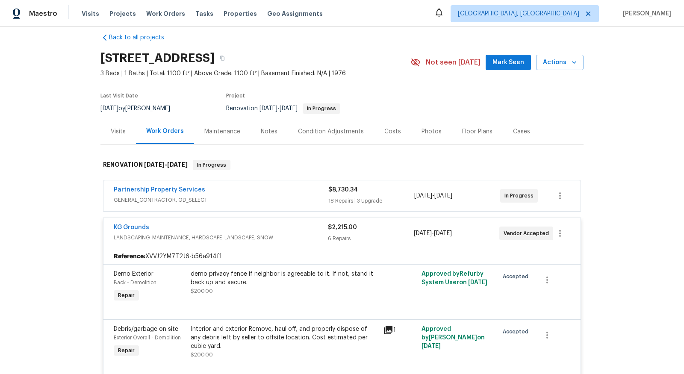
click at [129, 223] on span "KG Grounds" at bounding box center [131, 227] width 35 height 9
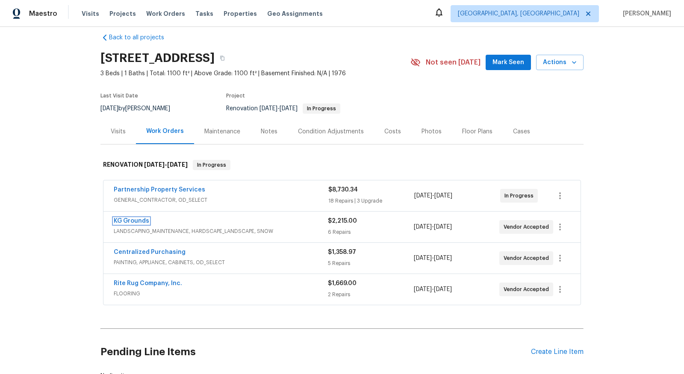
click at [129, 222] on link "KG Grounds" at bounding box center [131, 221] width 35 height 6
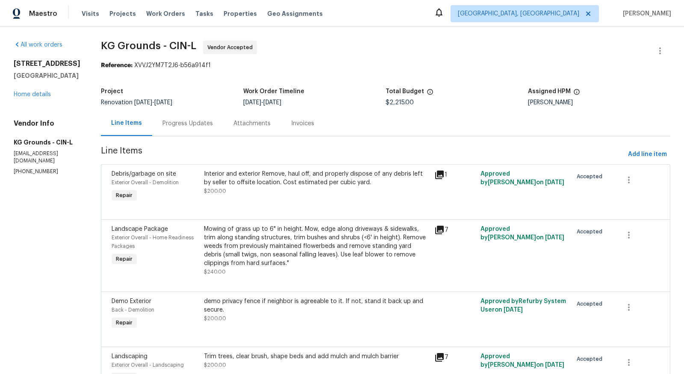
click at [195, 118] on div "Progress Updates" at bounding box center [187, 123] width 71 height 25
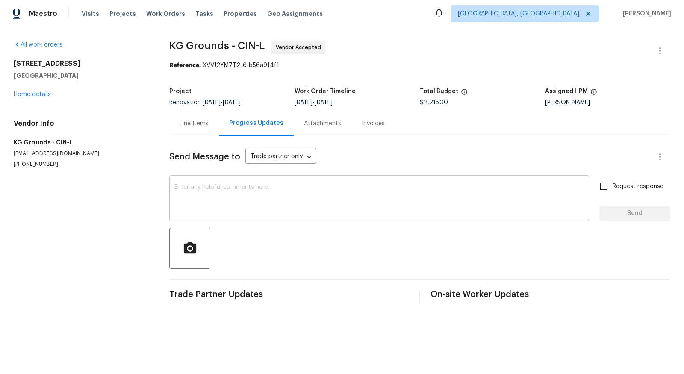
click at [266, 214] on textarea at bounding box center [379, 199] width 410 height 30
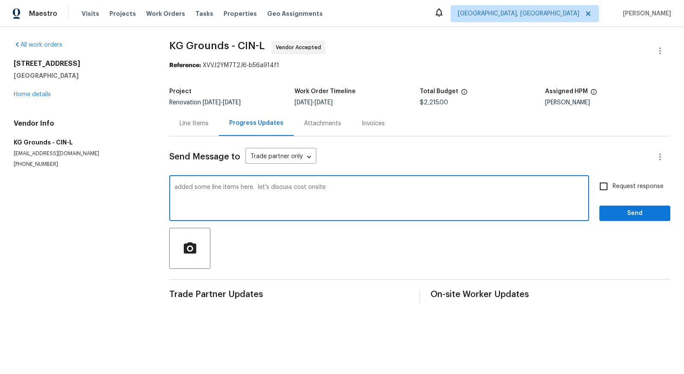
click at [304, 189] on textarea "added some line items here. let's discuss cost onsite" at bounding box center [379, 199] width 410 height 30
type textarea "added some line items here. let's discuss costand corrective measures, onsite"
click at [619, 211] on span "Send" at bounding box center [634, 213] width 57 height 11
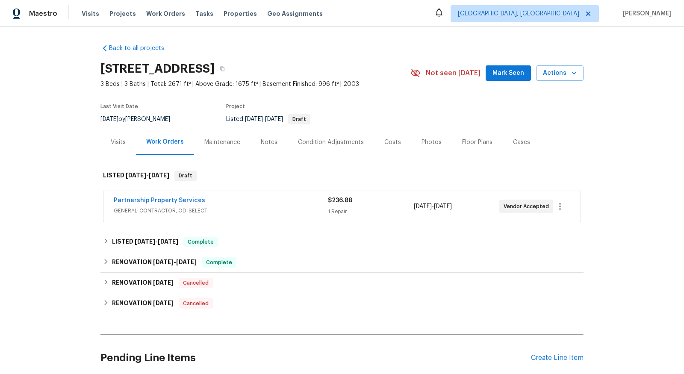
click at [174, 206] on span "GENERAL_CONTRACTOR, OD_SELECT" at bounding box center [221, 210] width 214 height 9
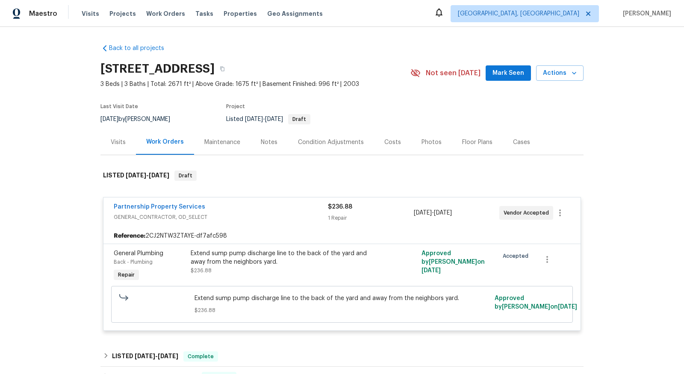
click at [208, 211] on div "Partnership Property Services" at bounding box center [221, 208] width 214 height 10
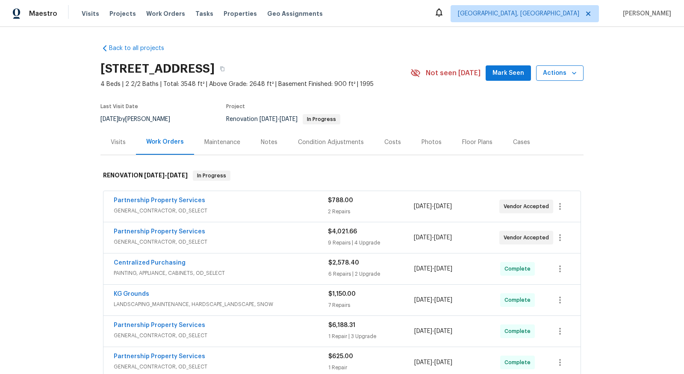
click at [557, 69] on span "Actions" at bounding box center [560, 73] width 34 height 11
click at [429, 141] on div "Photos" at bounding box center [432, 142] width 20 height 9
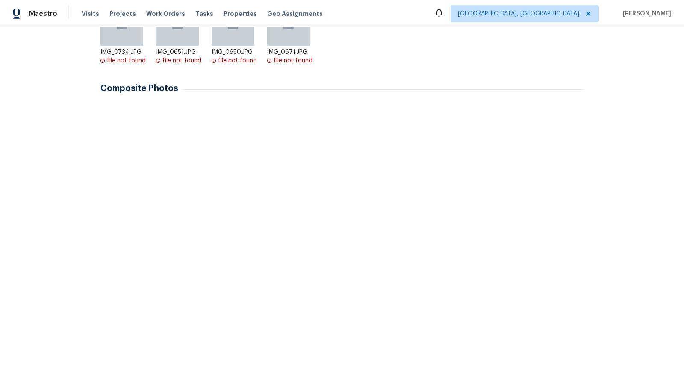
scroll to position [180, 0]
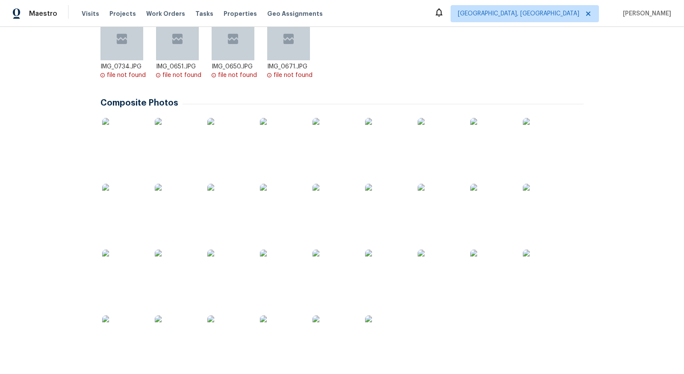
click at [142, 139] on img at bounding box center [123, 139] width 43 height 43
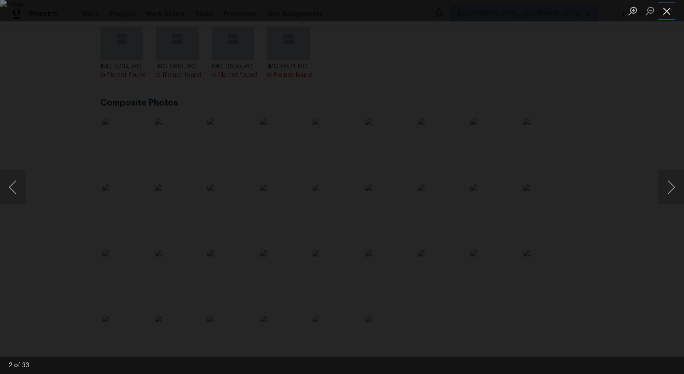
click at [665, 11] on button "Close lightbox" at bounding box center [666, 10] width 17 height 15
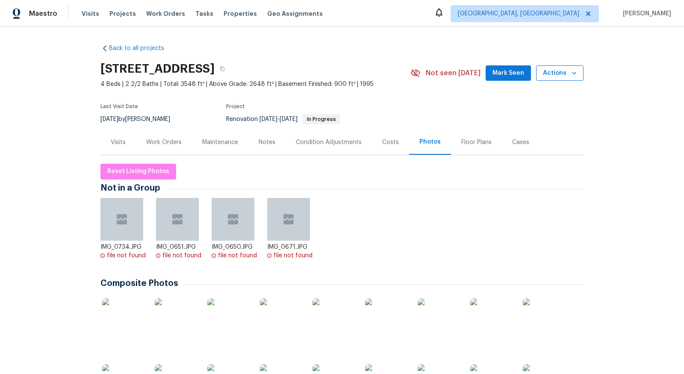
click at [557, 73] on span "Actions" at bounding box center [560, 73] width 34 height 11
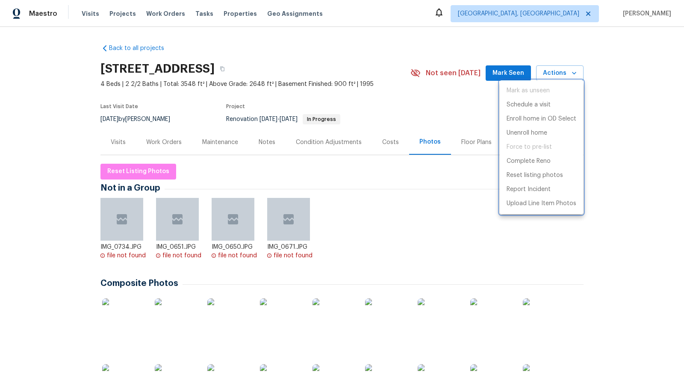
click at [412, 217] on div at bounding box center [342, 187] width 684 height 374
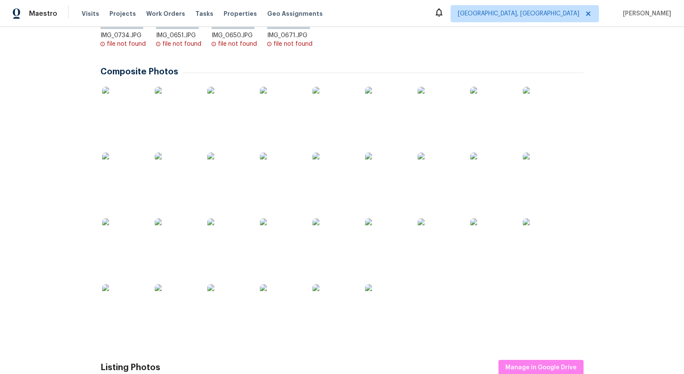
scroll to position [215, 0]
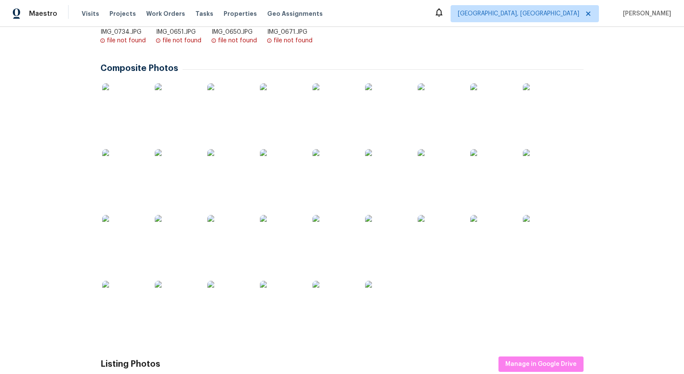
click at [279, 109] on img at bounding box center [281, 104] width 43 height 43
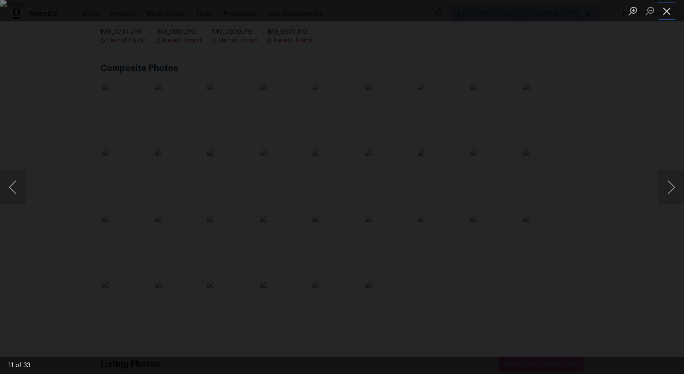
click at [674, 11] on button "Close lightbox" at bounding box center [666, 10] width 17 height 15
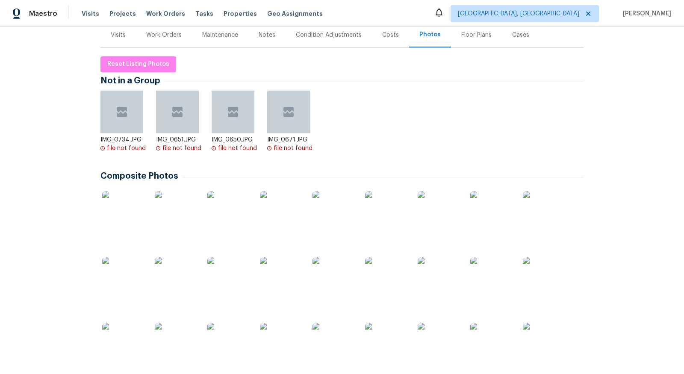
scroll to position [0, 0]
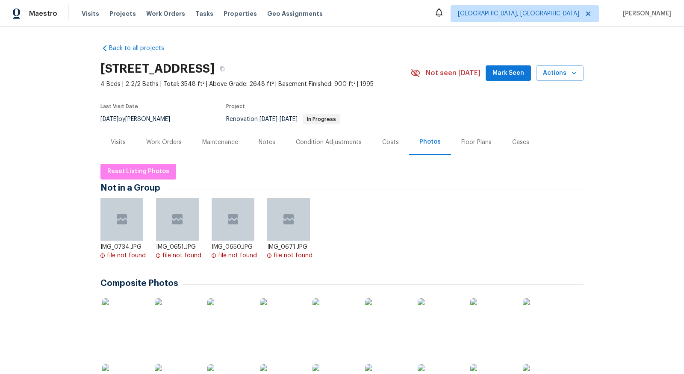
click at [115, 142] on div "Visits" at bounding box center [118, 142] width 15 height 9
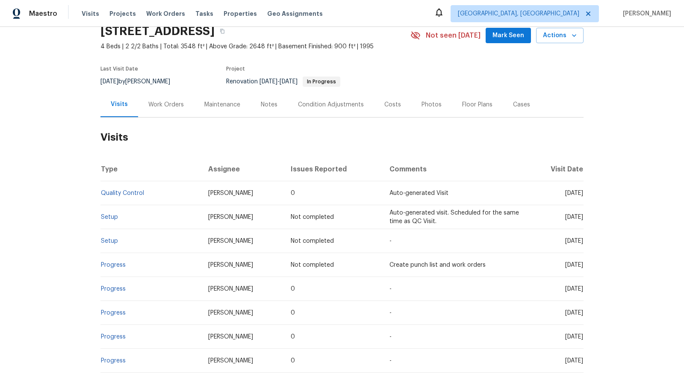
scroll to position [44, 0]
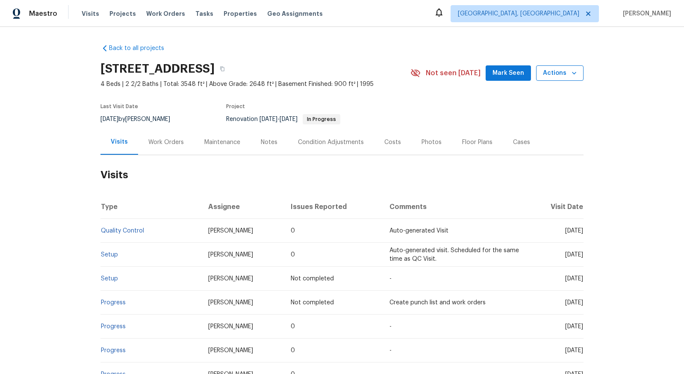
click at [549, 77] on span "Actions" at bounding box center [560, 73] width 34 height 11
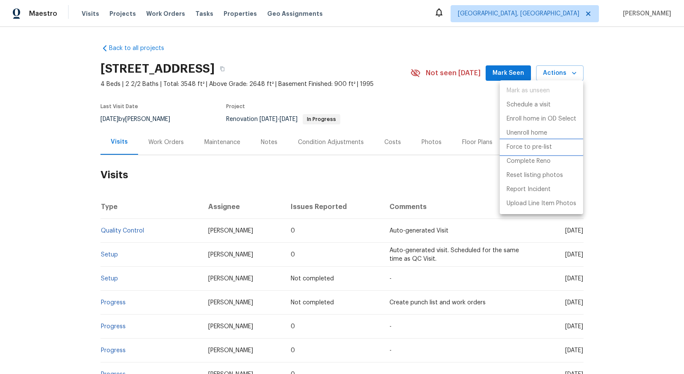
click at [544, 145] on p "Force to pre-list" at bounding box center [529, 147] width 45 height 9
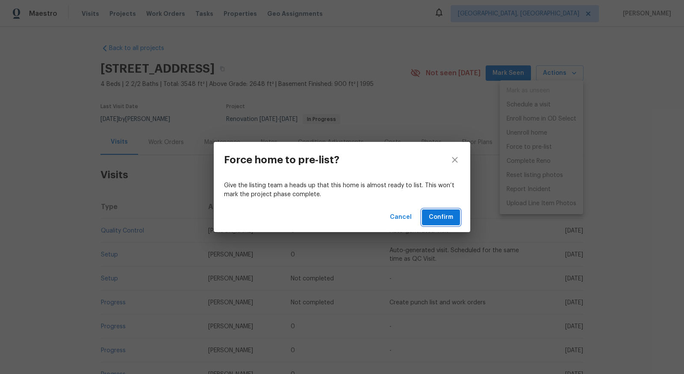
click at [443, 221] on span "Confirm" at bounding box center [441, 217] width 24 height 11
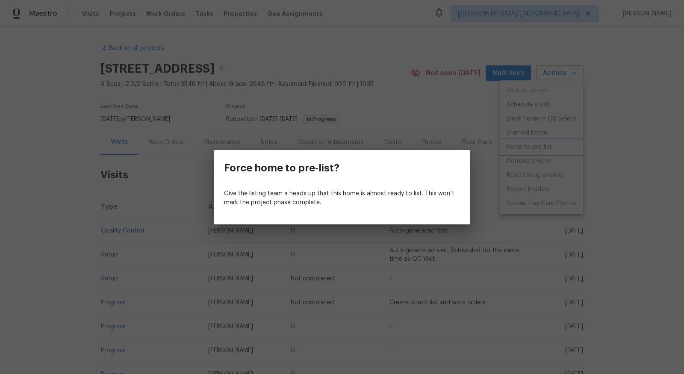
click at [407, 51] on div "Force home to pre-list? Give the listing team a heads up that this home is almo…" at bounding box center [342, 187] width 684 height 374
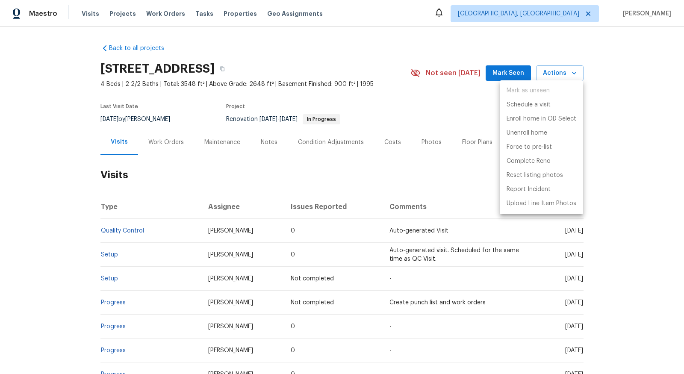
click at [338, 71] on div at bounding box center [342, 187] width 684 height 374
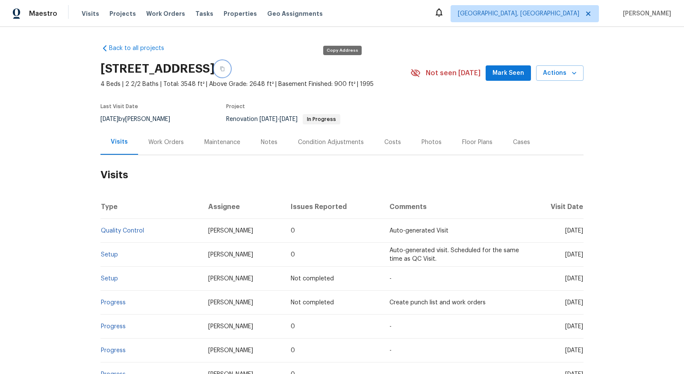
click at [225, 68] on icon "button" at bounding box center [222, 68] width 5 height 5
click at [162, 143] on div "Work Orders" at bounding box center [165, 142] width 35 height 9
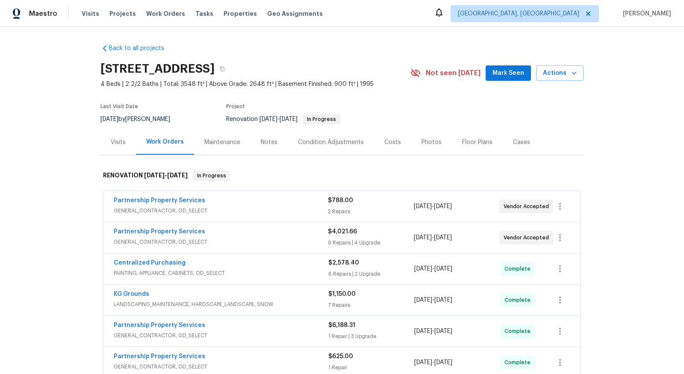
click at [280, 203] on div "Partnership Property Services" at bounding box center [221, 201] width 214 height 10
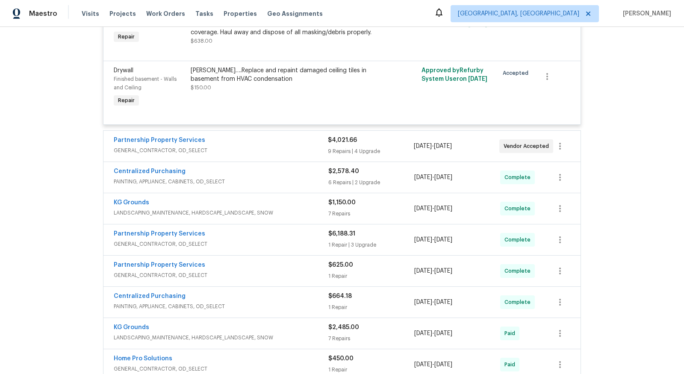
scroll to position [243, 0]
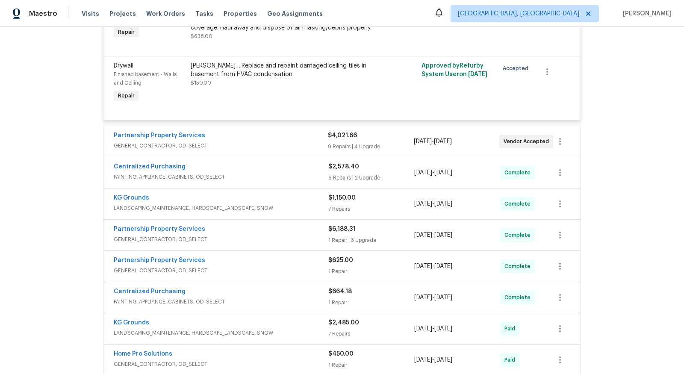
click at [289, 142] on span "GENERAL_CONTRACTOR, OD_SELECT" at bounding box center [221, 146] width 214 height 9
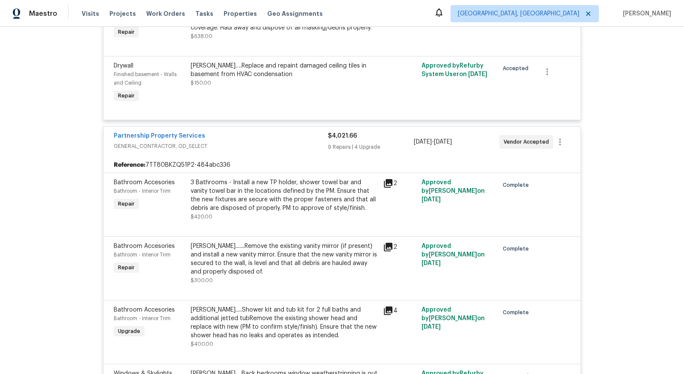
click at [61, 154] on div "Back to all projects [STREET_ADDRESS] 4 Beds | 2 2/2 Baths | Total: 3548 ft² | …" at bounding box center [342, 200] width 684 height 347
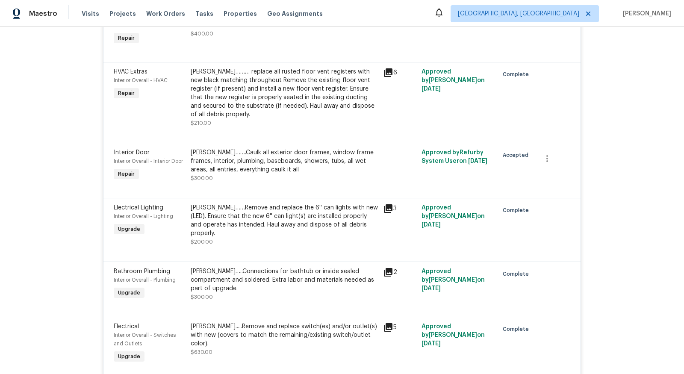
scroll to position [610, 0]
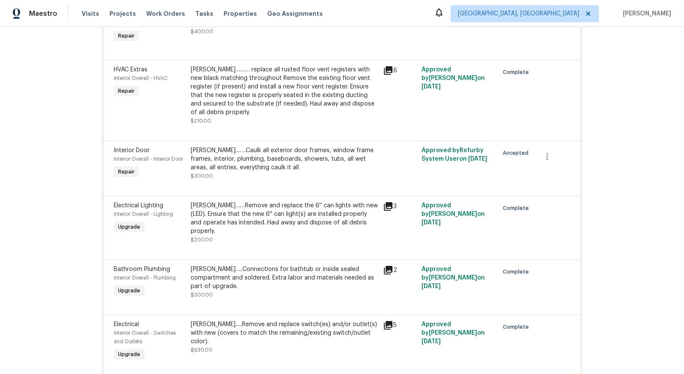
click at [265, 147] on div "[PERSON_NAME]…….Caulk all exterior door frames, window frame frames, interior, …" at bounding box center [284, 159] width 187 height 26
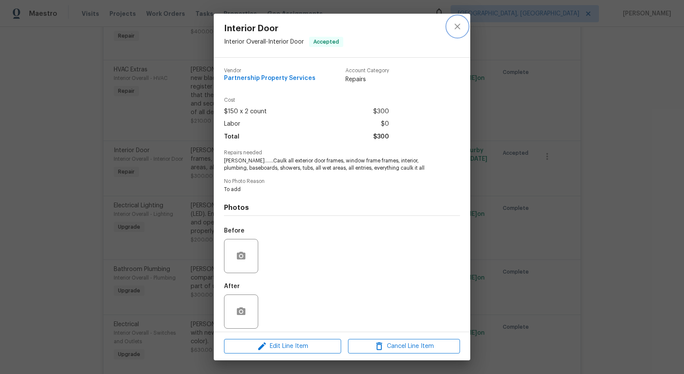
click at [456, 29] on icon "close" at bounding box center [457, 26] width 10 height 10
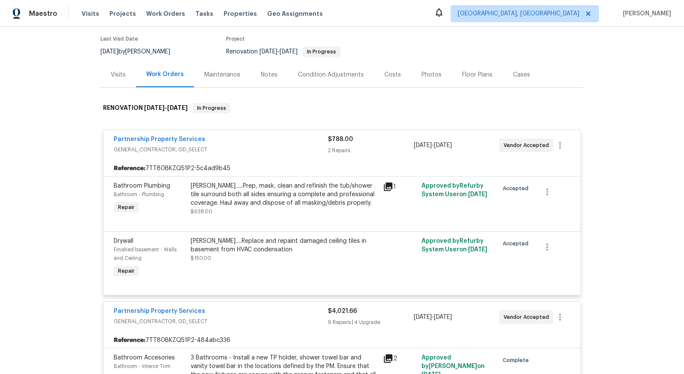
scroll to position [0, 0]
